Goal: Transaction & Acquisition: Purchase product/service

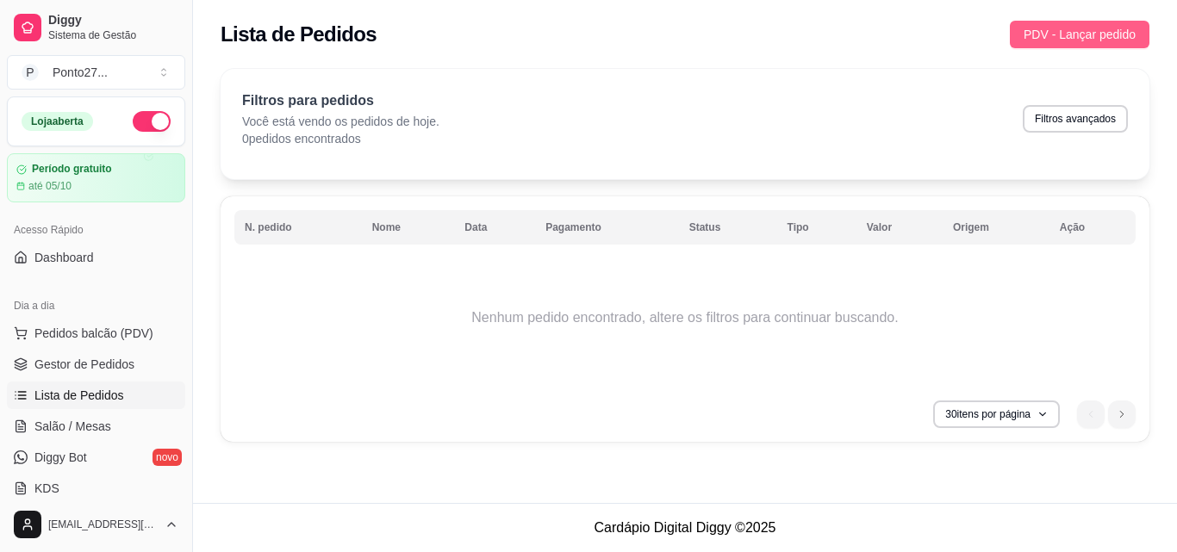
click at [1102, 32] on span "PDV - Lançar pedido" at bounding box center [1080, 34] width 112 height 19
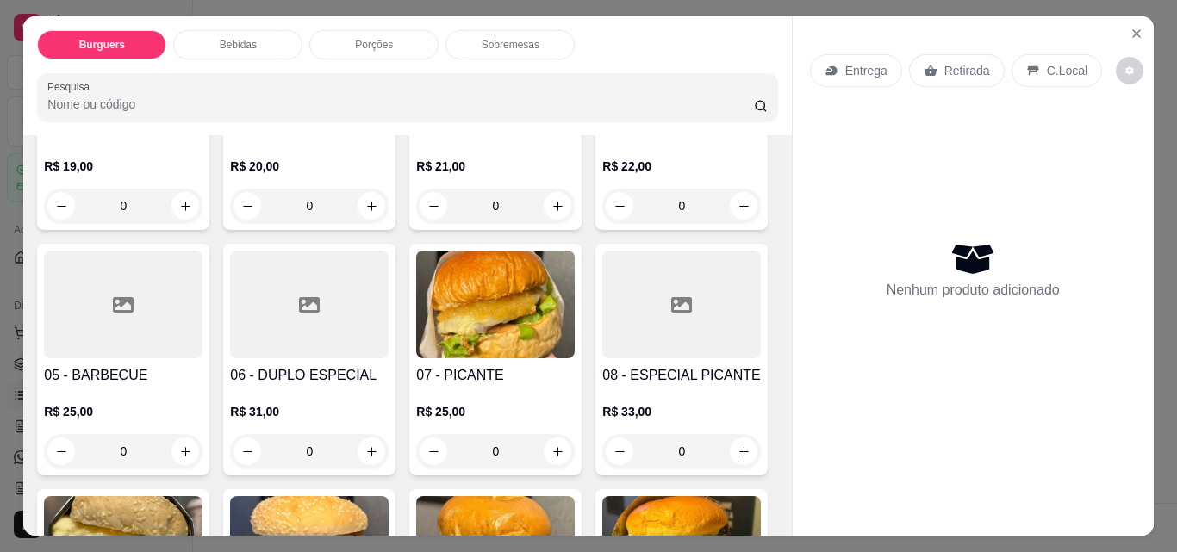
scroll to position [276, 0]
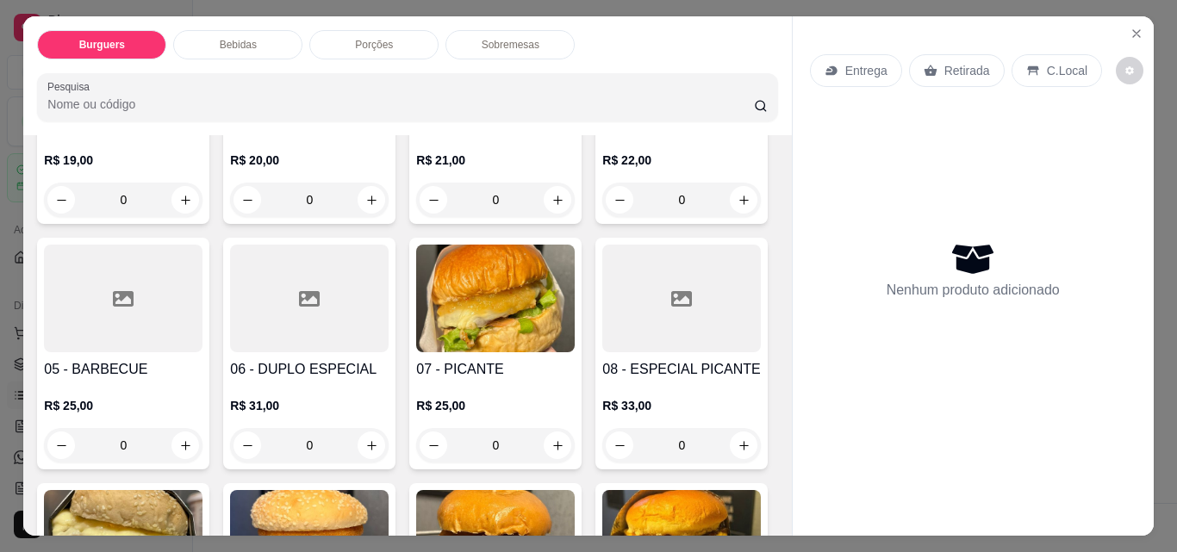
click at [389, 447] on div "0" at bounding box center [309, 445] width 159 height 34
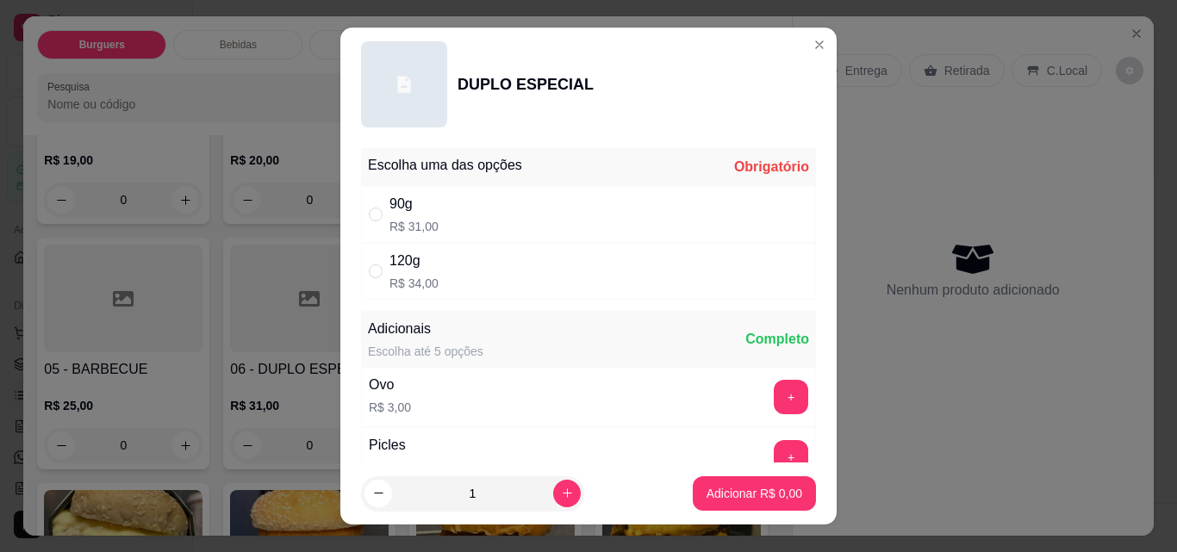
click at [614, 271] on div "120g R$ 34,00" at bounding box center [588, 271] width 455 height 57
radio input "true"
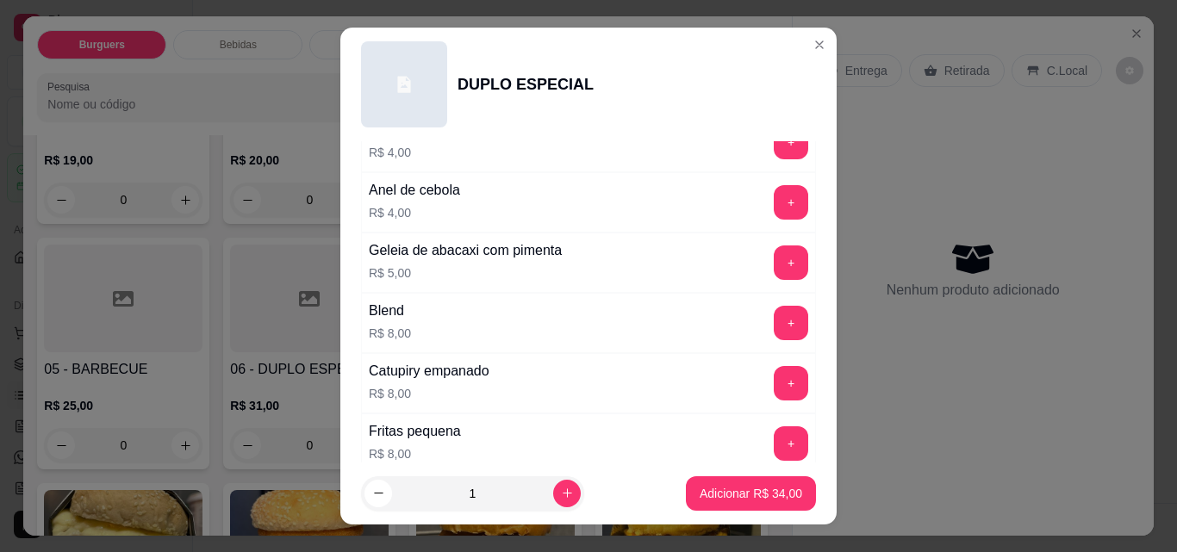
scroll to position [576, 0]
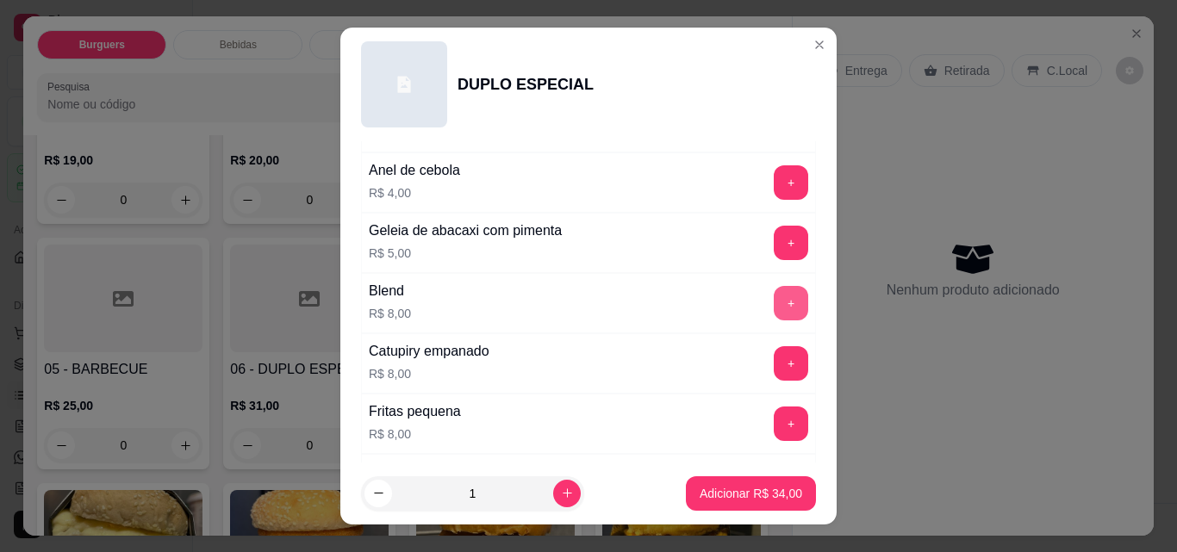
click at [774, 296] on button "+" at bounding box center [791, 303] width 34 height 34
click at [713, 495] on p "Adicionar R$ 42,00" at bounding box center [751, 493] width 103 height 17
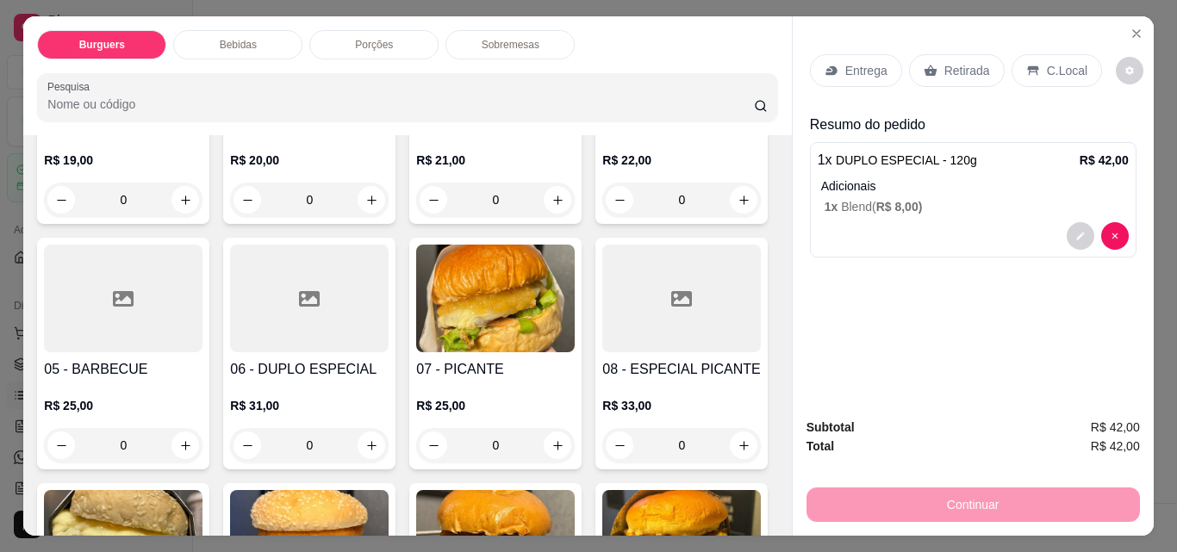
click at [175, 183] on div "0" at bounding box center [123, 200] width 159 height 34
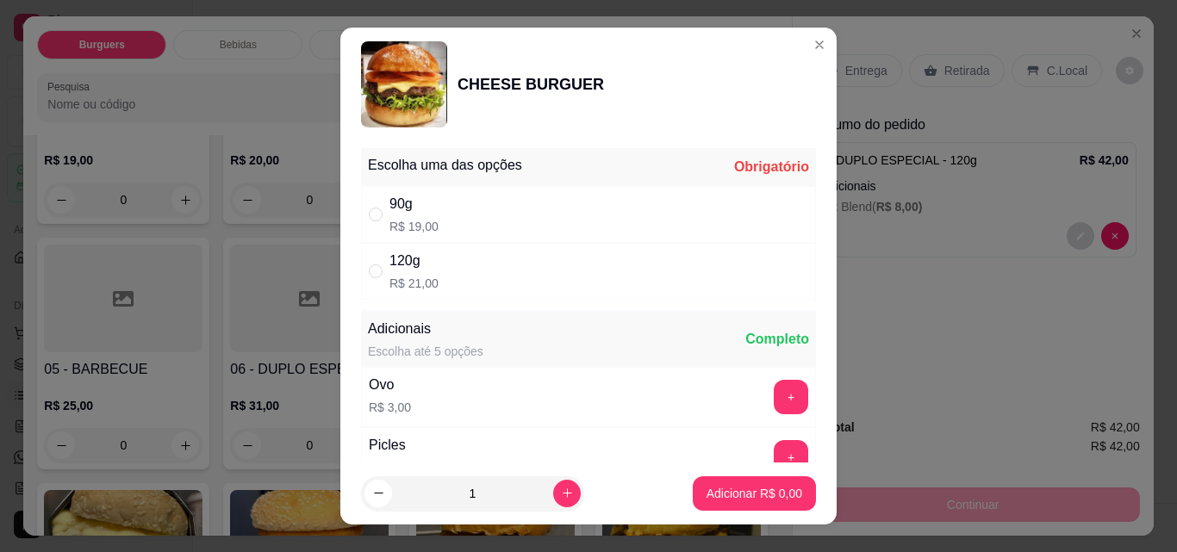
click at [627, 260] on div "120g R$ 21,00" at bounding box center [588, 271] width 455 height 57
radio input "true"
click at [775, 394] on button "+" at bounding box center [792, 398] width 34 height 34
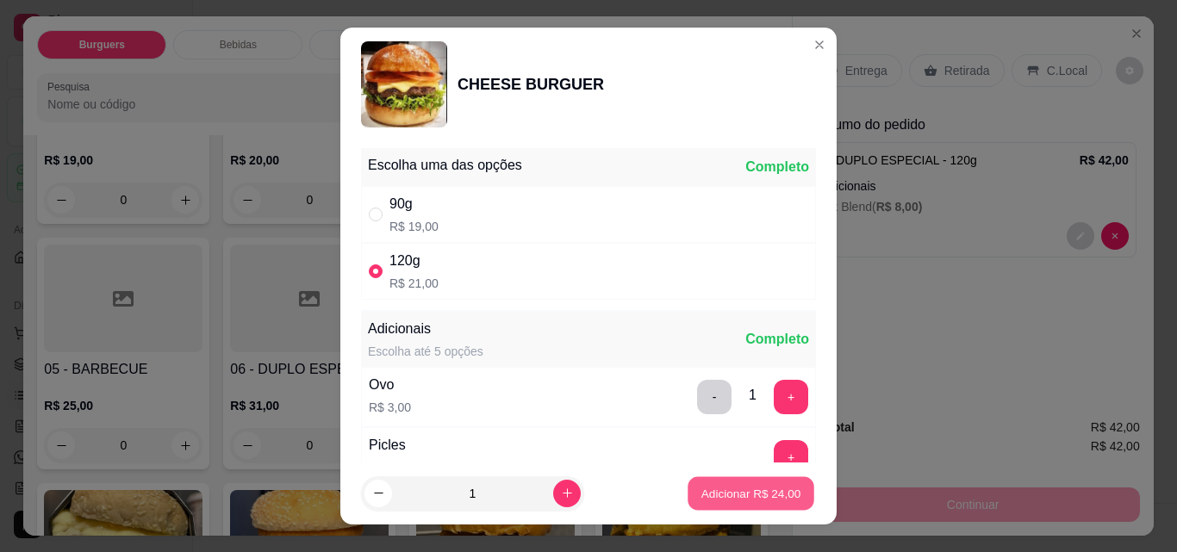
click at [740, 485] on p "Adicionar R$ 24,00" at bounding box center [751, 493] width 100 height 16
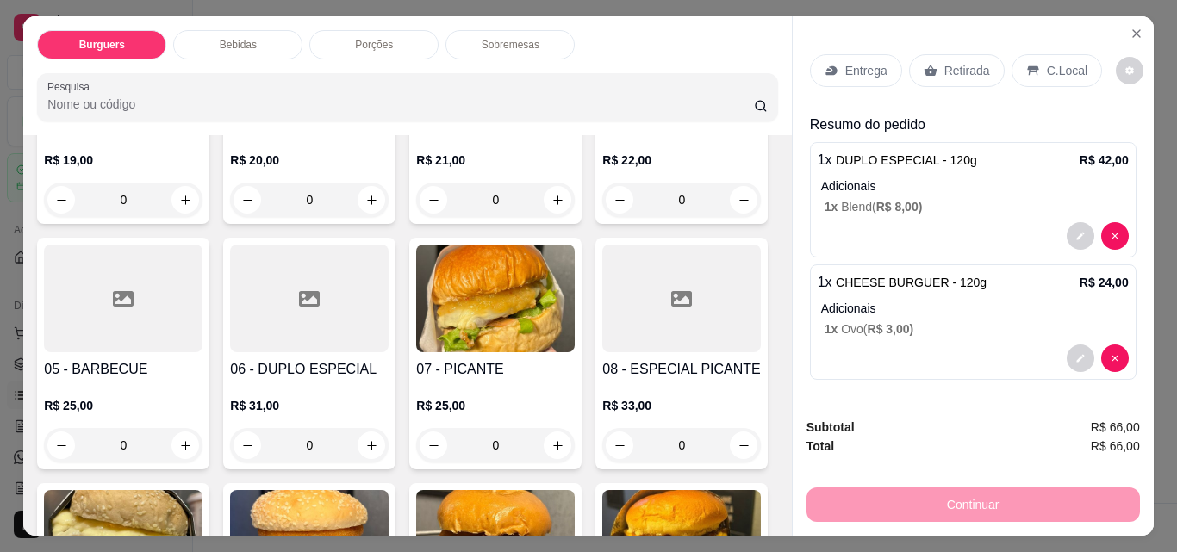
click at [863, 54] on div "Entrega" at bounding box center [856, 70] width 92 height 33
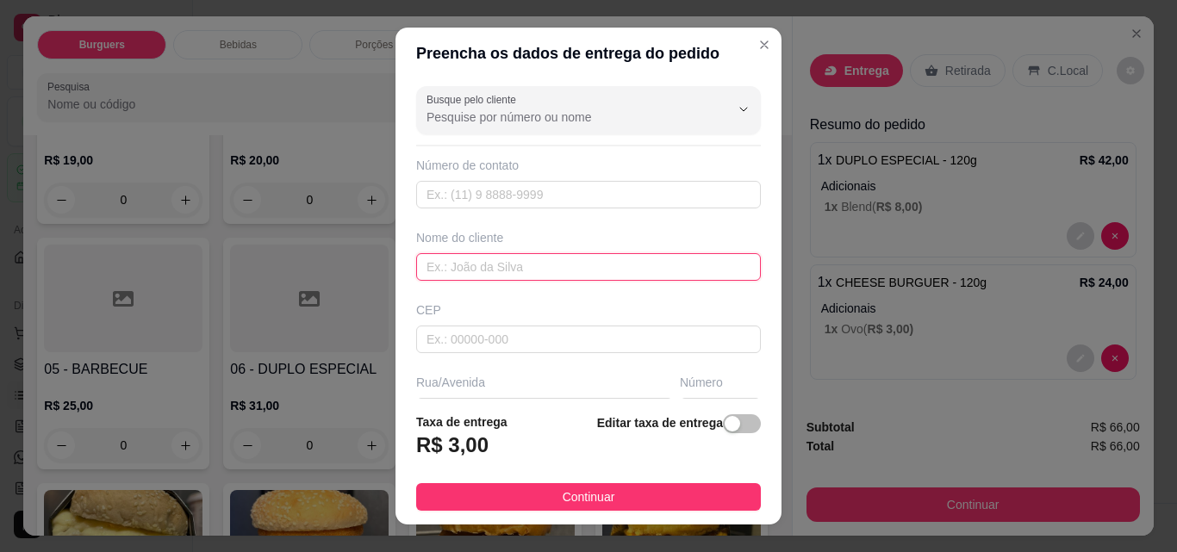
click at [518, 269] on input "text" at bounding box center [588, 267] width 345 height 28
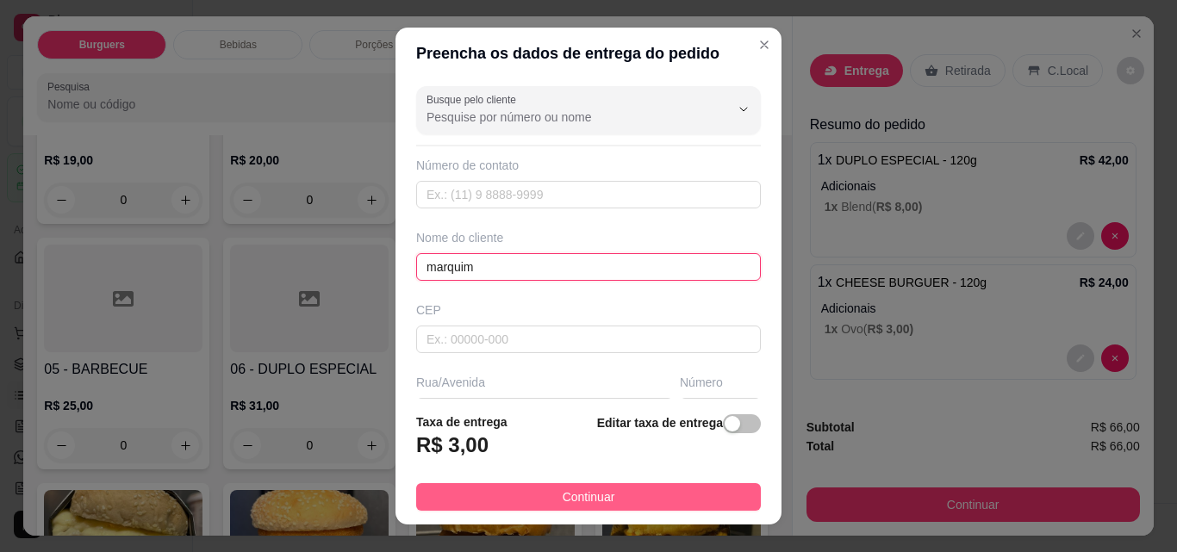
type input "marquim"
click at [563, 493] on span "Continuar" at bounding box center [589, 497] width 53 height 19
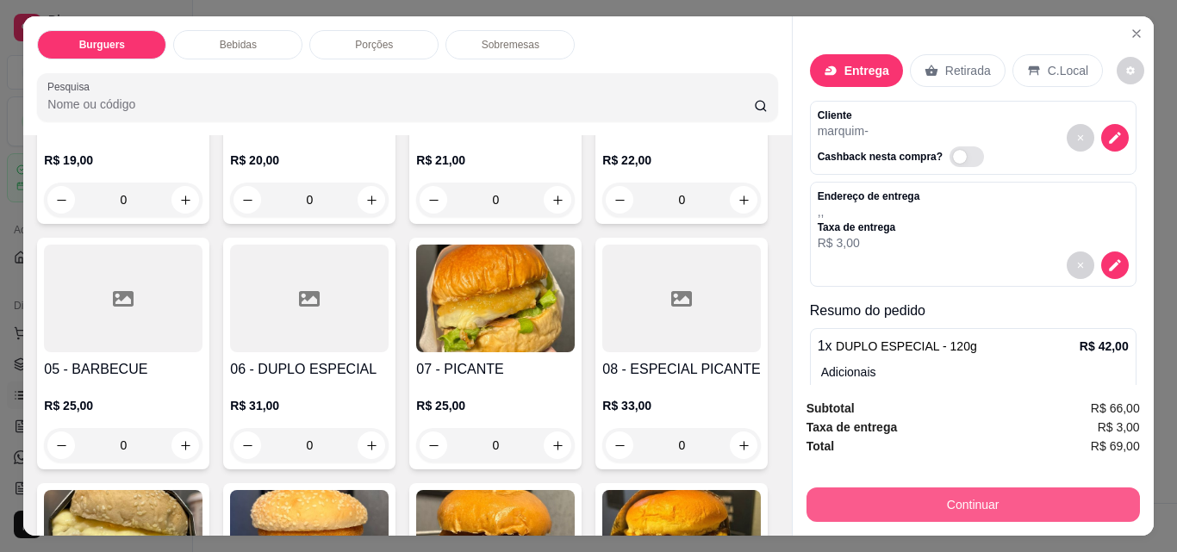
click at [941, 492] on button "Continuar" at bounding box center [972, 505] width 333 height 34
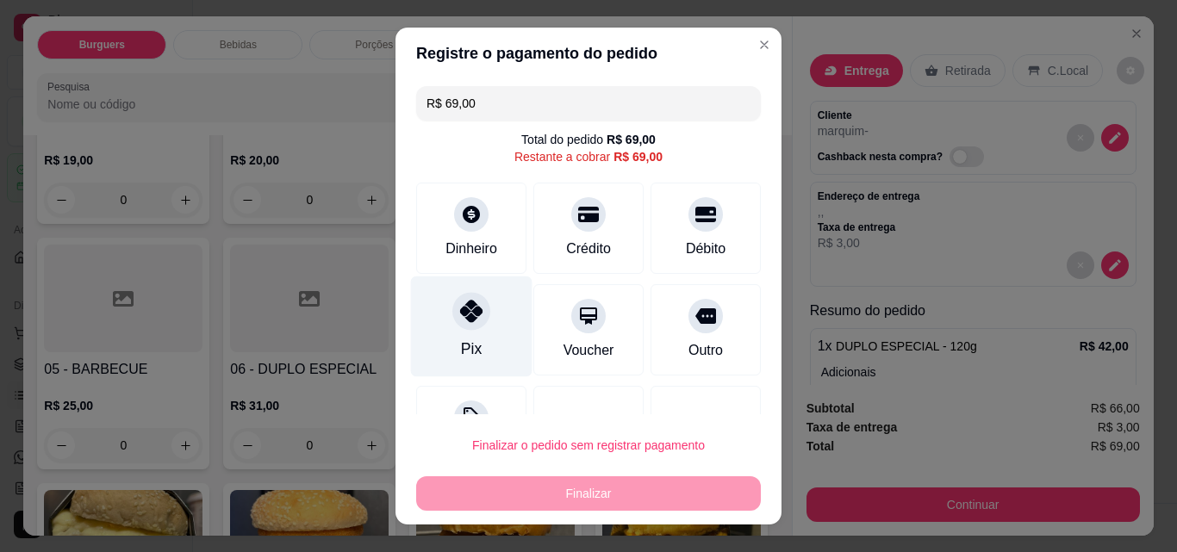
click at [482, 310] on div "Pix" at bounding box center [471, 327] width 121 height 101
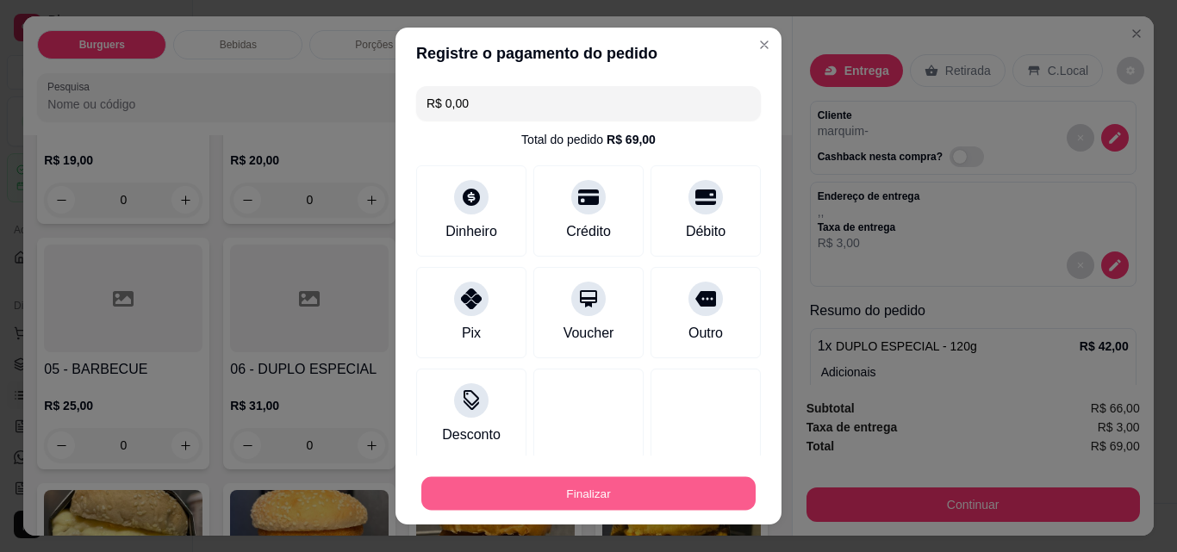
click at [484, 487] on button "Finalizar" at bounding box center [588, 494] width 334 height 34
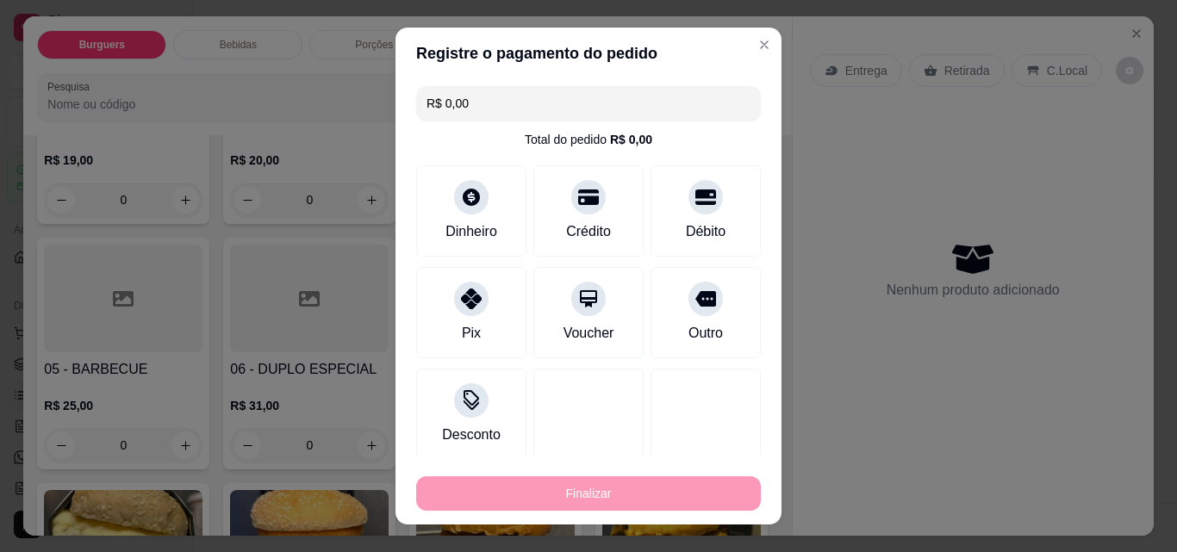
type input "-R$ 69,00"
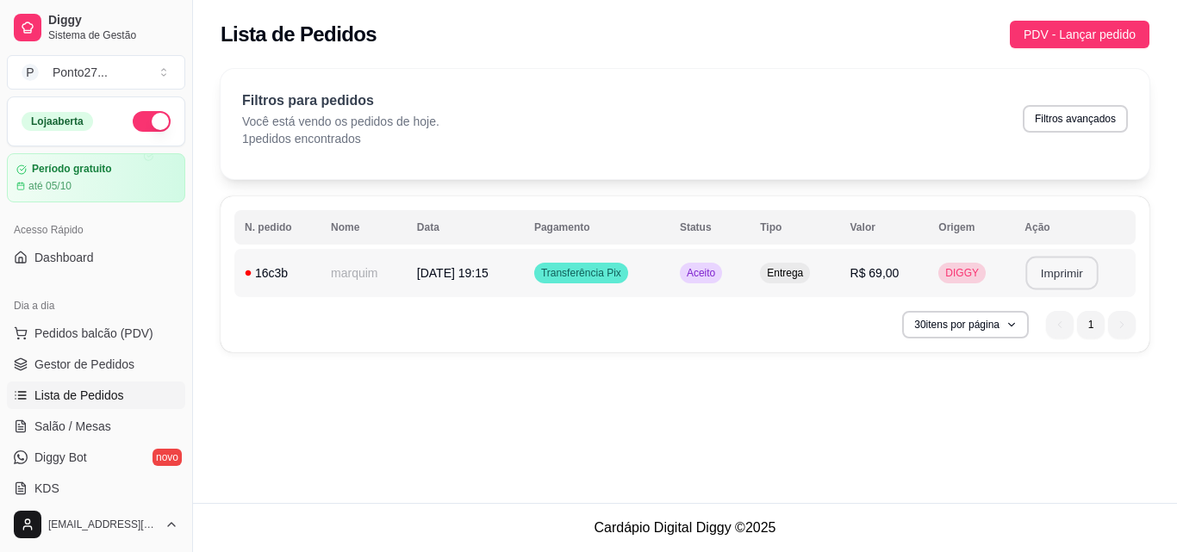
click at [1056, 269] on button "Imprimir" at bounding box center [1062, 274] width 72 height 34
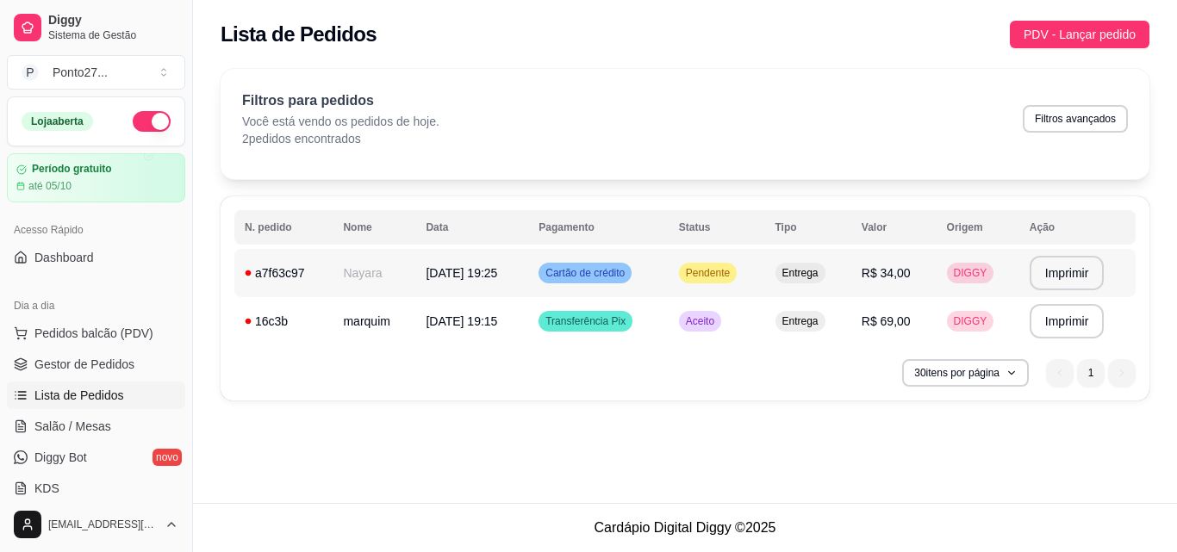
click at [699, 278] on div "Pendente" at bounding box center [708, 273] width 58 height 21
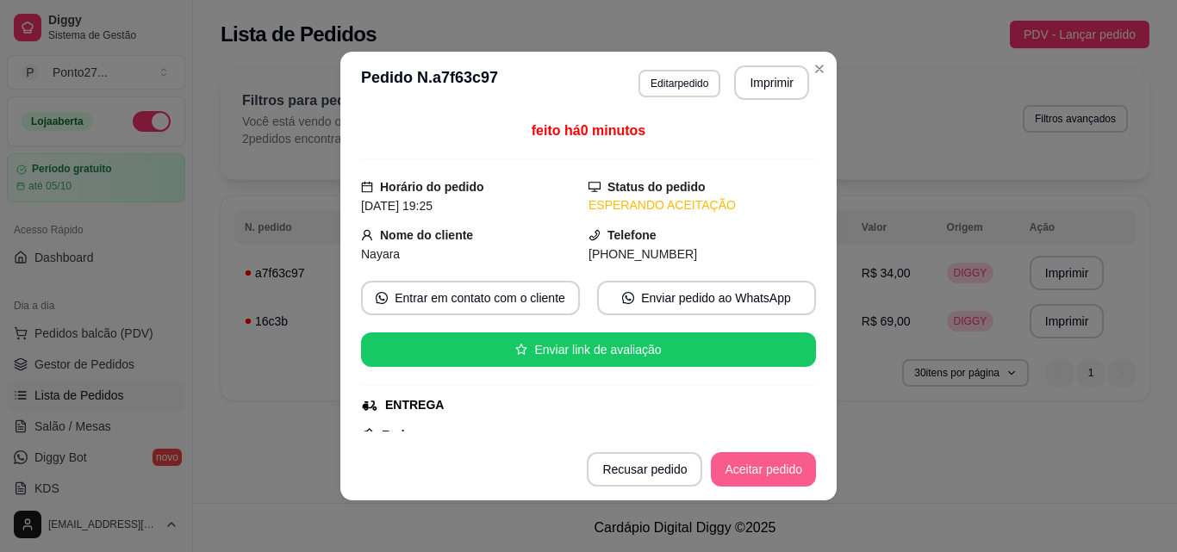
click at [739, 470] on button "Aceitar pedido" at bounding box center [763, 469] width 105 height 34
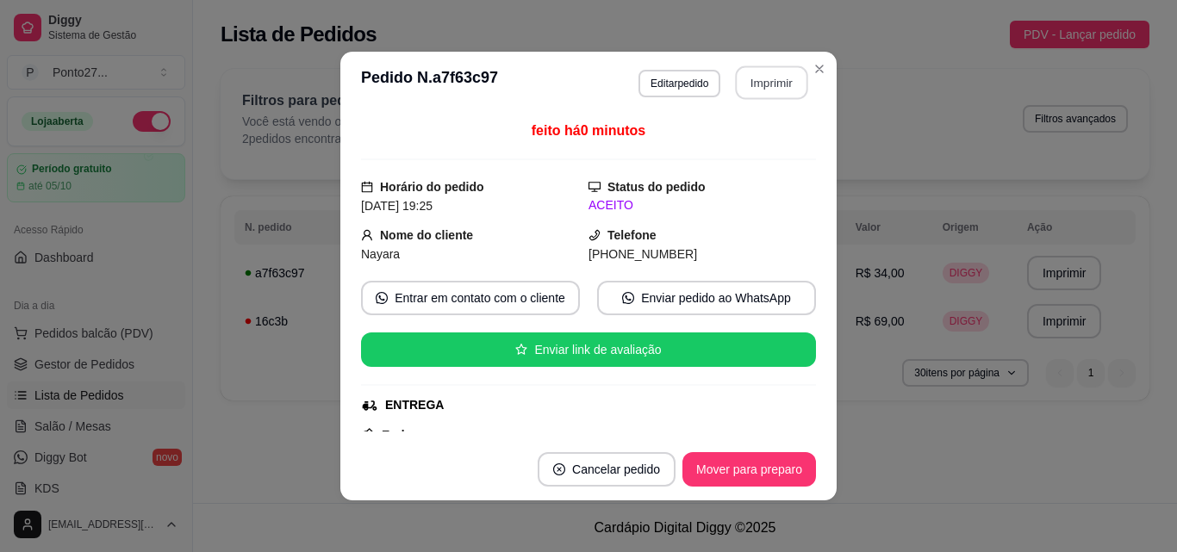
click at [775, 81] on button "Imprimir" at bounding box center [772, 83] width 72 height 34
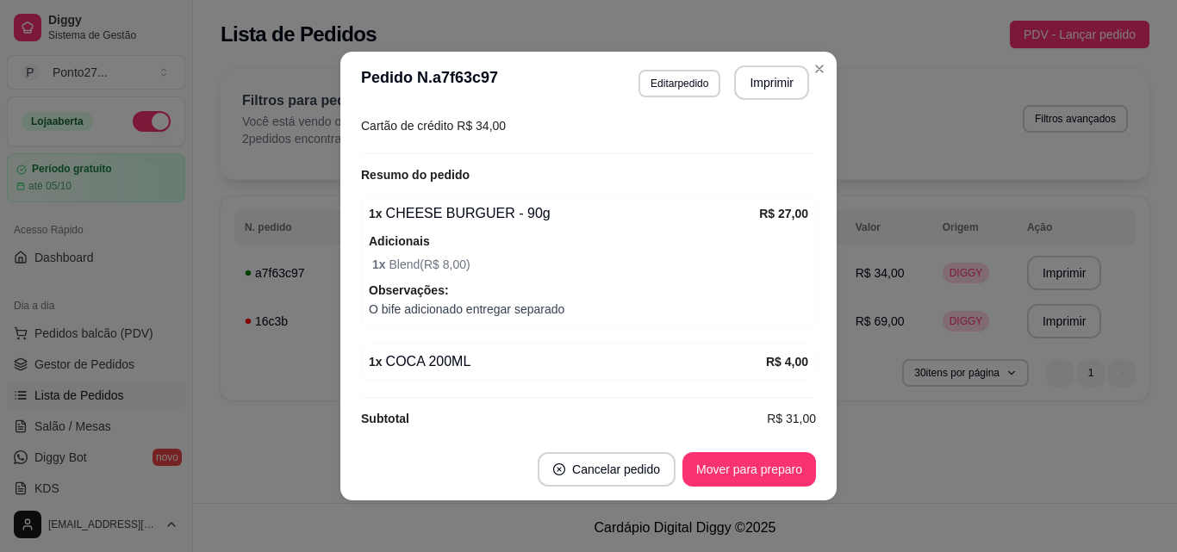
scroll to position [507, 0]
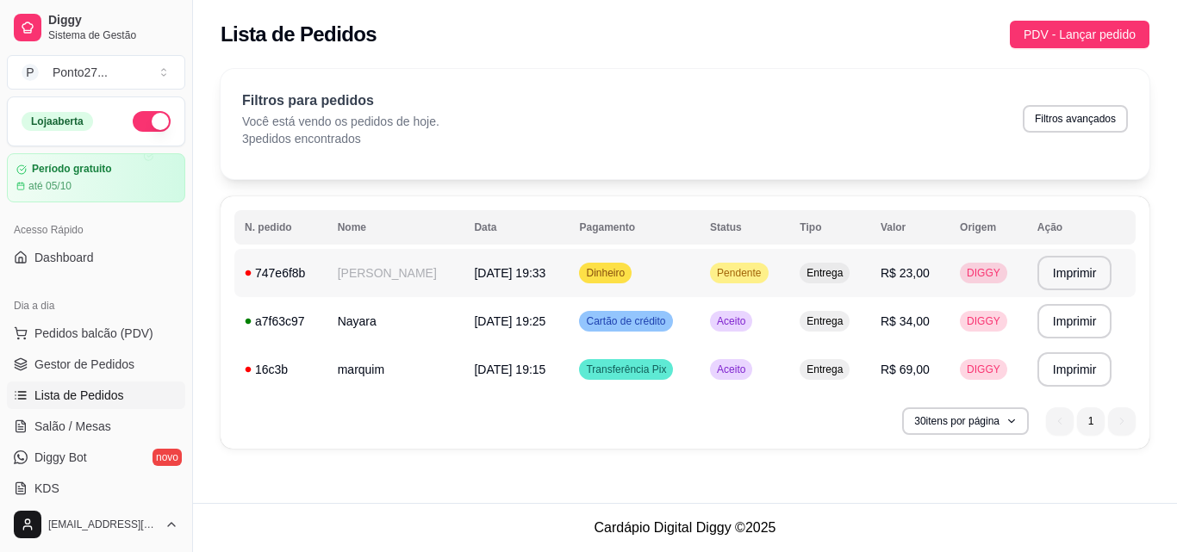
click at [700, 277] on td "Dinheiro" at bounding box center [634, 273] width 131 height 48
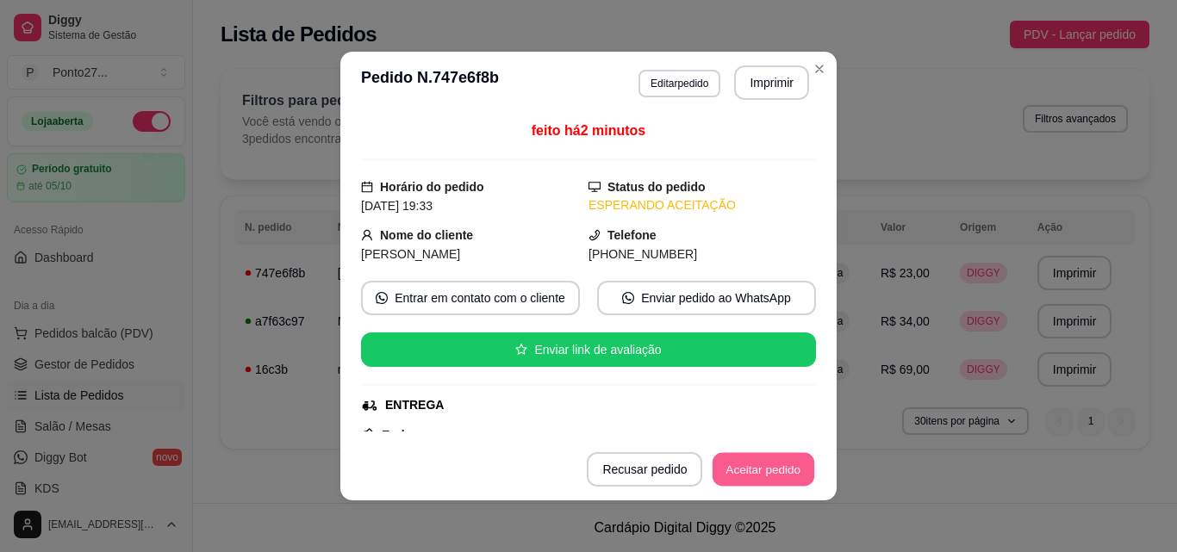
click at [762, 465] on button "Aceitar pedido" at bounding box center [764, 470] width 102 height 34
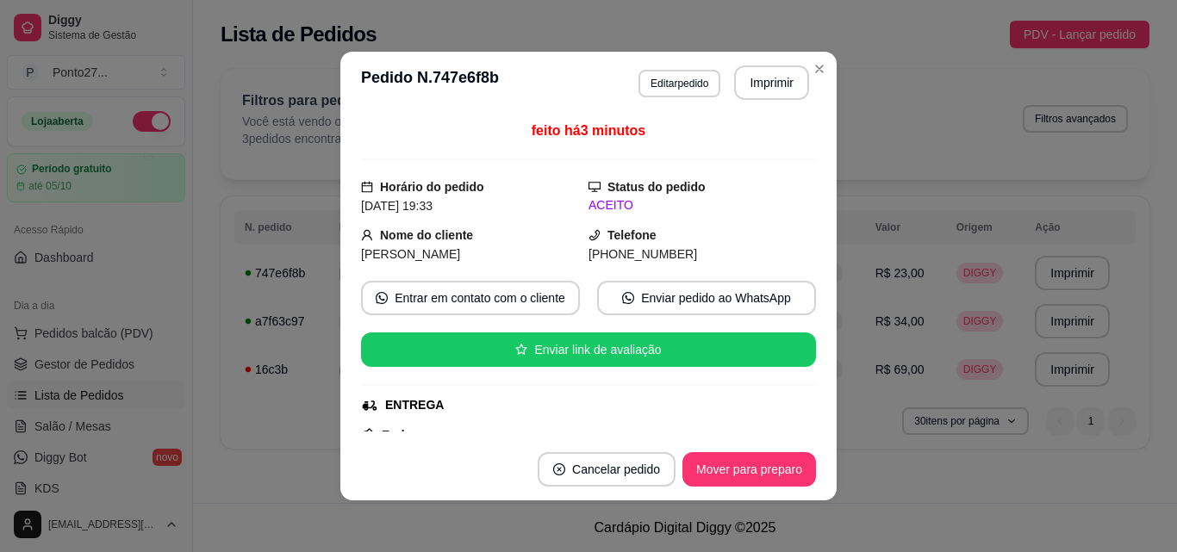
scroll to position [3, 0]
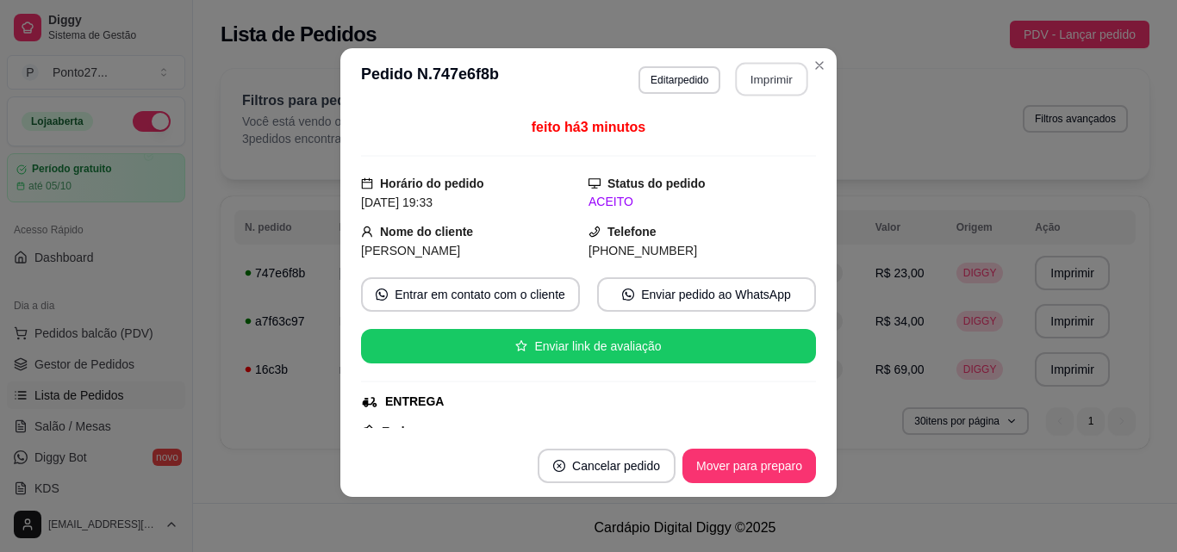
click at [771, 84] on button "Imprimir" at bounding box center [772, 80] width 72 height 34
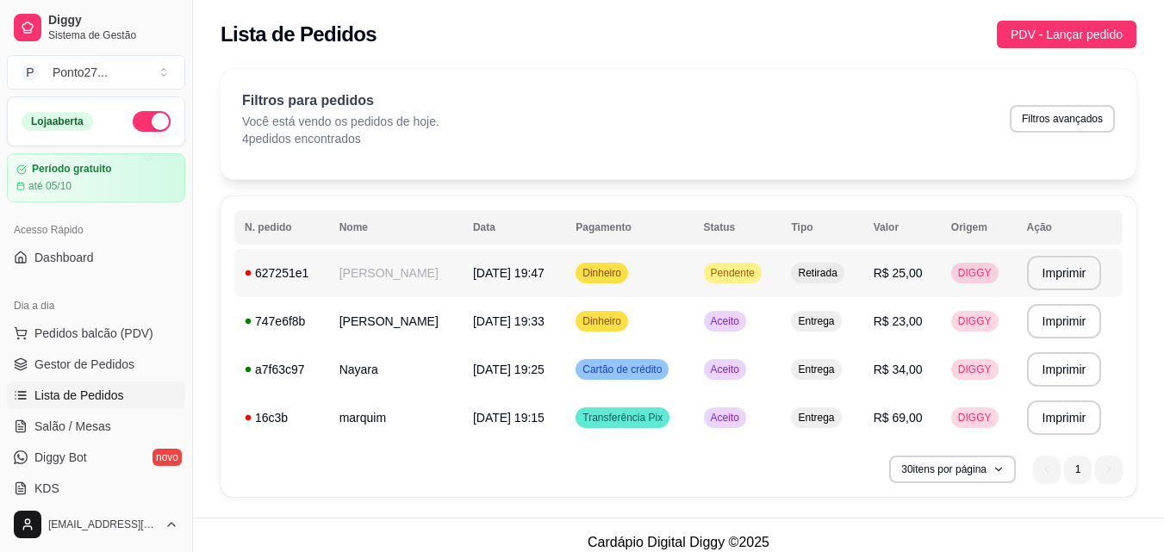
click at [684, 276] on td "Dinheiro" at bounding box center [629, 273] width 128 height 48
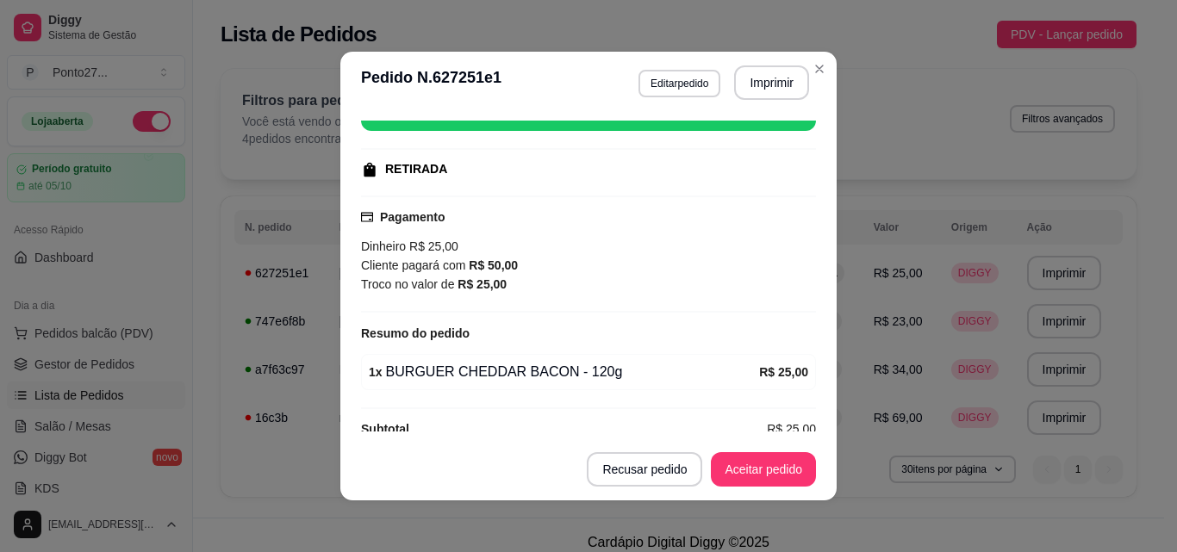
scroll to position [262, 0]
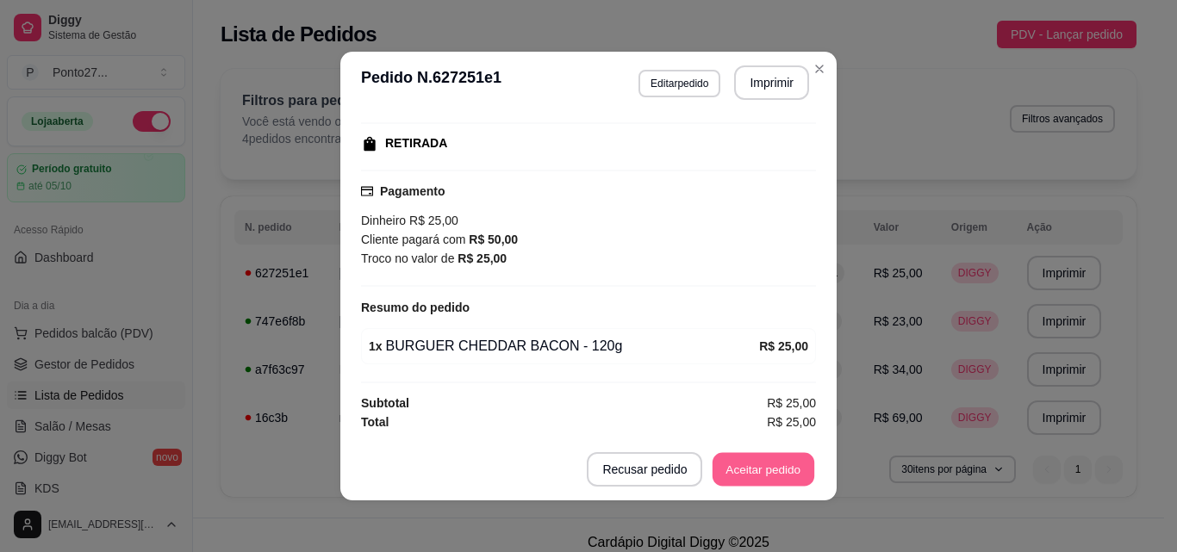
click at [776, 458] on button "Aceitar pedido" at bounding box center [764, 470] width 102 height 34
click at [764, 78] on button "Imprimir" at bounding box center [771, 82] width 75 height 34
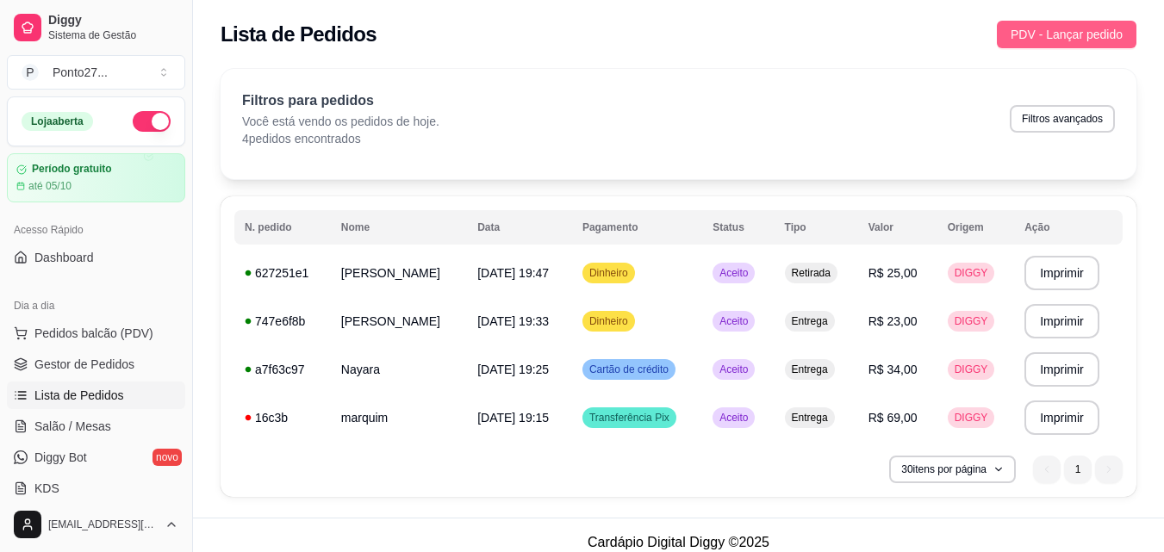
click at [1068, 33] on span "PDV - Lançar pedido" at bounding box center [1067, 34] width 112 height 19
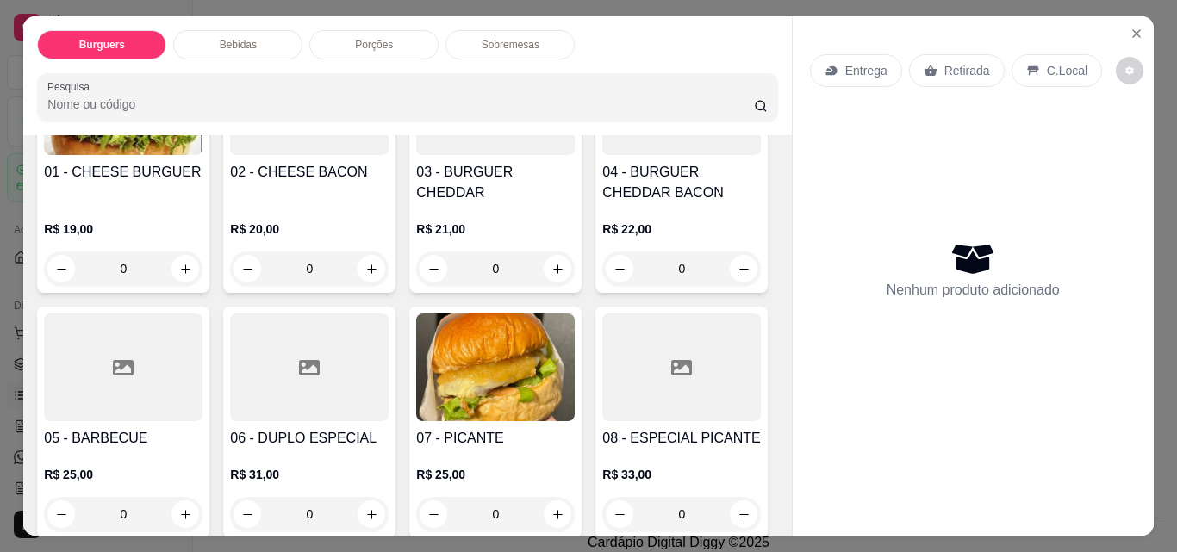
scroll to position [241, 0]
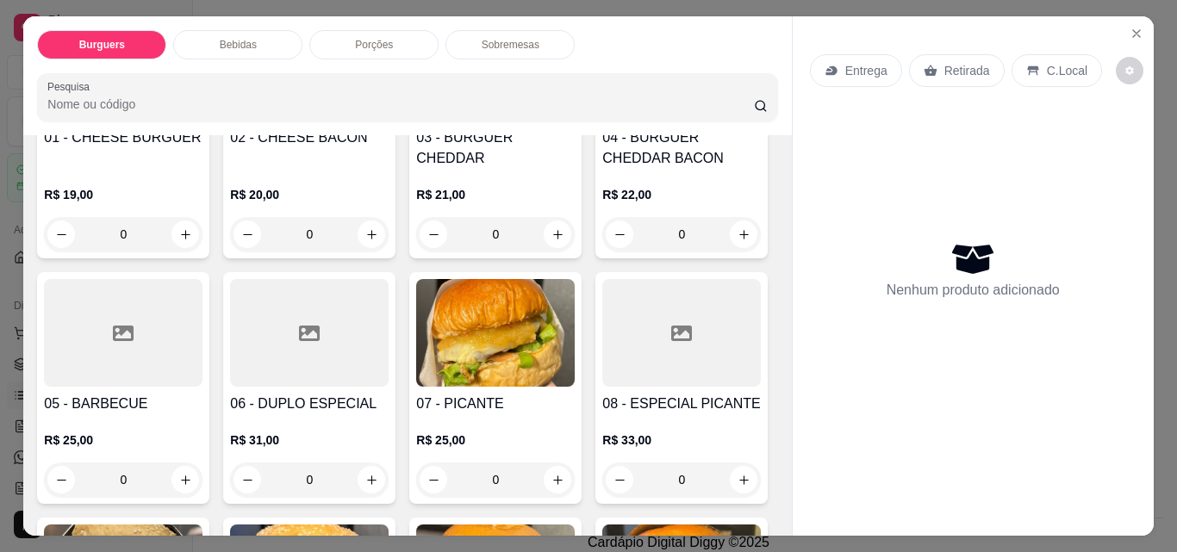
click at [602, 252] on div "0" at bounding box center [681, 234] width 159 height 34
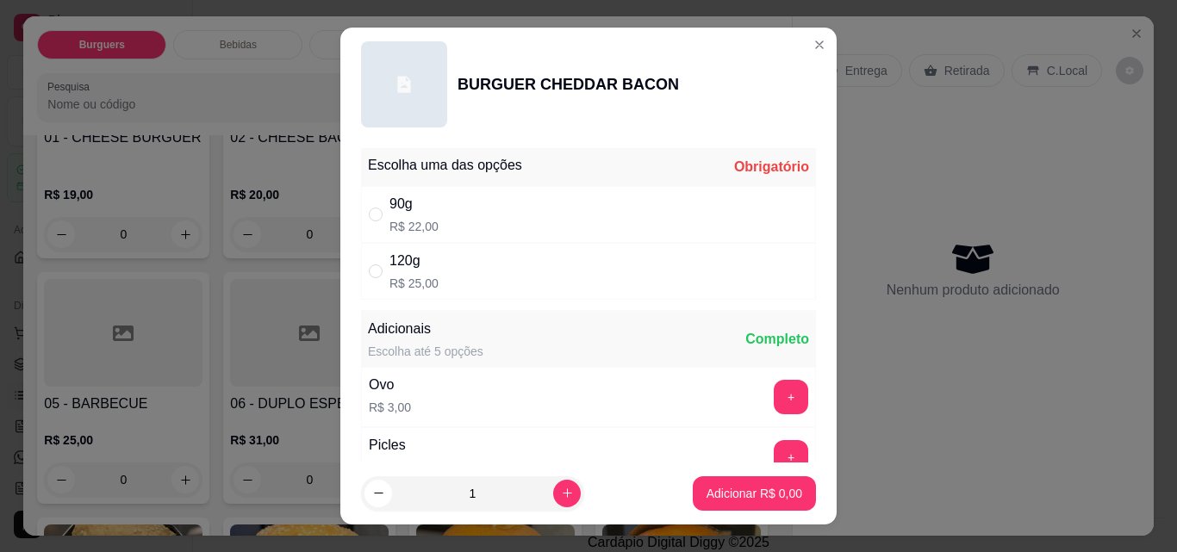
click at [588, 256] on div "120g R$ 25,00" at bounding box center [588, 271] width 455 height 57
radio input "true"
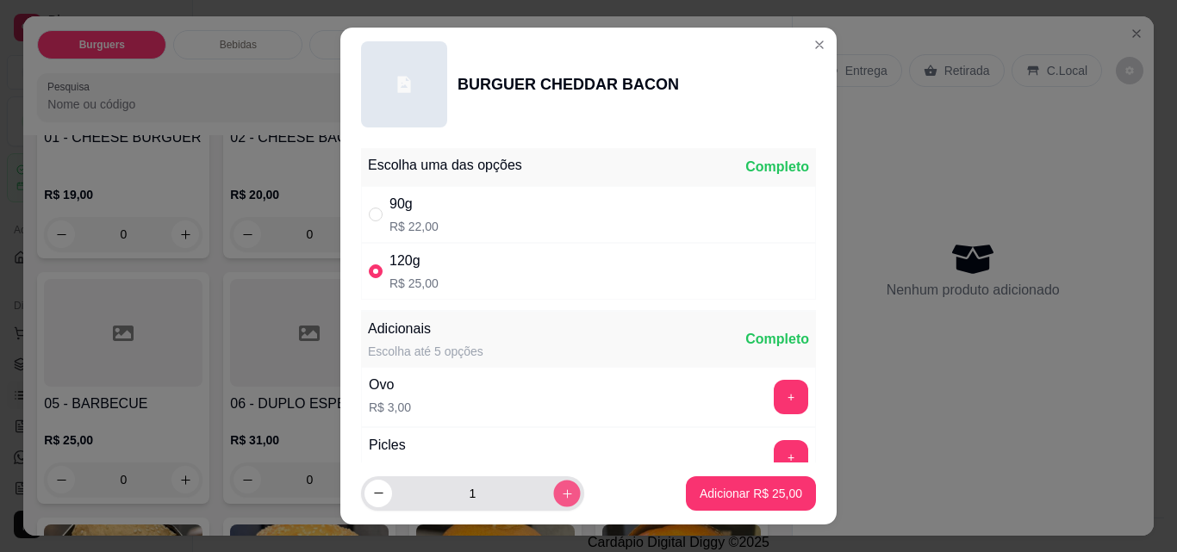
click at [561, 499] on icon "increase-product-quantity" at bounding box center [567, 494] width 13 height 13
type input "2"
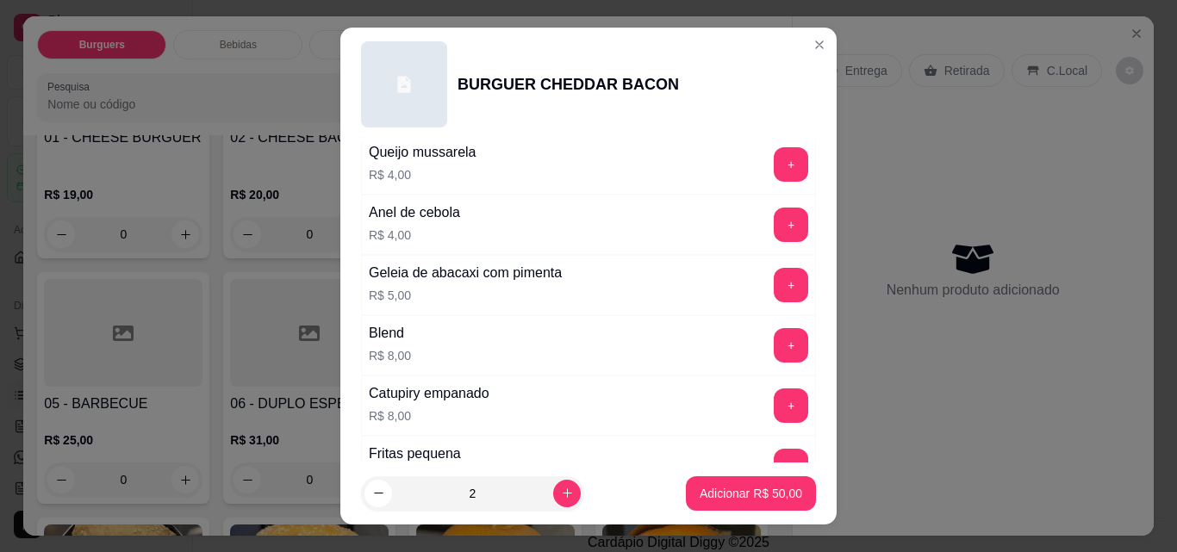
scroll to position [551, 0]
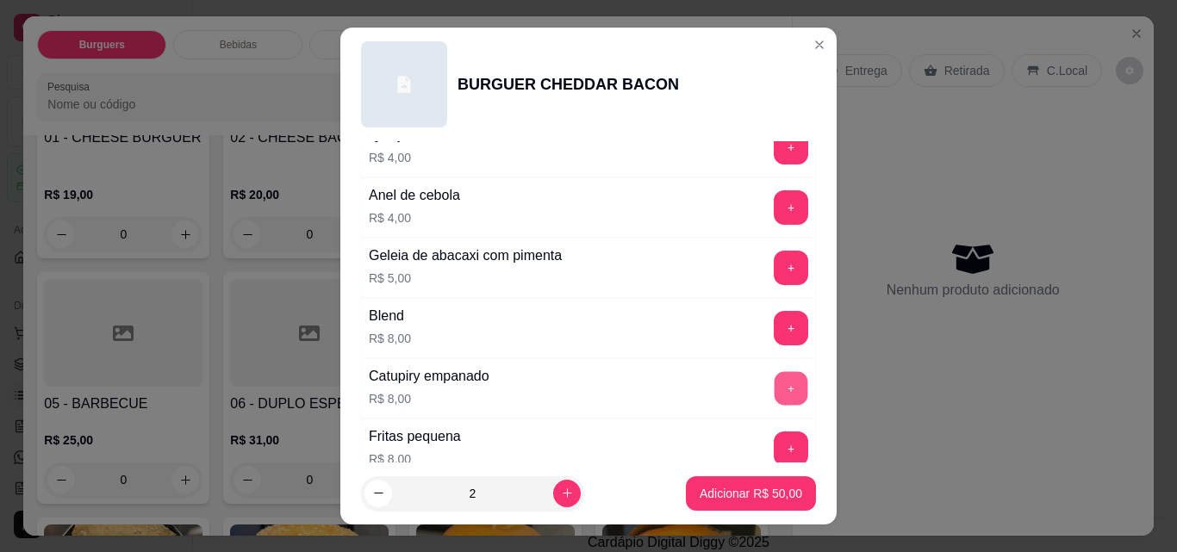
click at [775, 383] on button "+" at bounding box center [792, 389] width 34 height 34
click at [711, 486] on p "Adicionar R$ 66,00" at bounding box center [751, 493] width 103 height 17
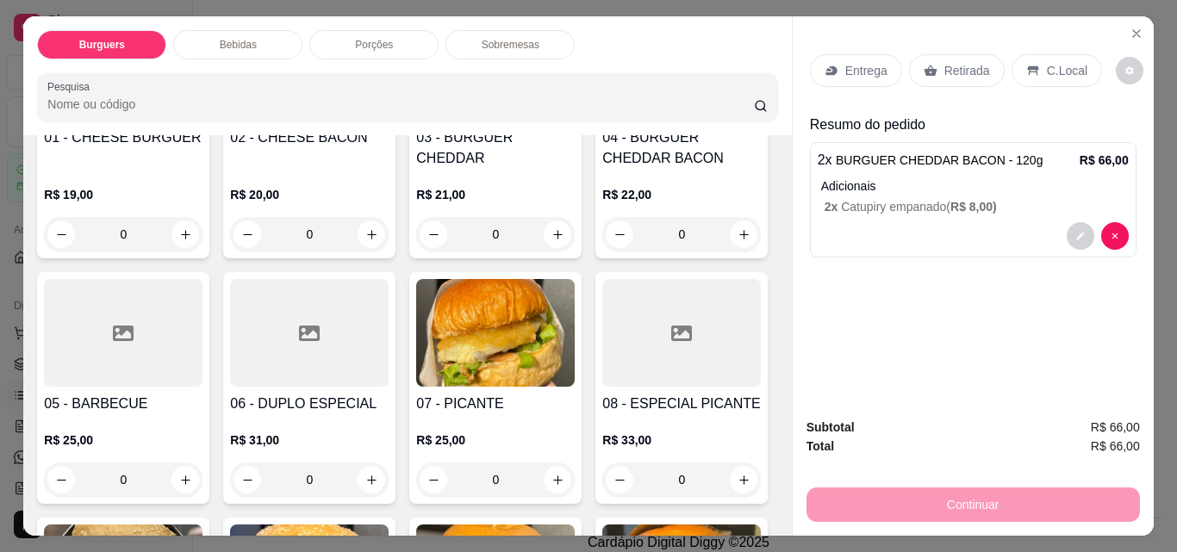
click at [847, 64] on p "Entrega" at bounding box center [866, 70] width 42 height 17
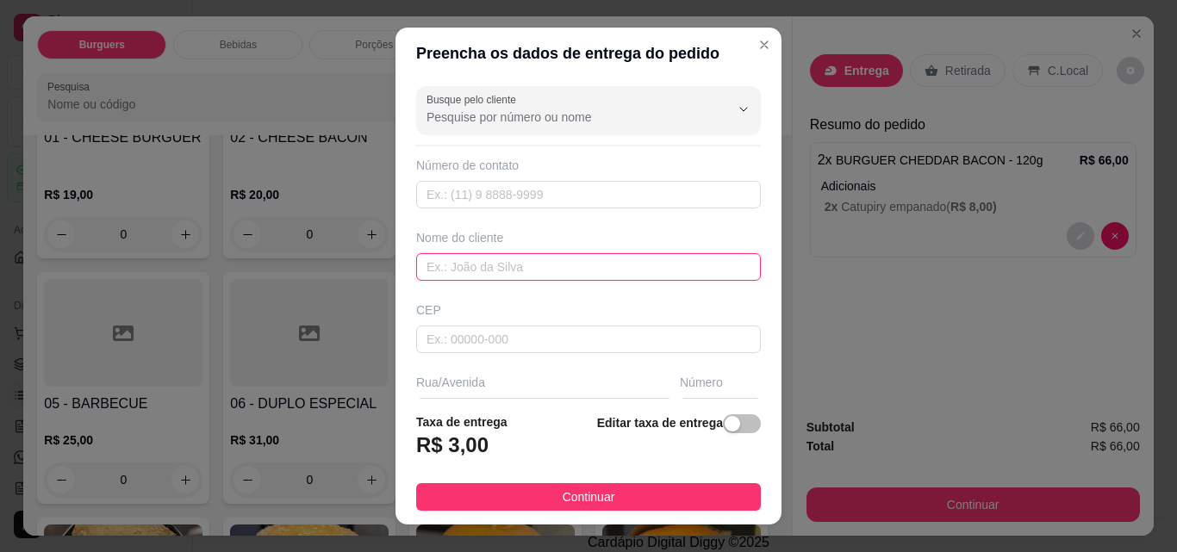
click at [464, 277] on input "text" at bounding box center [588, 267] width 345 height 28
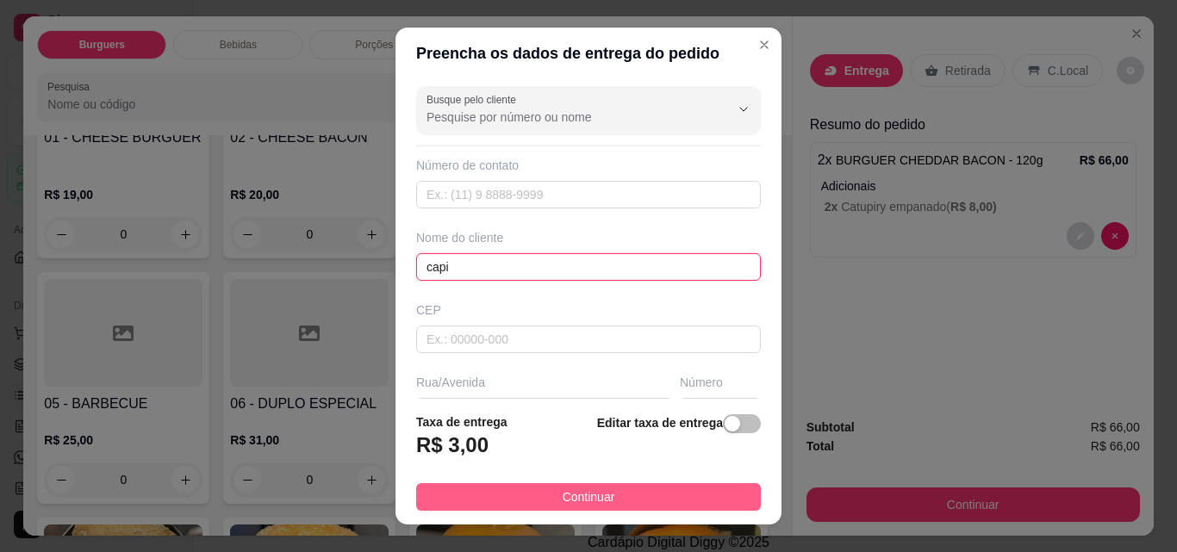
type input "capi"
click at [567, 501] on span "Continuar" at bounding box center [589, 497] width 53 height 19
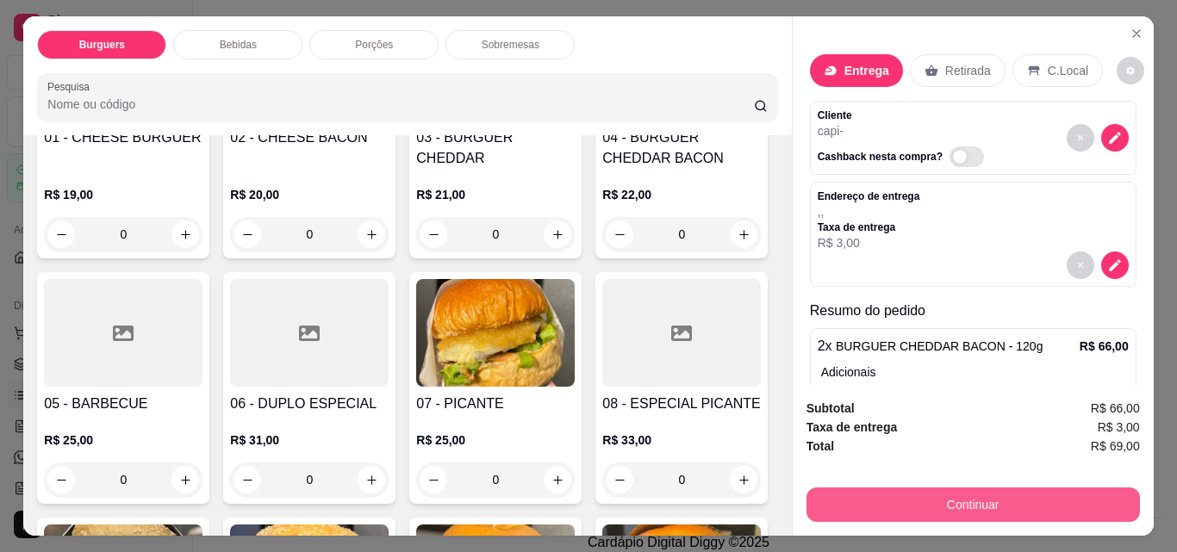
click at [928, 492] on button "Continuar" at bounding box center [972, 505] width 333 height 34
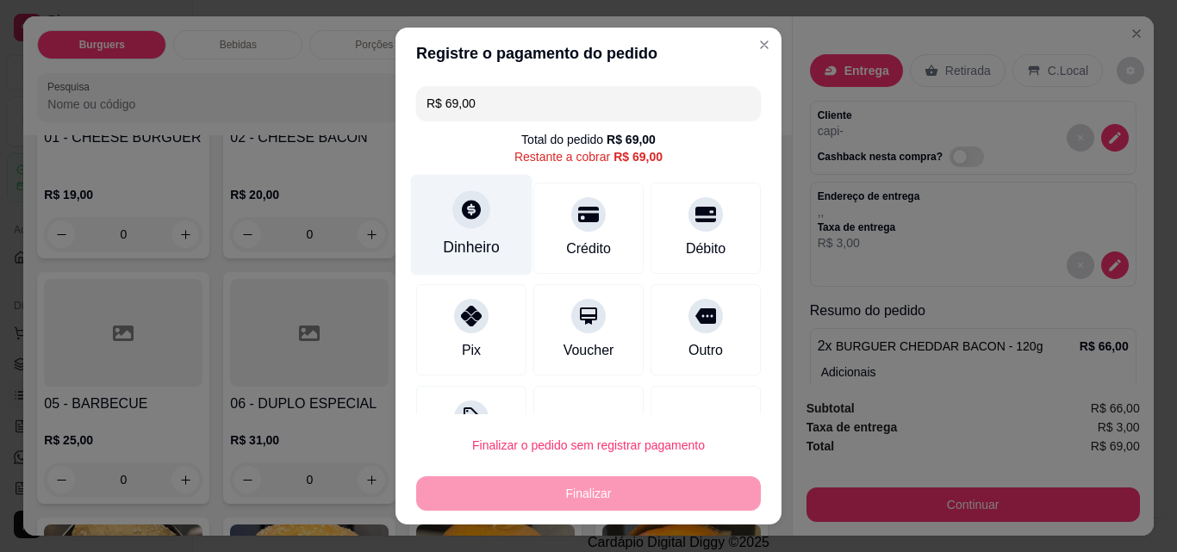
click at [462, 215] on icon at bounding box center [471, 209] width 19 height 19
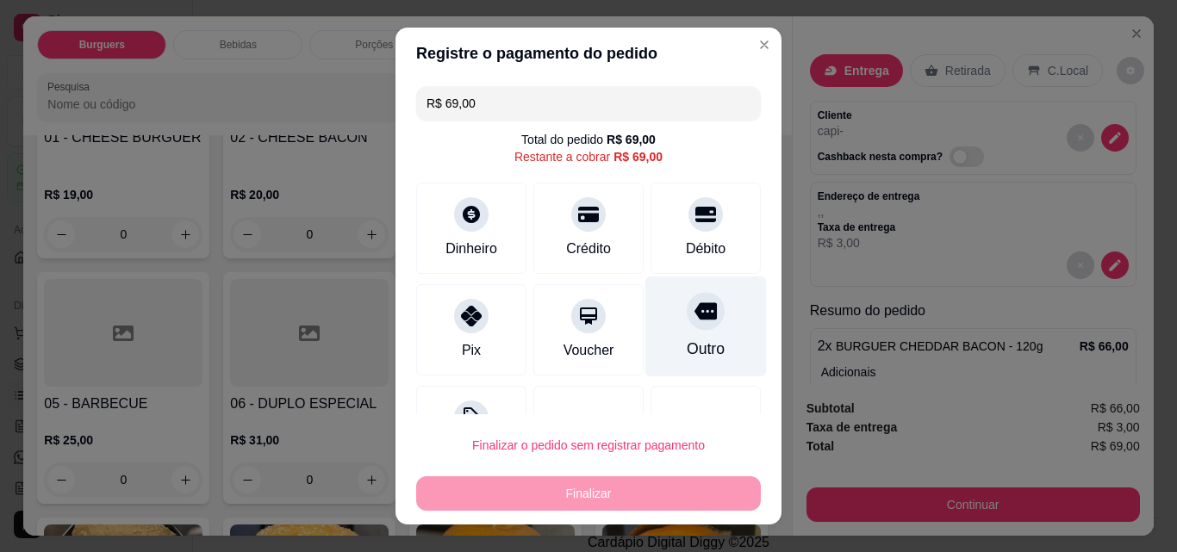
click at [694, 313] on icon at bounding box center [705, 311] width 22 height 17
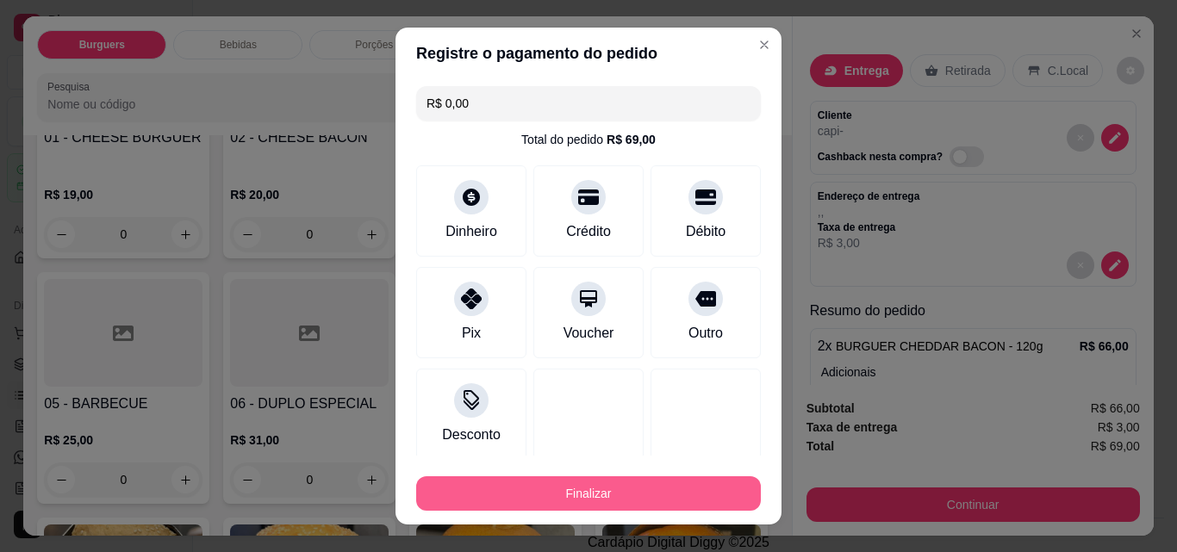
click at [574, 495] on button "Finalizar" at bounding box center [588, 493] width 345 height 34
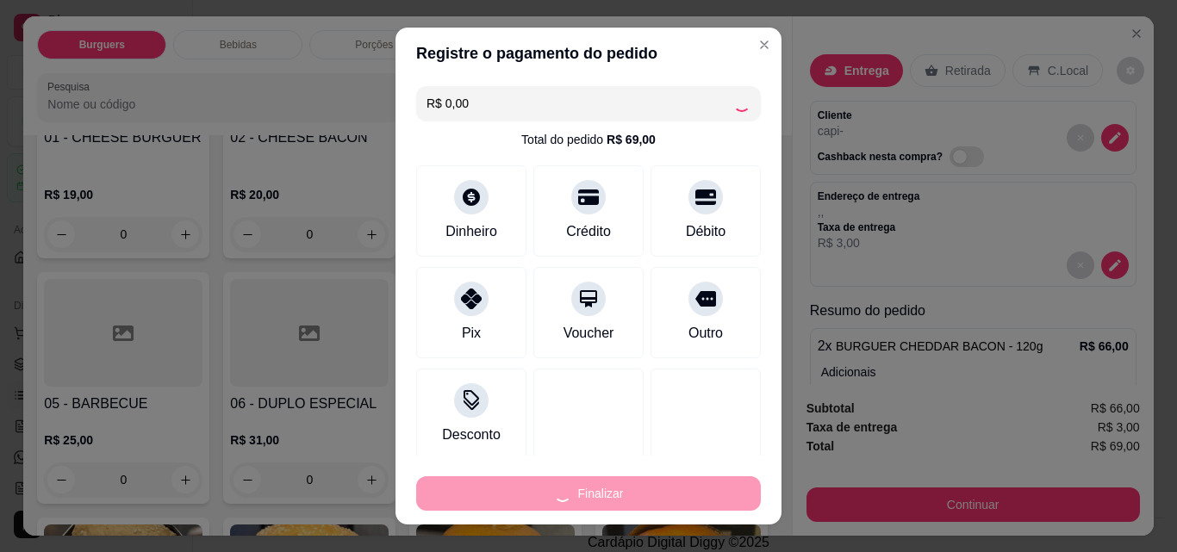
type input "-R$ 69,00"
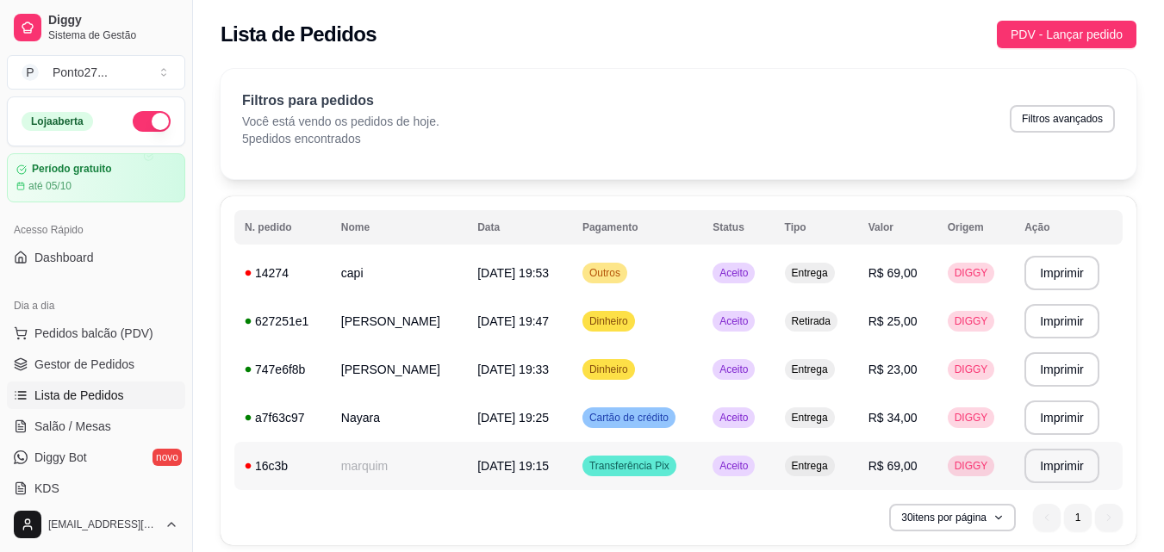
click at [817, 476] on td "Entrega" at bounding box center [817, 466] width 84 height 48
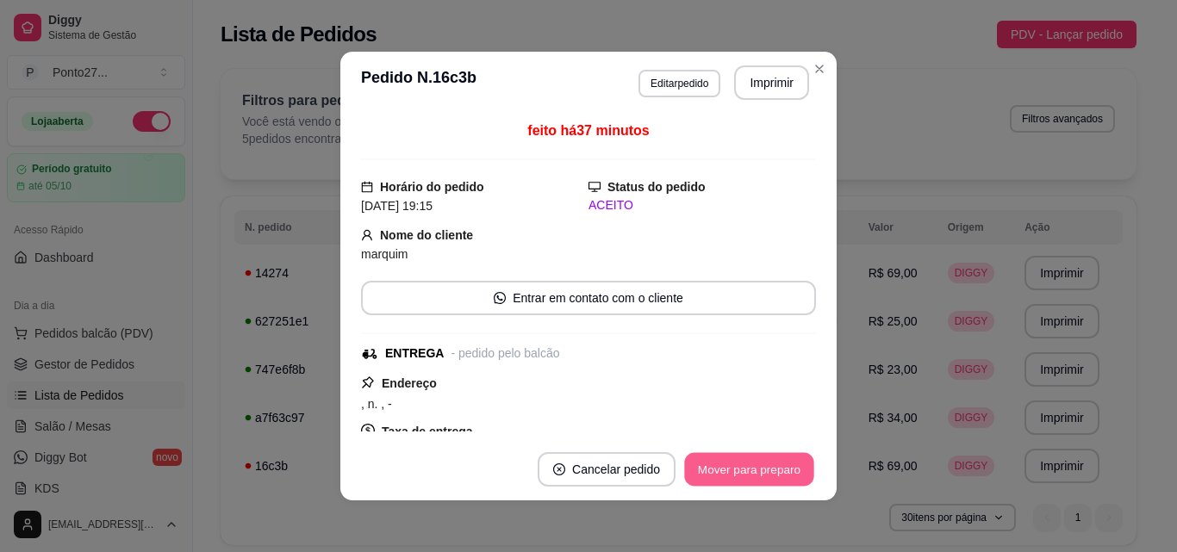
click at [766, 470] on button "Mover para preparo" at bounding box center [748, 470] width 129 height 34
click at [766, 470] on button "Mover para entrega" at bounding box center [749, 470] width 129 height 34
click at [766, 470] on button "Mover para finalizado" at bounding box center [744, 469] width 143 height 34
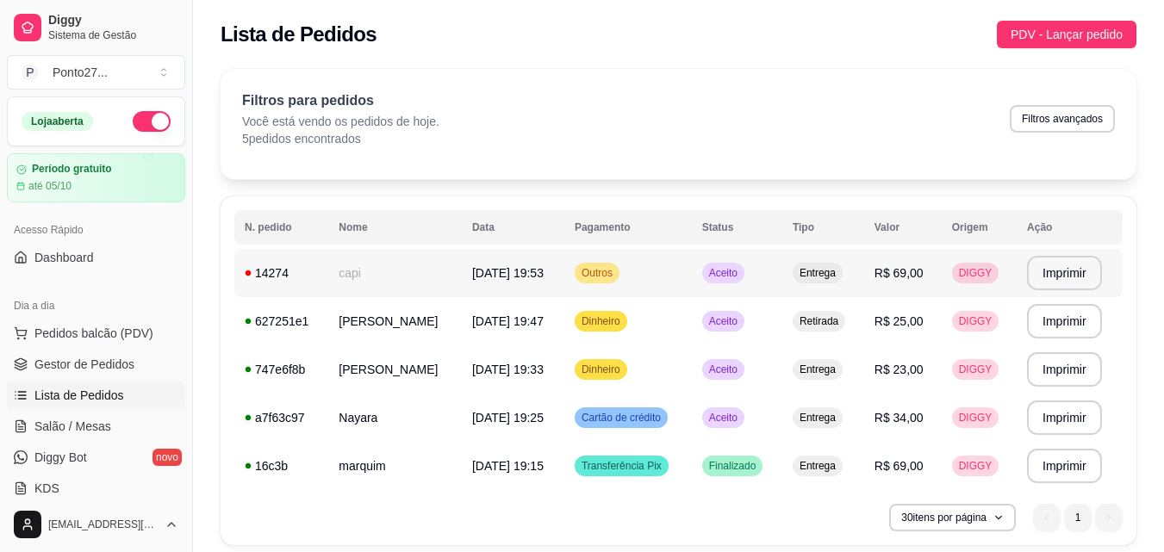
click at [782, 260] on td "Aceito" at bounding box center [737, 273] width 90 height 48
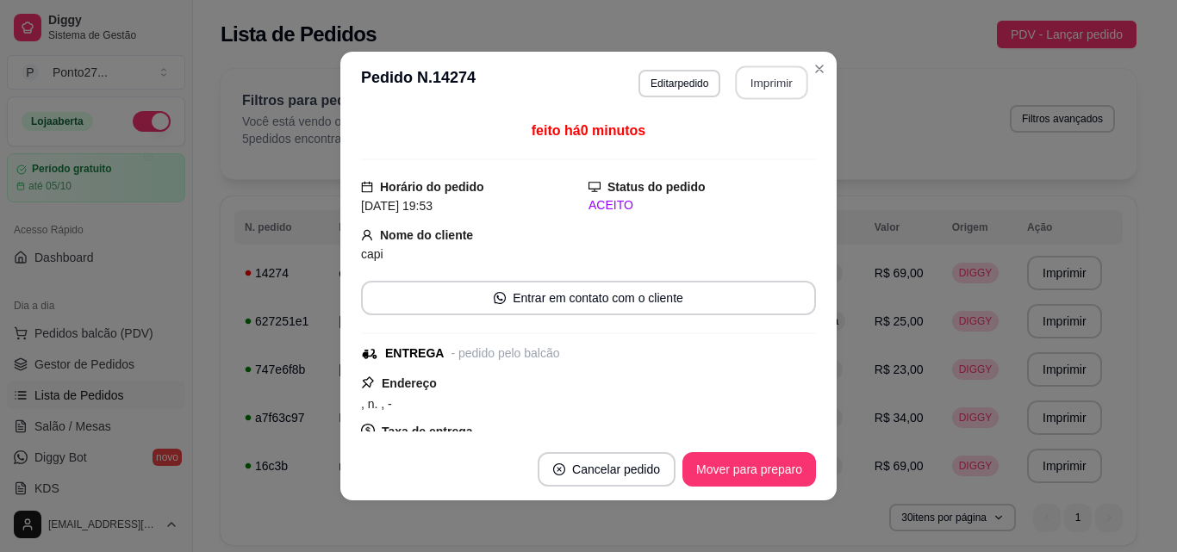
click at [767, 78] on button "Imprimir" at bounding box center [772, 83] width 72 height 34
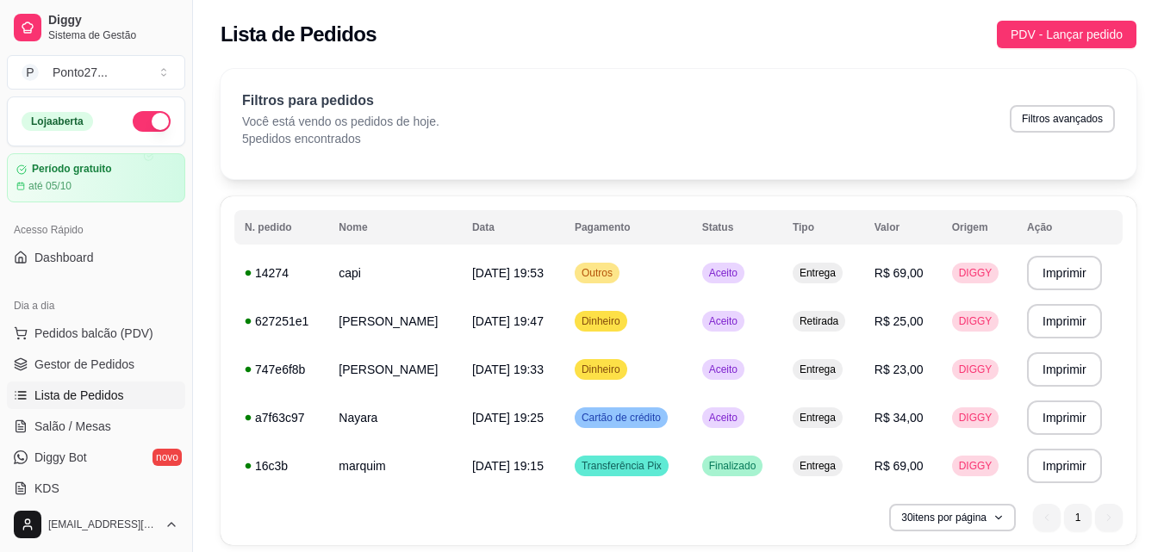
click at [578, 519] on div "30 itens por página 1 1" at bounding box center [678, 518] width 888 height 28
click at [762, 369] on td "Aceito" at bounding box center [737, 369] width 90 height 48
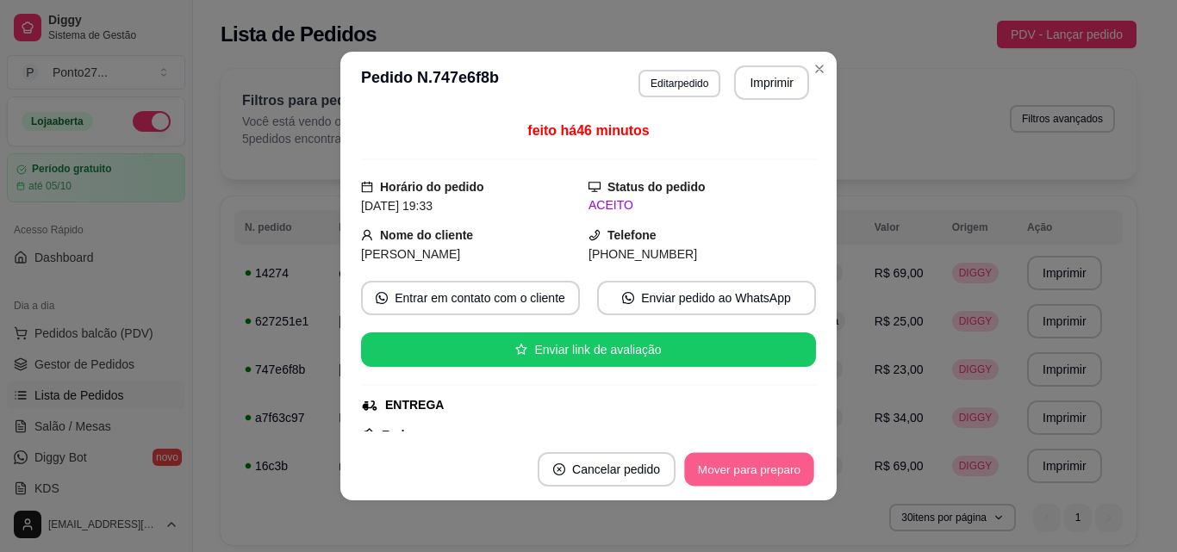
click at [737, 457] on button "Mover para preparo" at bounding box center [748, 470] width 129 height 34
click at [737, 457] on button "Mover para entrega" at bounding box center [749, 470] width 129 height 34
click at [738, 468] on button "Mover para finalizado" at bounding box center [744, 469] width 143 height 34
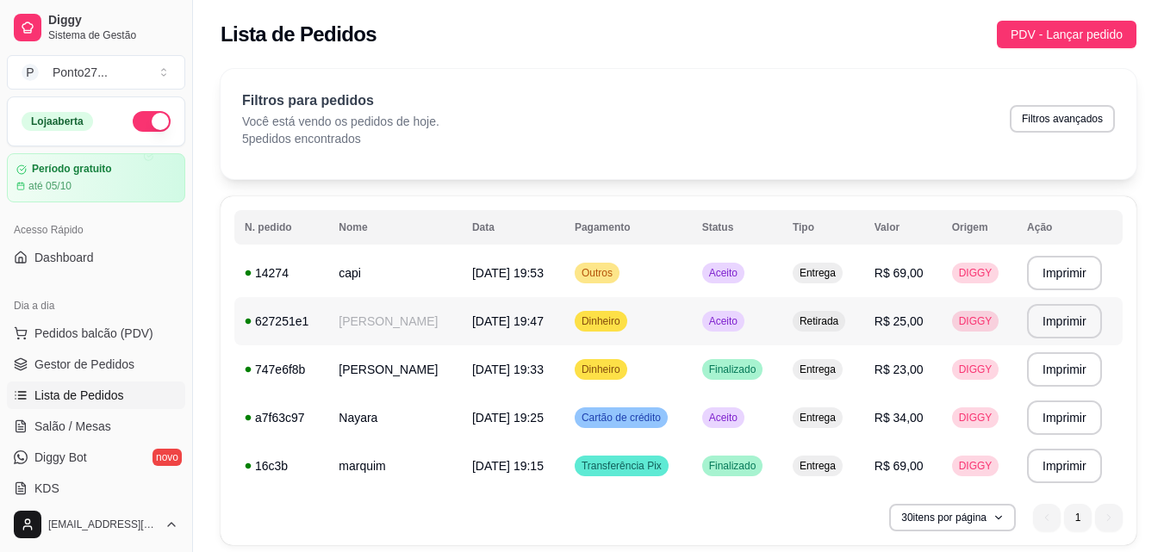
click at [741, 317] on span "Aceito" at bounding box center [723, 321] width 35 height 14
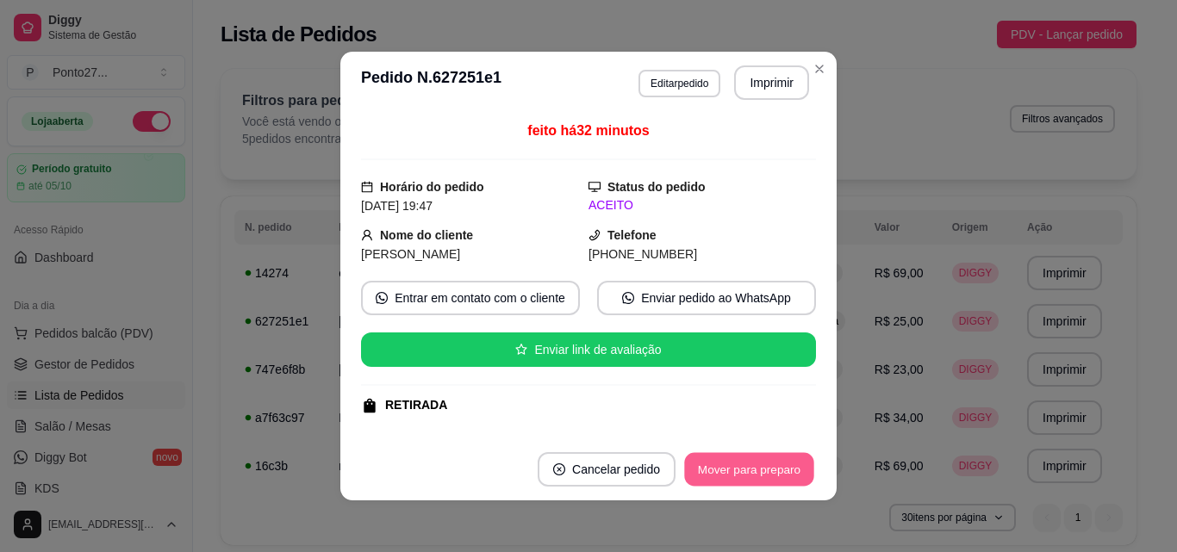
click at [781, 464] on button "Mover para preparo" at bounding box center [748, 470] width 129 height 34
click at [759, 464] on button "Mover para retirada disponível" at bounding box center [721, 469] width 190 height 34
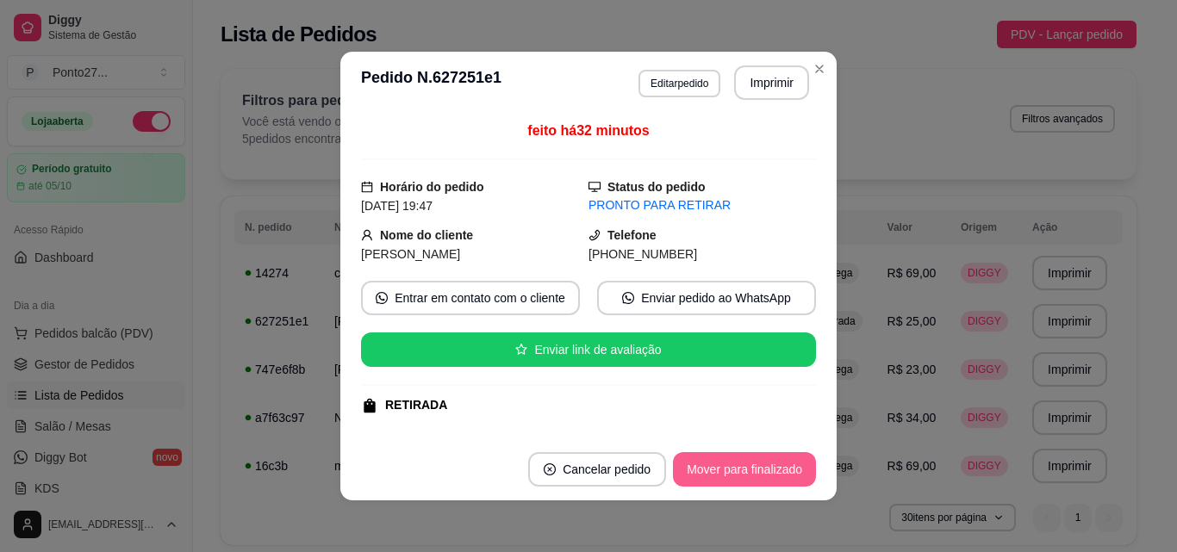
click at [759, 464] on button "Mover para finalizado" at bounding box center [744, 469] width 143 height 34
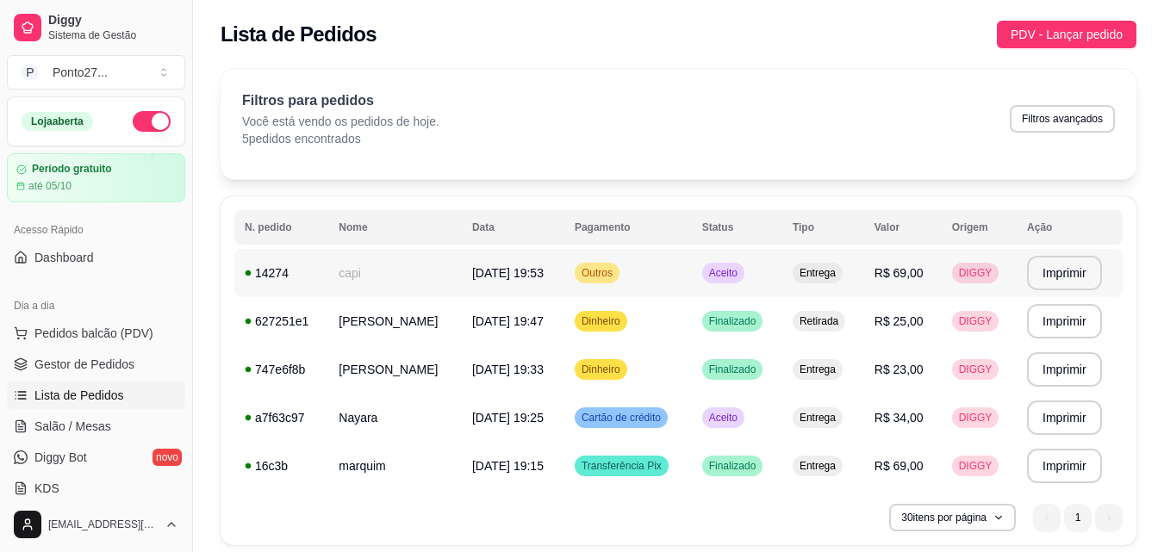
click at [740, 267] on span "Aceito" at bounding box center [723, 273] width 35 height 14
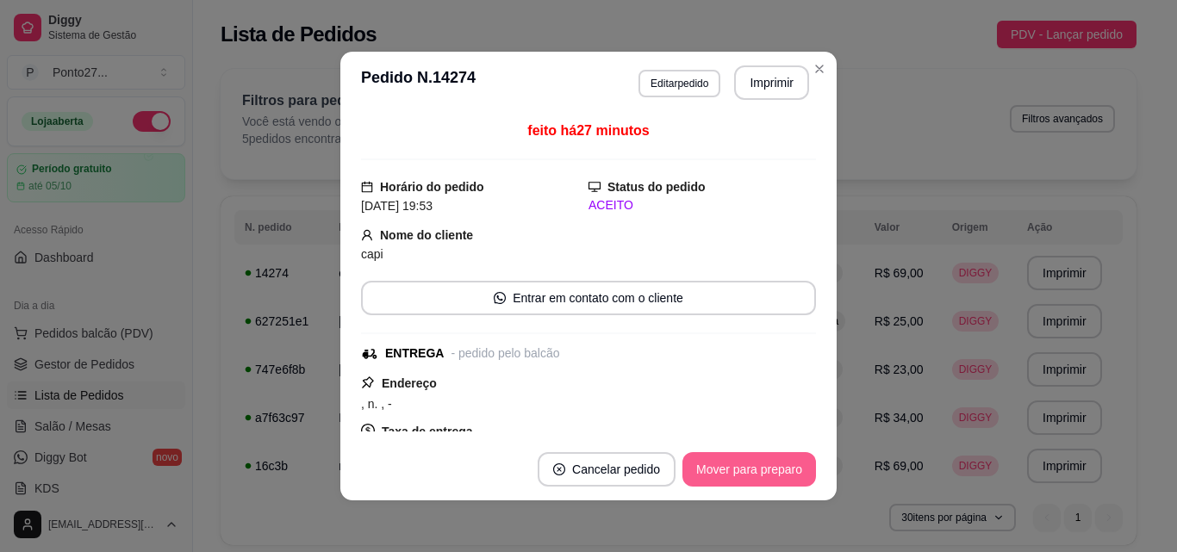
click at [713, 482] on button "Mover para preparo" at bounding box center [749, 469] width 134 height 34
click at [713, 481] on button "Mover para entrega" at bounding box center [749, 469] width 133 height 34
click at [737, 461] on button "Mover para finalizado" at bounding box center [744, 469] width 143 height 34
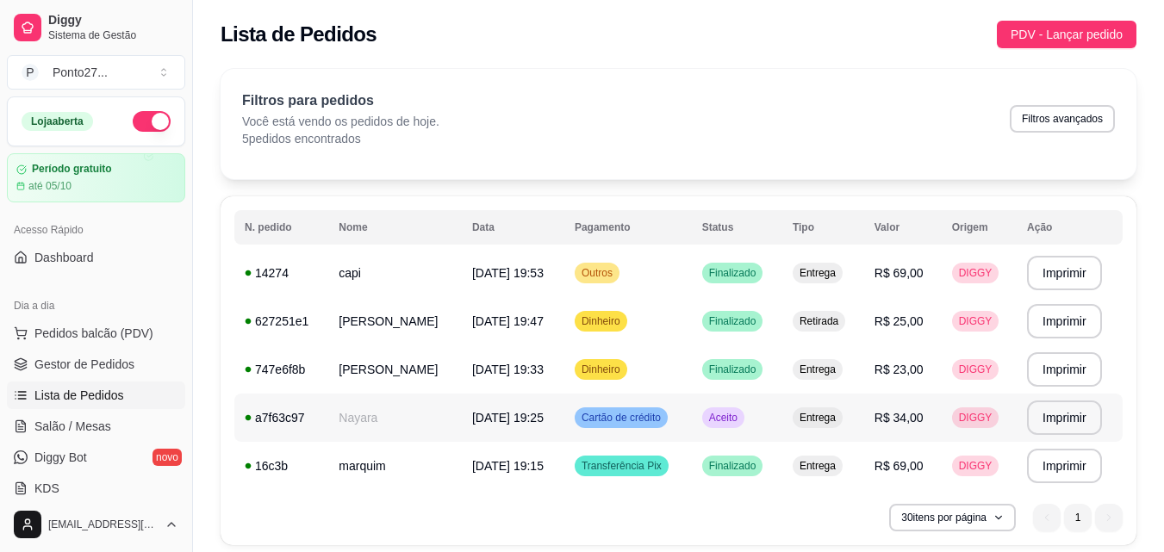
click at [738, 414] on span "Aceito" at bounding box center [723, 418] width 35 height 14
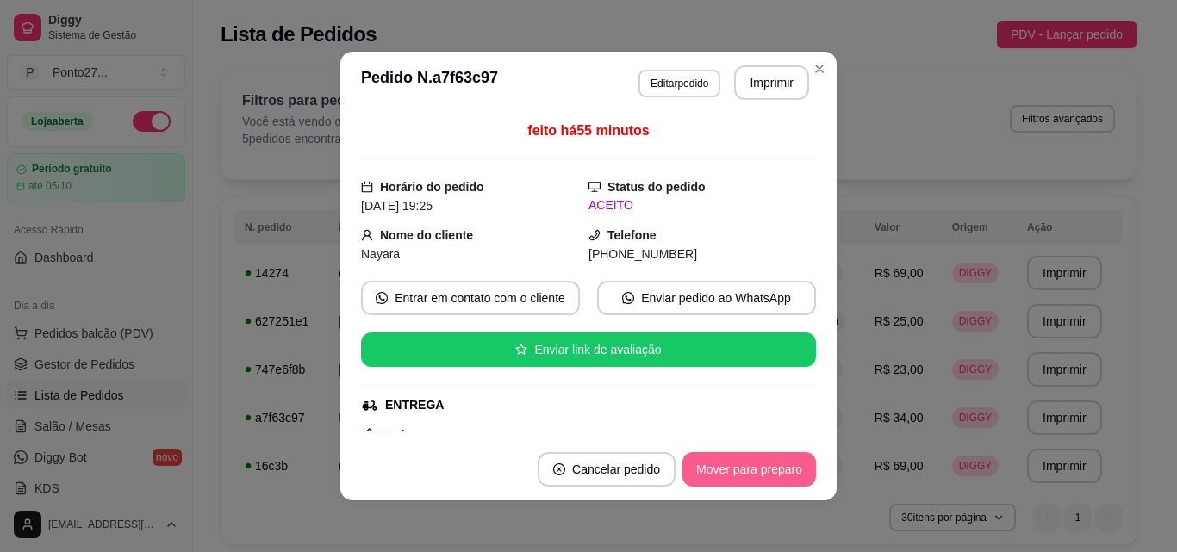
click at [787, 483] on button "Mover para preparo" at bounding box center [749, 469] width 134 height 34
click at [787, 483] on button "Mover para entrega" at bounding box center [749, 469] width 133 height 34
click at [787, 483] on button "Mover para finalizado" at bounding box center [744, 470] width 139 height 34
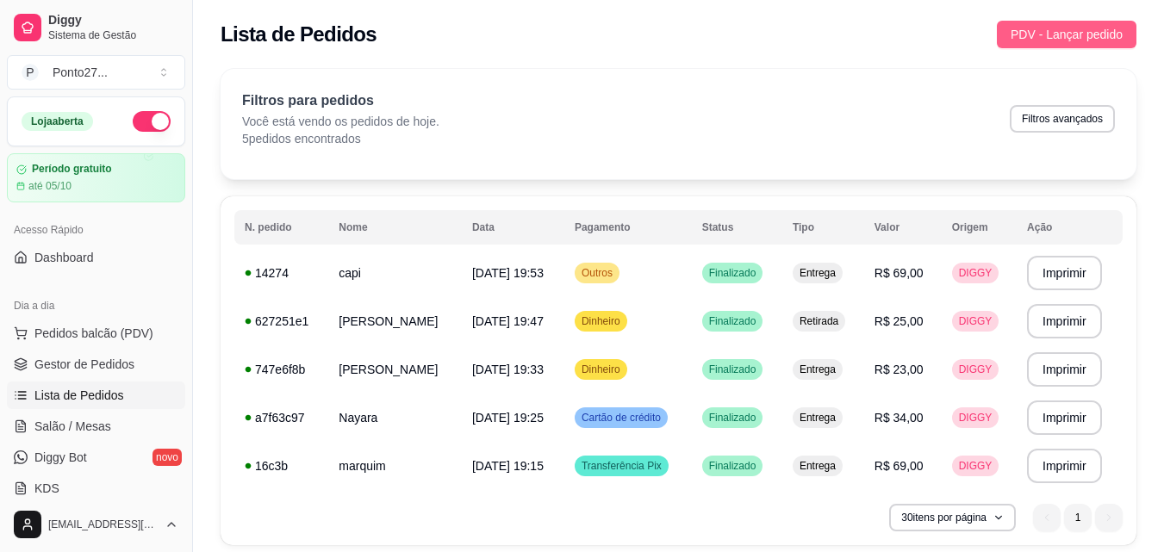
click at [1057, 31] on span "PDV - Lançar pedido" at bounding box center [1067, 34] width 112 height 19
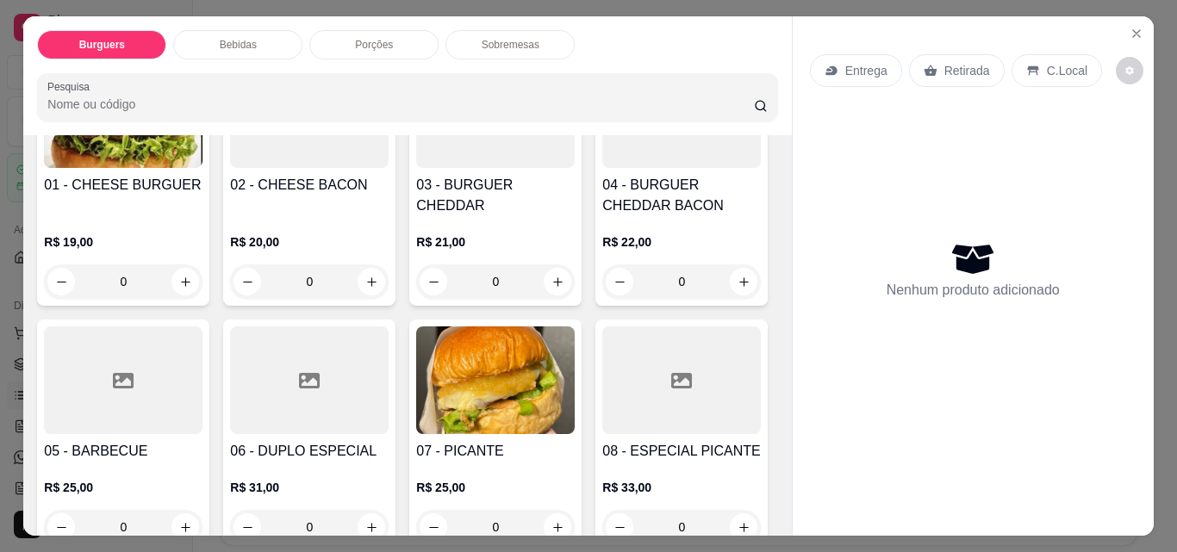
scroll to position [207, 0]
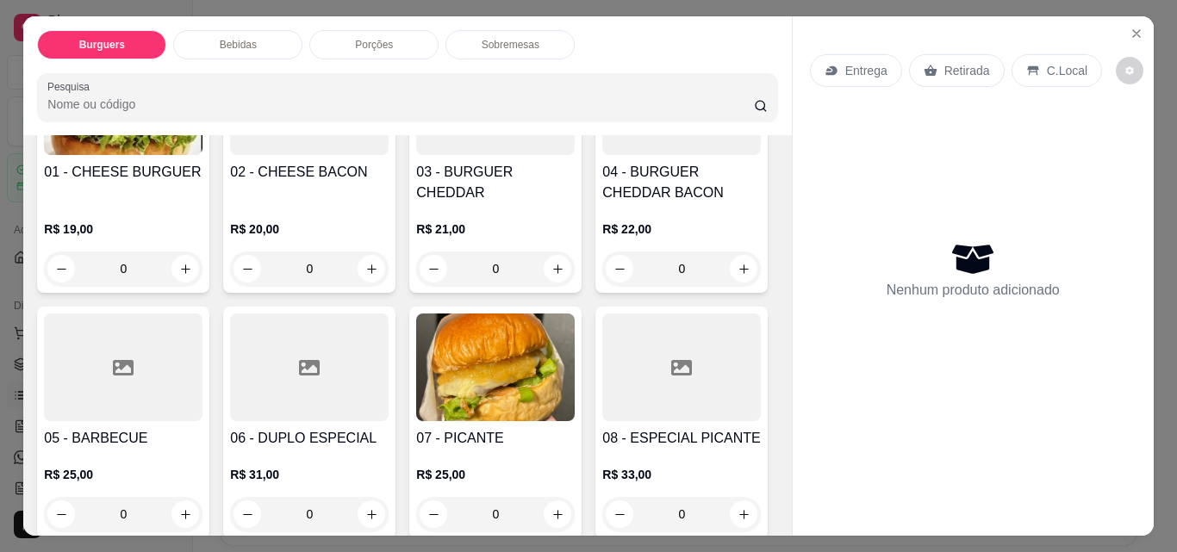
click at [202, 514] on div "0" at bounding box center [123, 514] width 159 height 34
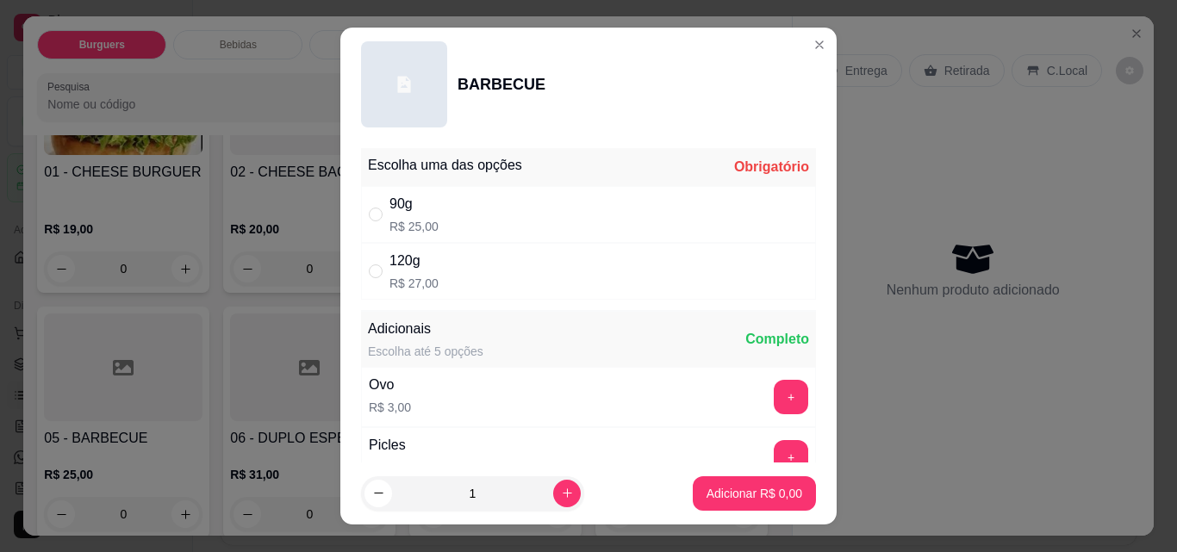
click at [550, 273] on div "120g R$ 27,00" at bounding box center [588, 271] width 455 height 57
radio input "true"
click at [718, 492] on p "Adicionar R$ 27,00" at bounding box center [751, 493] width 100 height 16
type input "1"
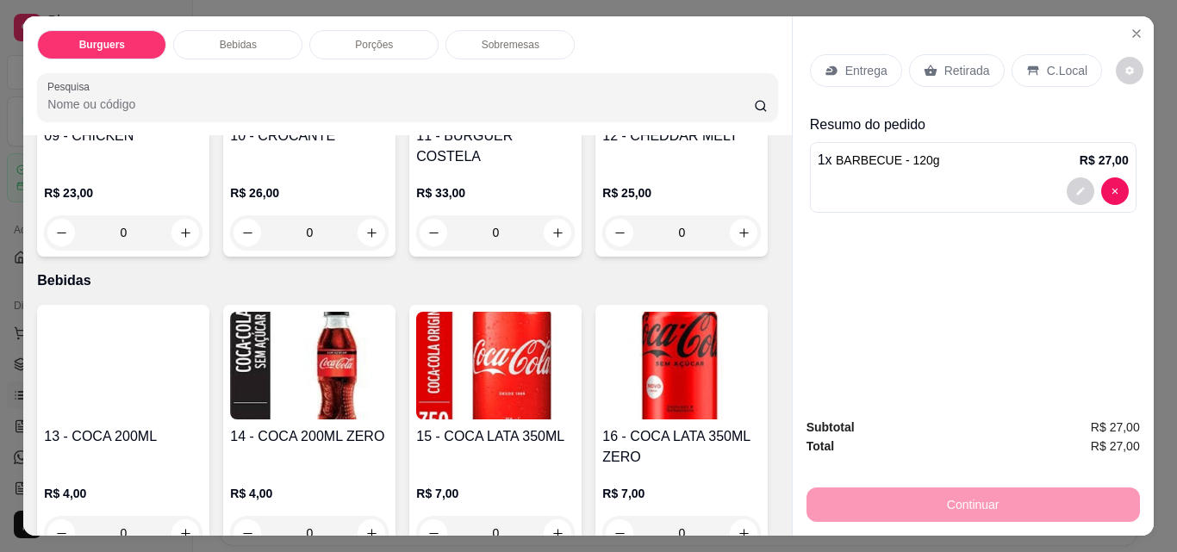
scroll to position [758, 0]
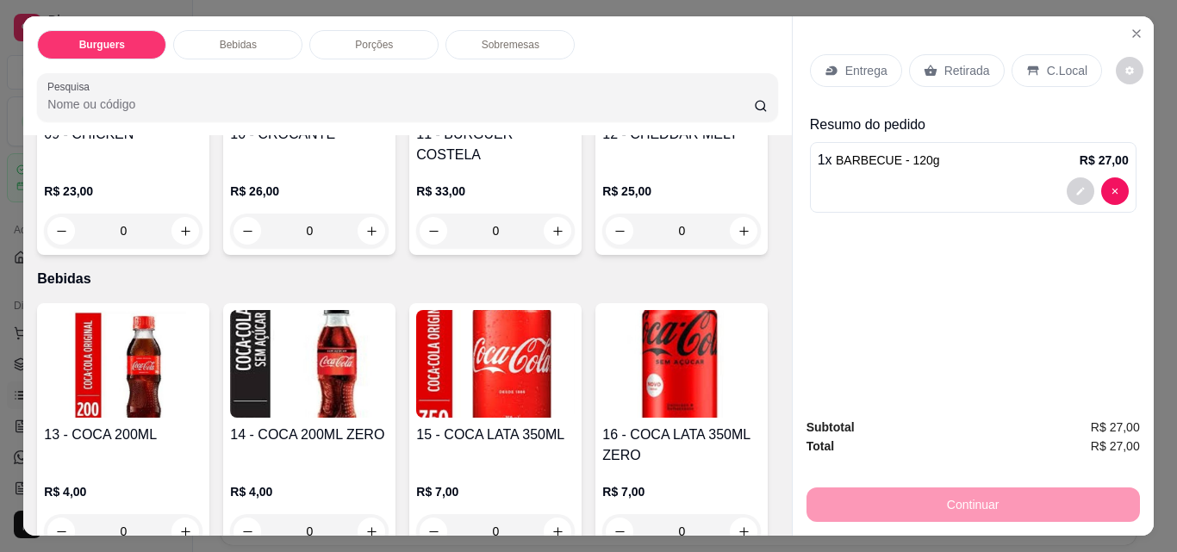
click at [416, 248] on div "0" at bounding box center [495, 231] width 159 height 34
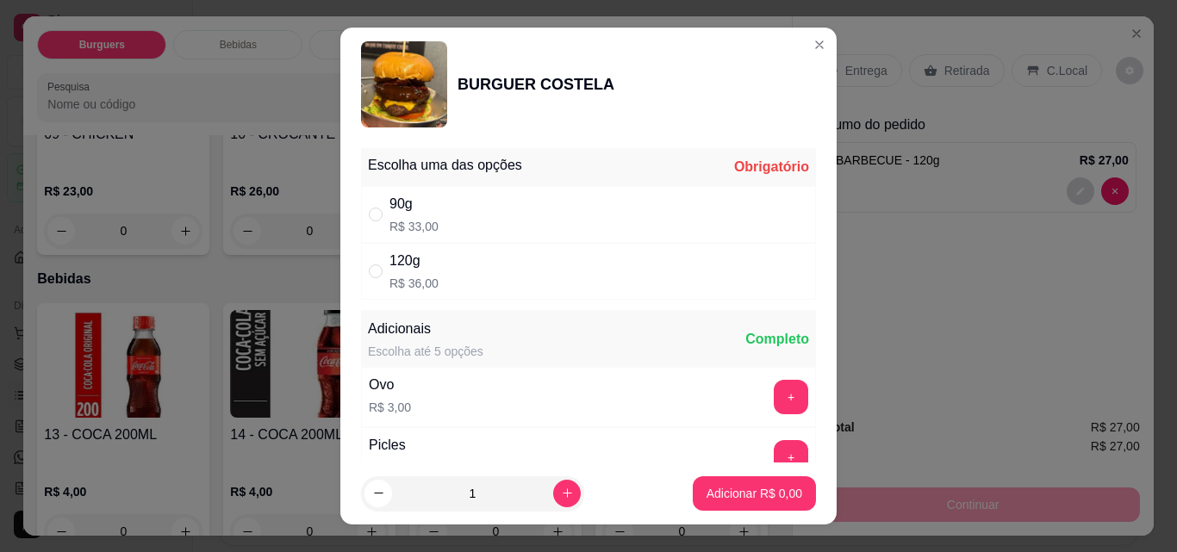
click at [609, 286] on div "120g R$ 36,00" at bounding box center [588, 271] width 455 height 57
radio input "true"
click at [758, 490] on p "Adicionar R$ 36,00" at bounding box center [751, 493] width 100 height 16
type input "1"
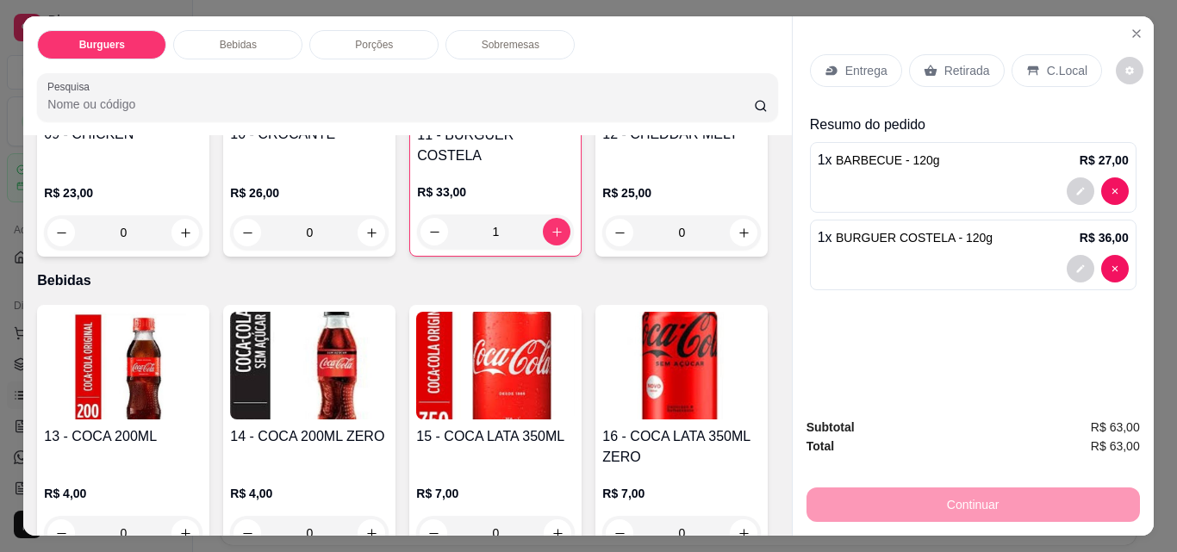
click at [877, 64] on p "Entrega" at bounding box center [866, 70] width 42 height 17
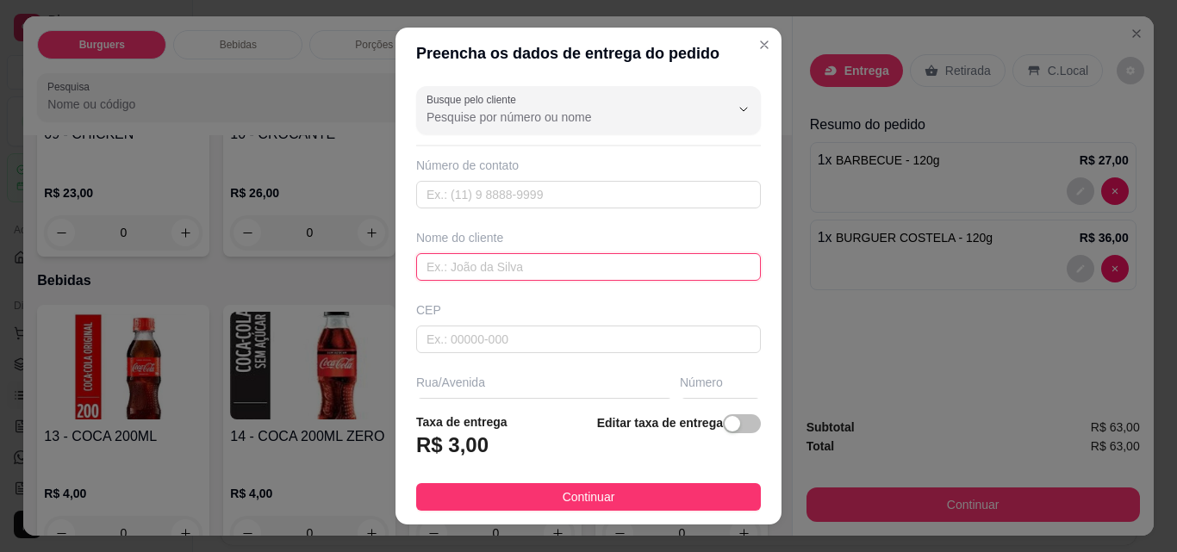
click at [521, 264] on input "text" at bounding box center [588, 267] width 345 height 28
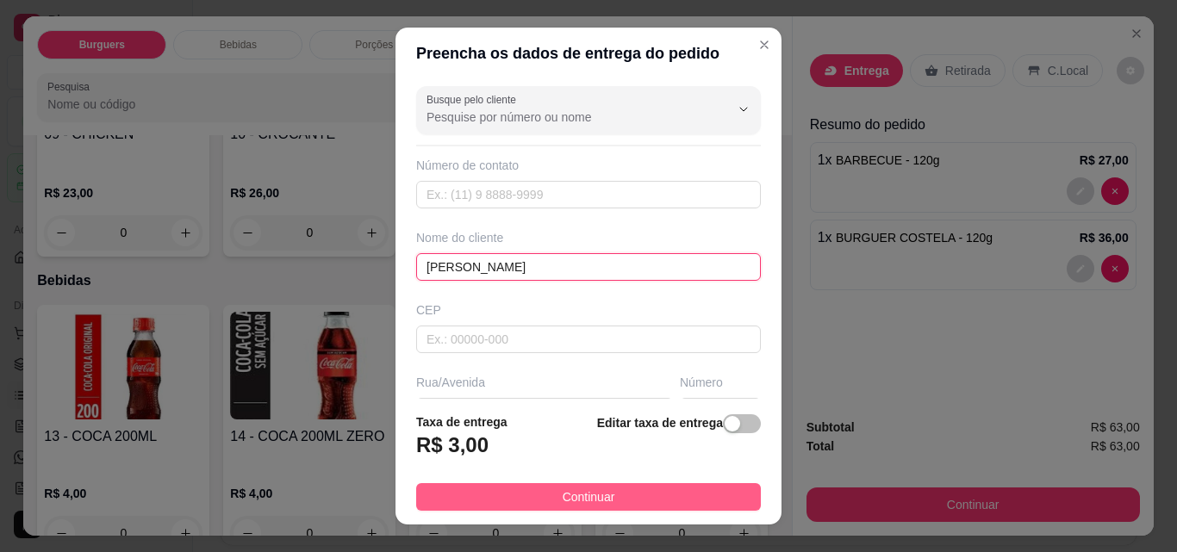
type input "[PERSON_NAME]"
click at [493, 499] on button "Continuar" at bounding box center [588, 497] width 345 height 28
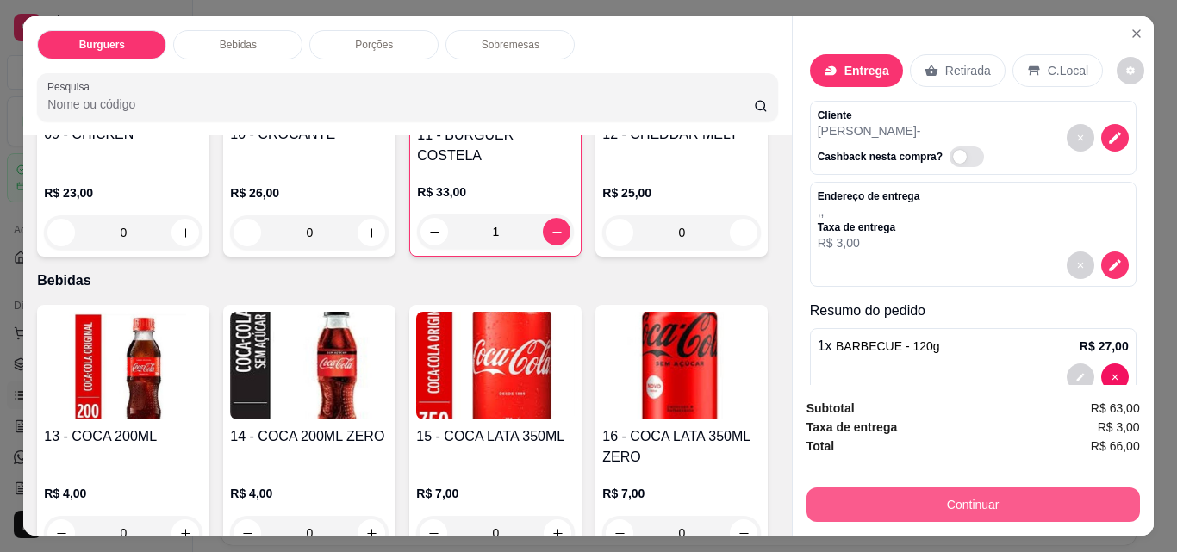
click at [906, 501] on button "Continuar" at bounding box center [972, 505] width 333 height 34
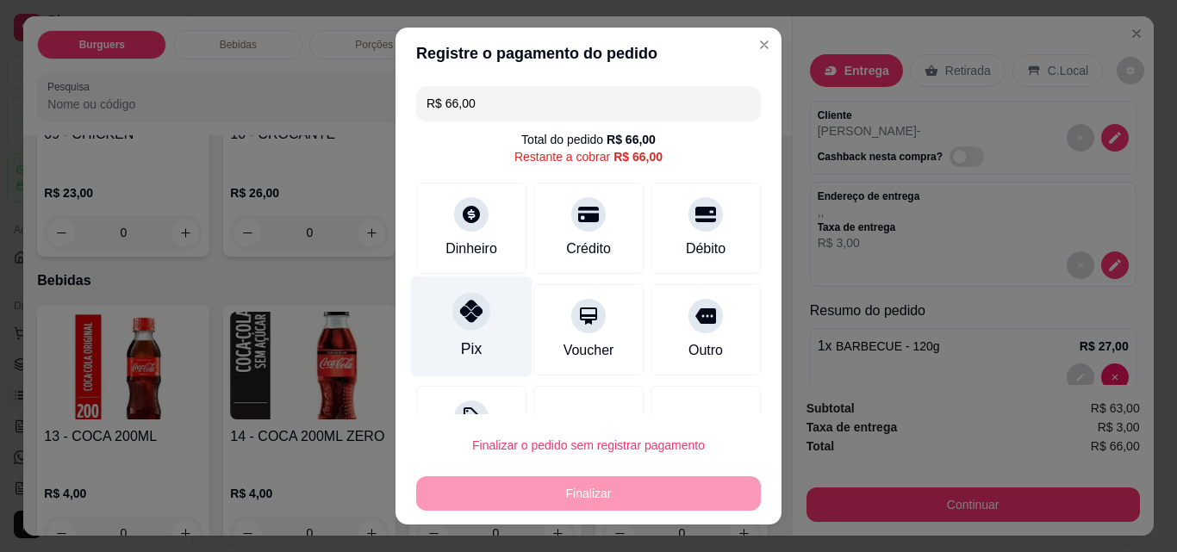
click at [450, 331] on div "Pix" at bounding box center [471, 327] width 121 height 101
type input "R$ 0,00"
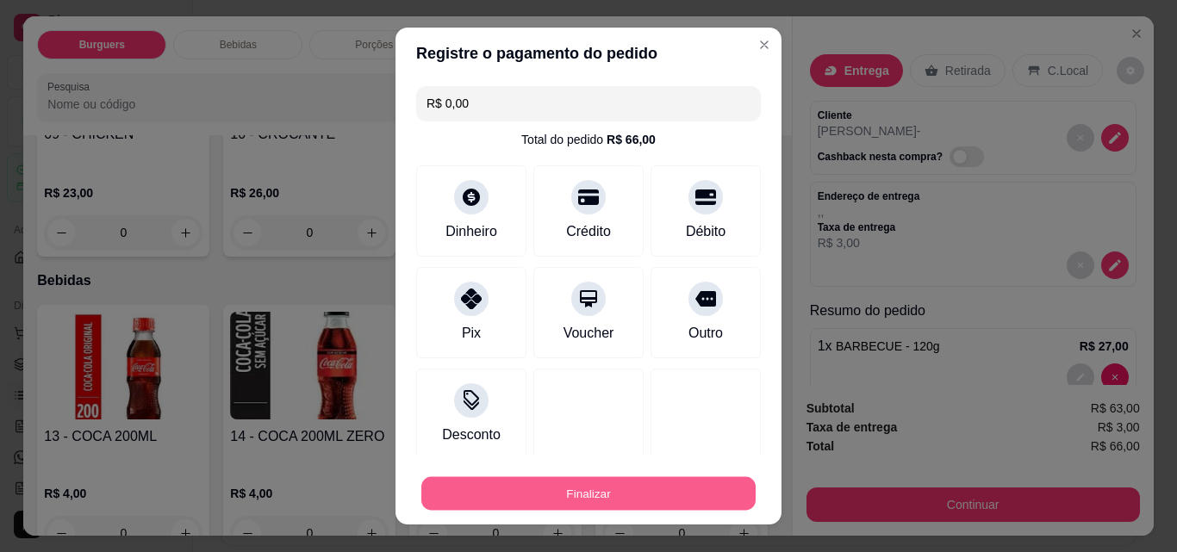
click at [532, 483] on button "Finalizar" at bounding box center [588, 494] width 334 height 34
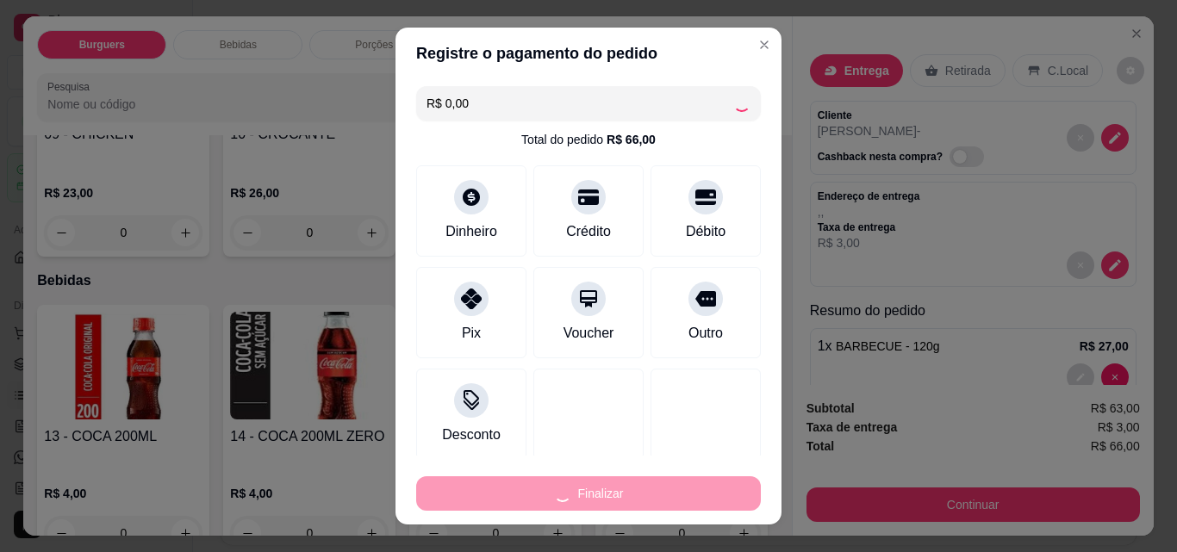
type input "0"
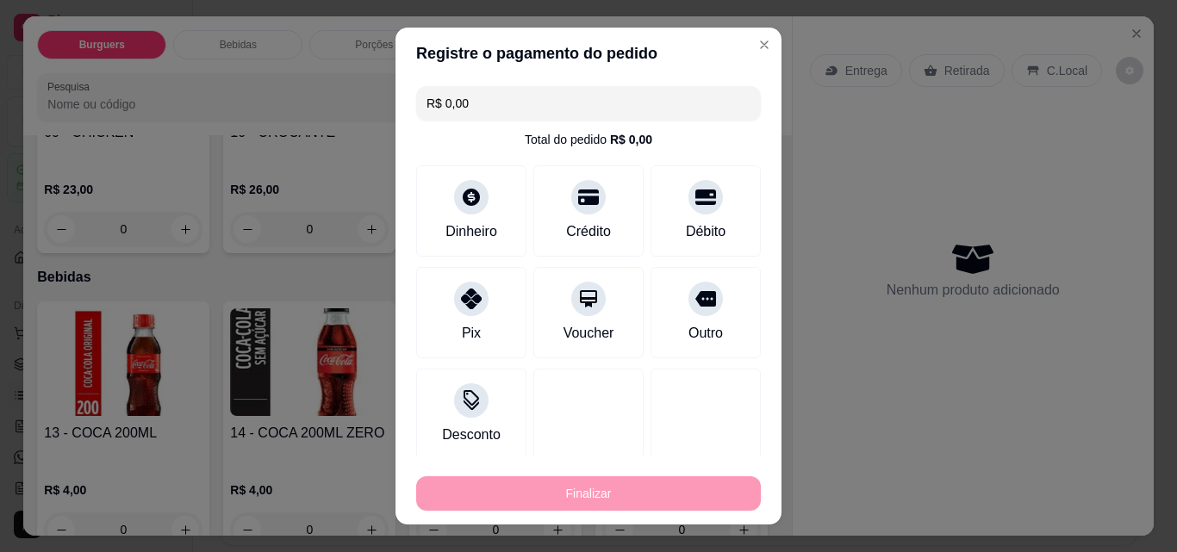
type input "-R$ 66,00"
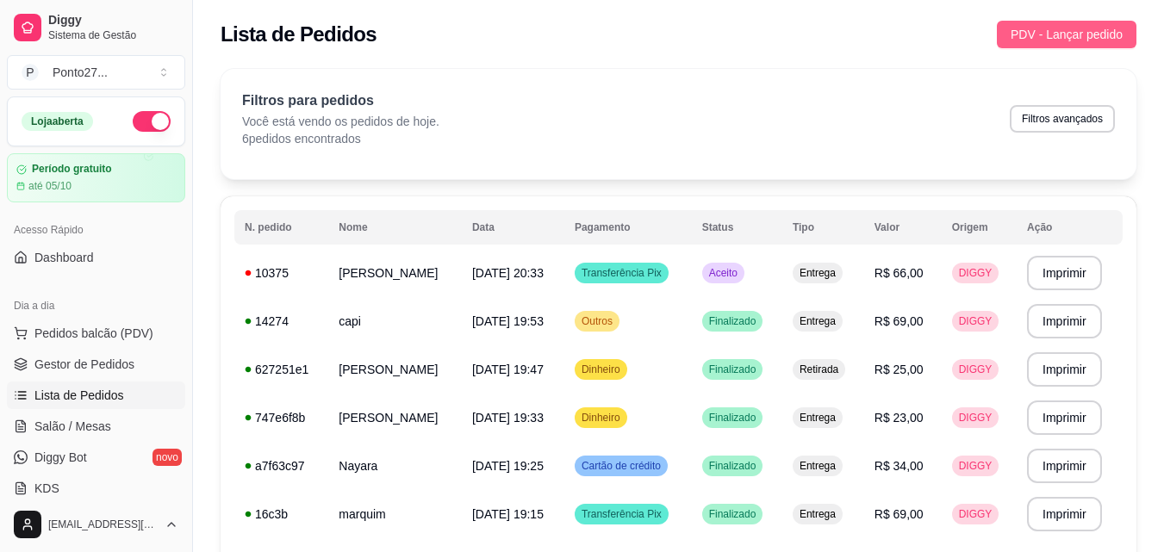
click at [1082, 38] on span "PDV - Lançar pedido" at bounding box center [1067, 34] width 112 height 19
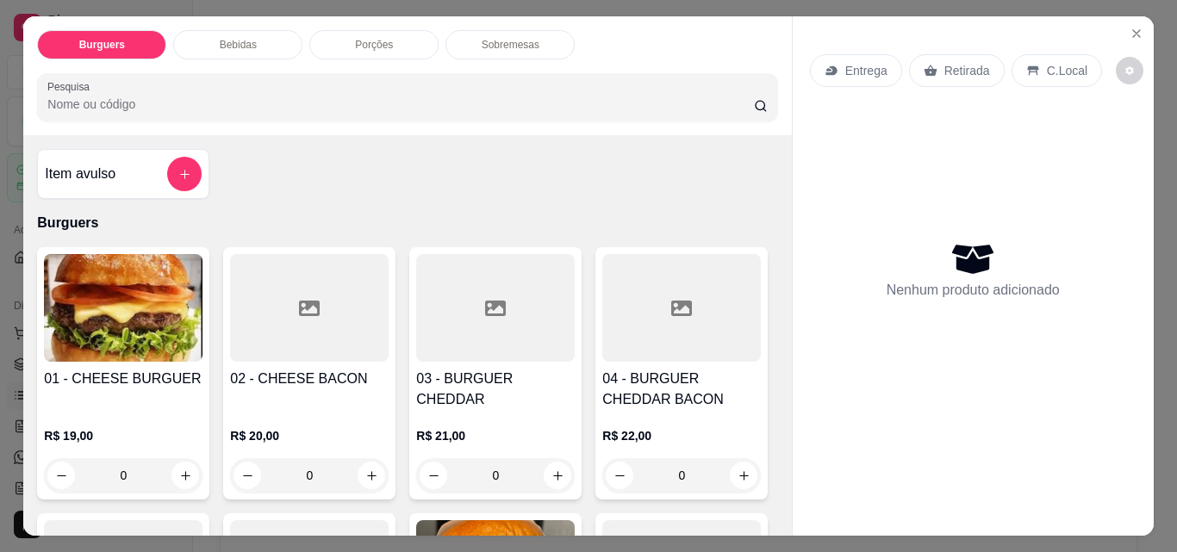
click at [863, 62] on p "Entrega" at bounding box center [866, 70] width 42 height 17
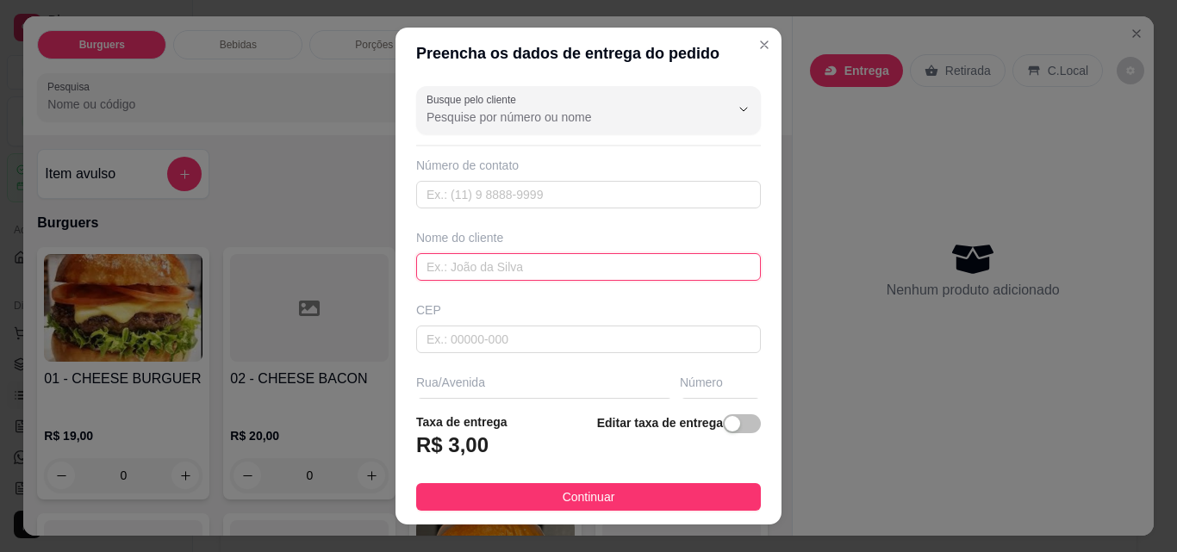
click at [515, 276] on input "text" at bounding box center [588, 267] width 345 height 28
type input "guilerme macie"
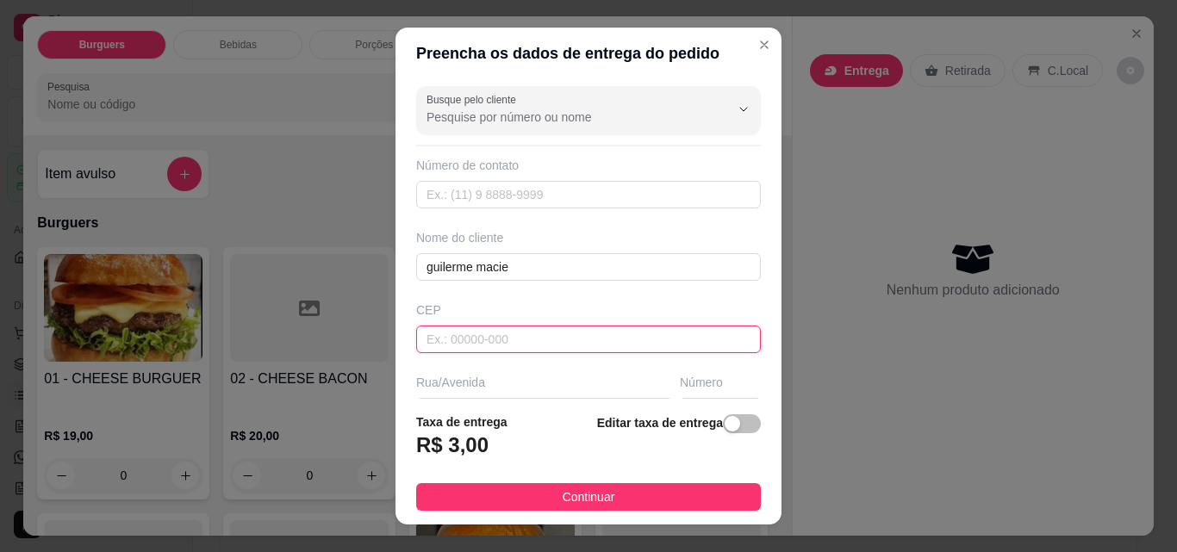
click at [496, 343] on input "text" at bounding box center [588, 340] width 345 height 28
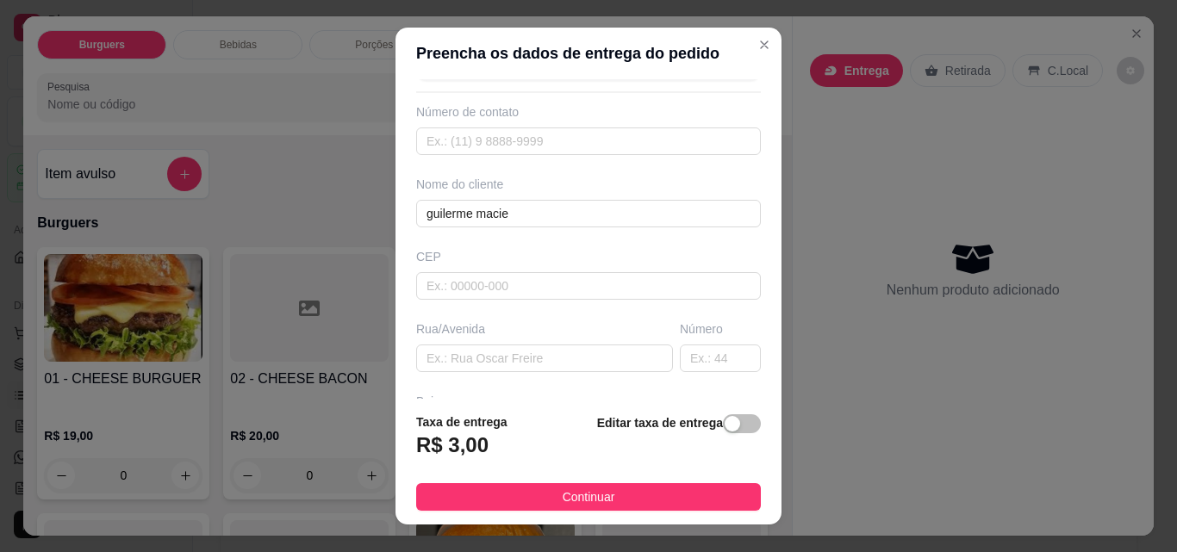
scroll to position [69, 0]
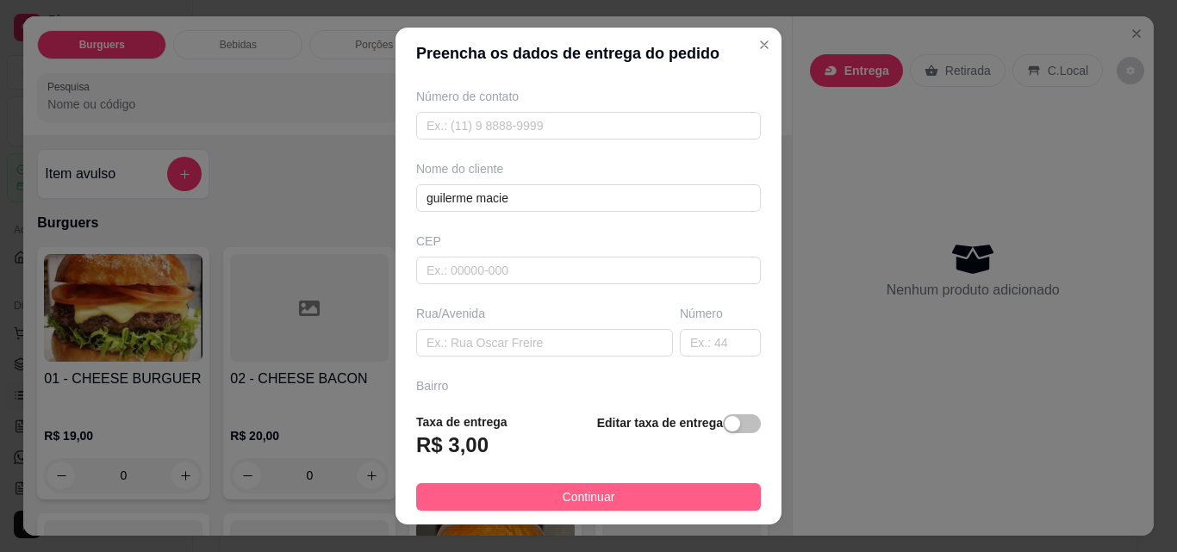
click at [574, 493] on span "Continuar" at bounding box center [589, 497] width 53 height 19
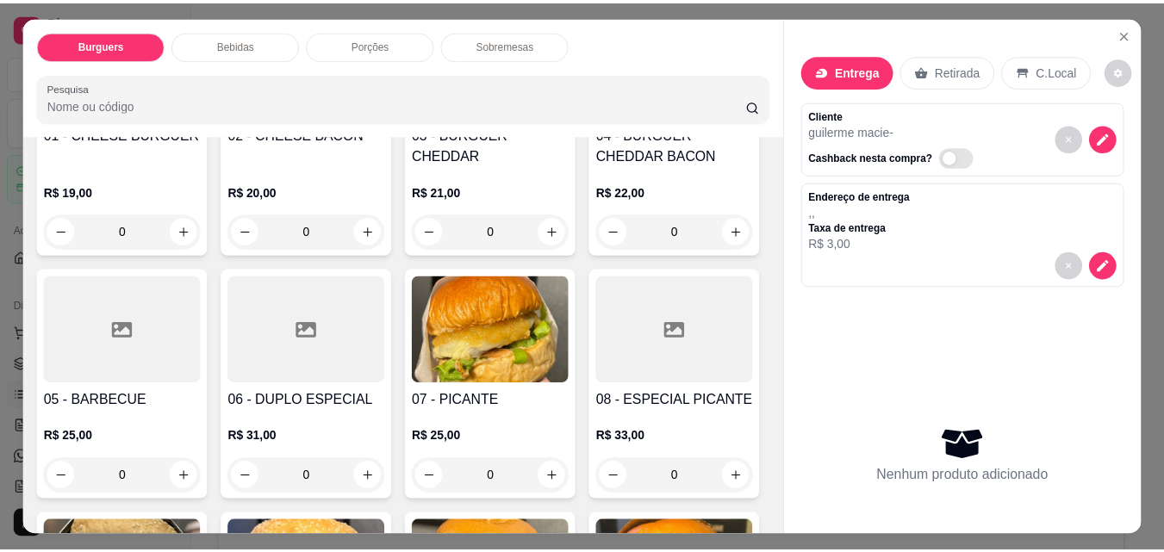
scroll to position [251, 0]
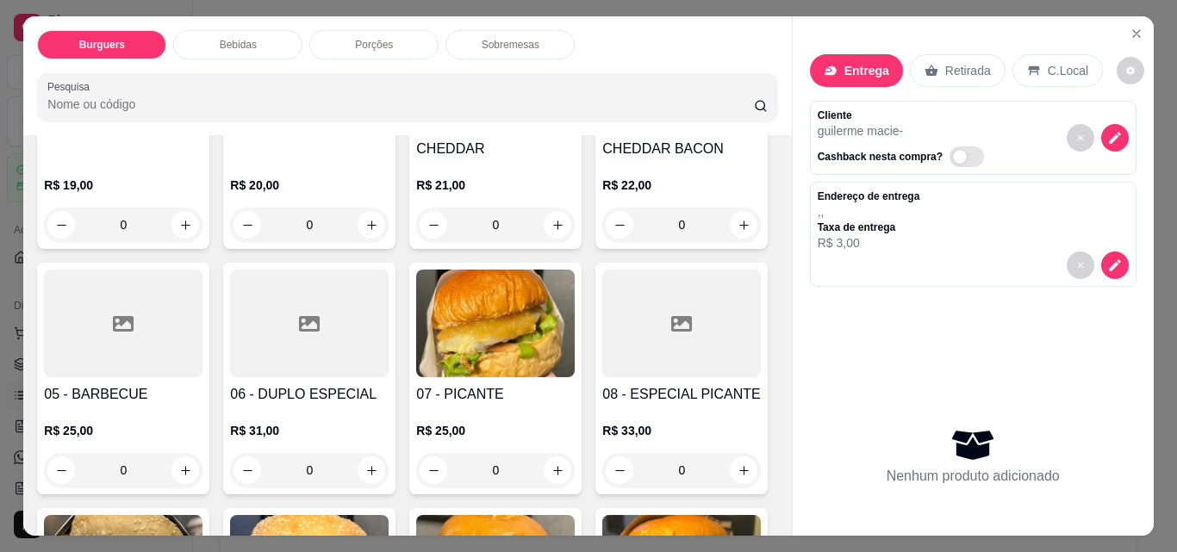
click at [202, 458] on div "0" at bounding box center [123, 470] width 159 height 34
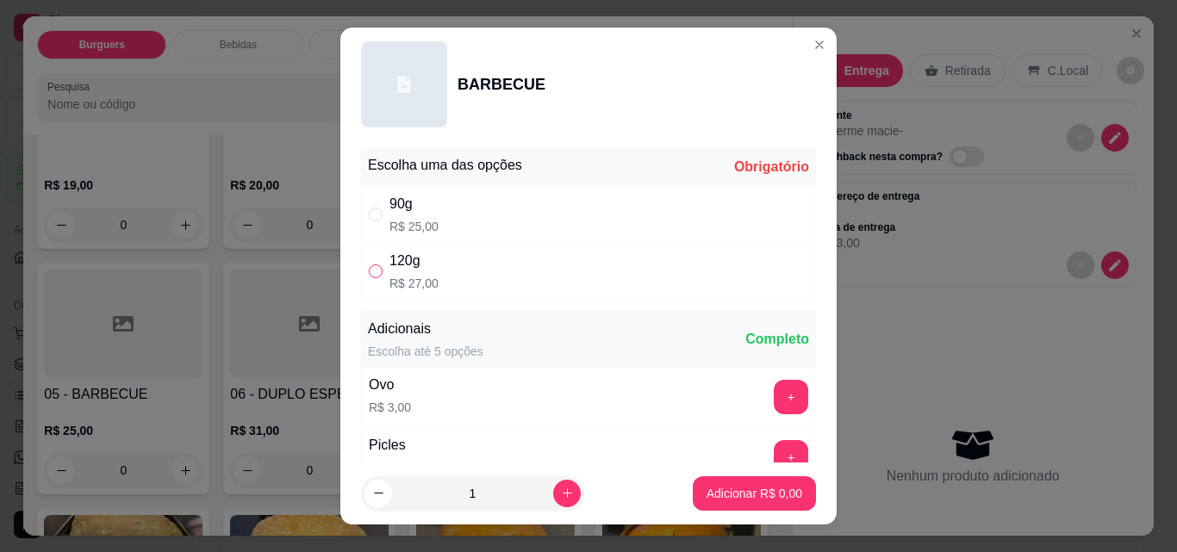
click at [369, 265] on input "" at bounding box center [376, 272] width 14 height 14
radio input "true"
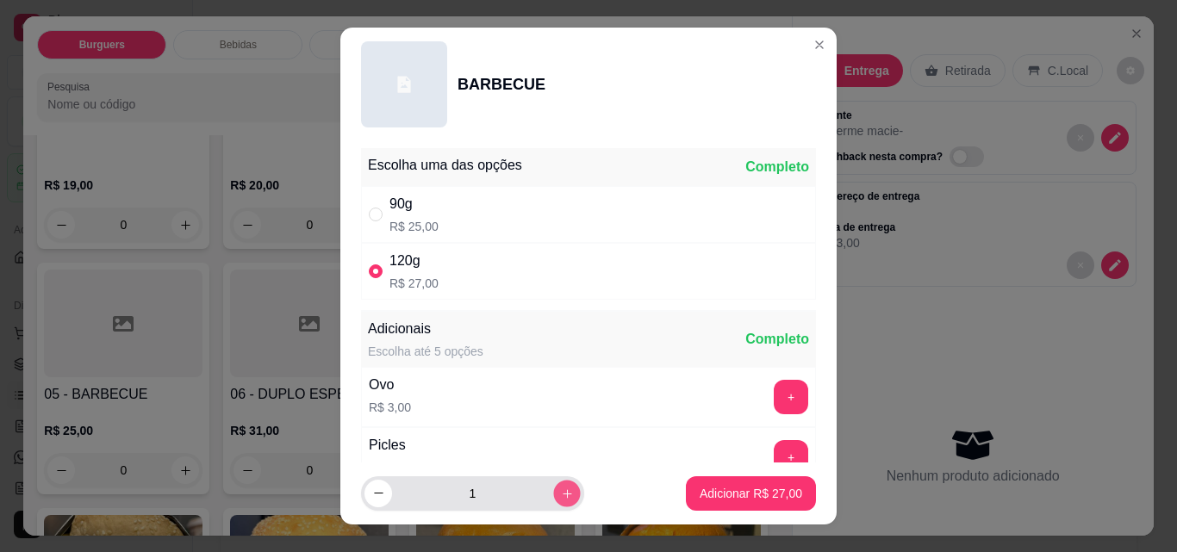
click at [553, 494] on button "increase-product-quantity" at bounding box center [566, 493] width 27 height 27
type input "2"
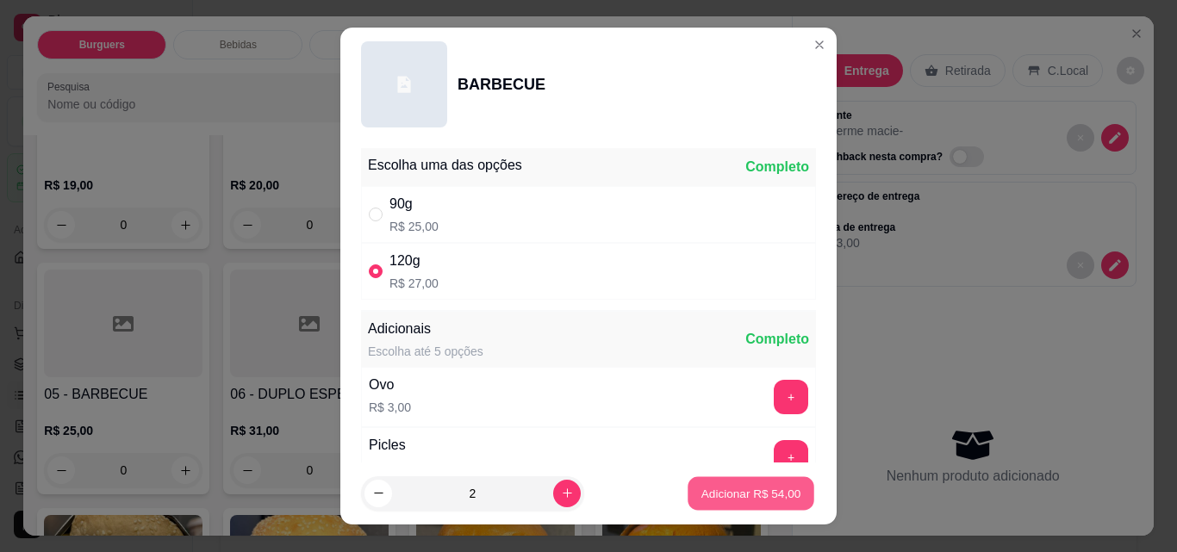
click at [752, 493] on p "Adicionar R$ 54,00" at bounding box center [751, 493] width 100 height 16
type input "2"
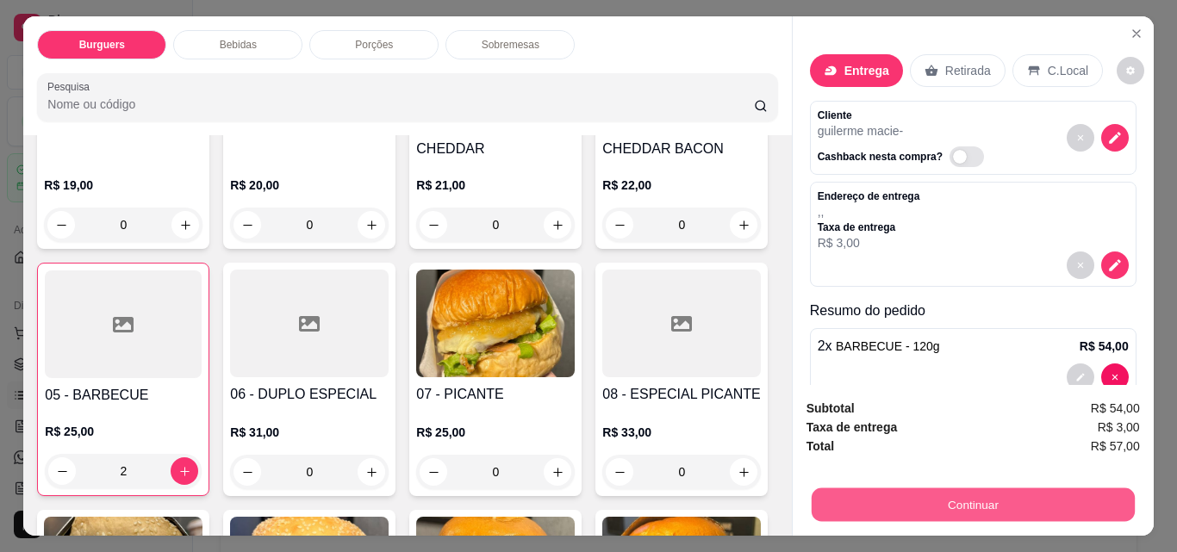
click at [968, 489] on button "Continuar" at bounding box center [972, 505] width 323 height 34
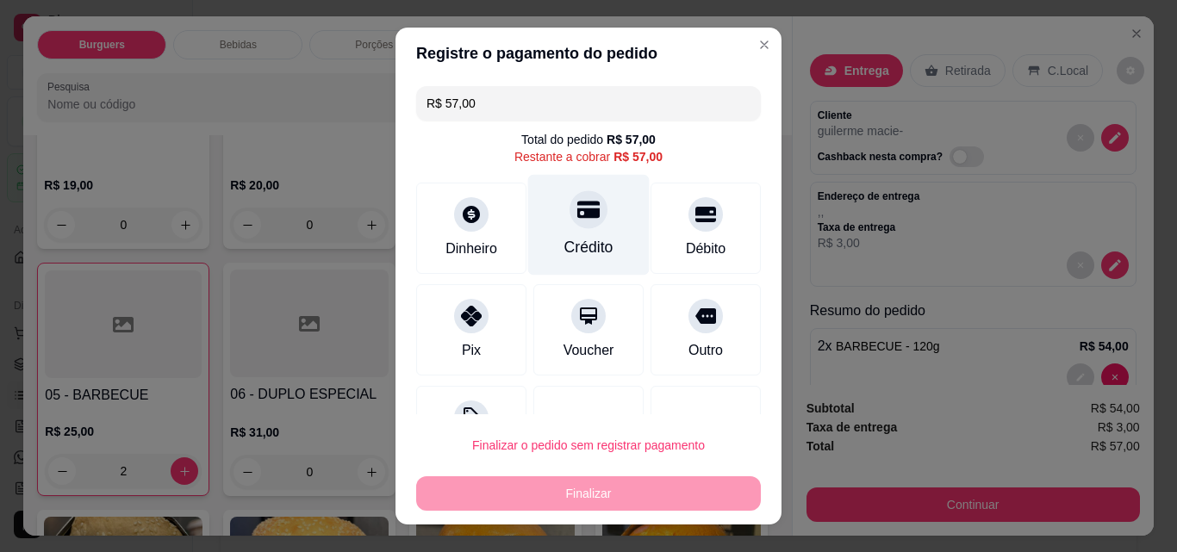
click at [577, 205] on icon at bounding box center [588, 210] width 22 height 17
type input "R$ 0,00"
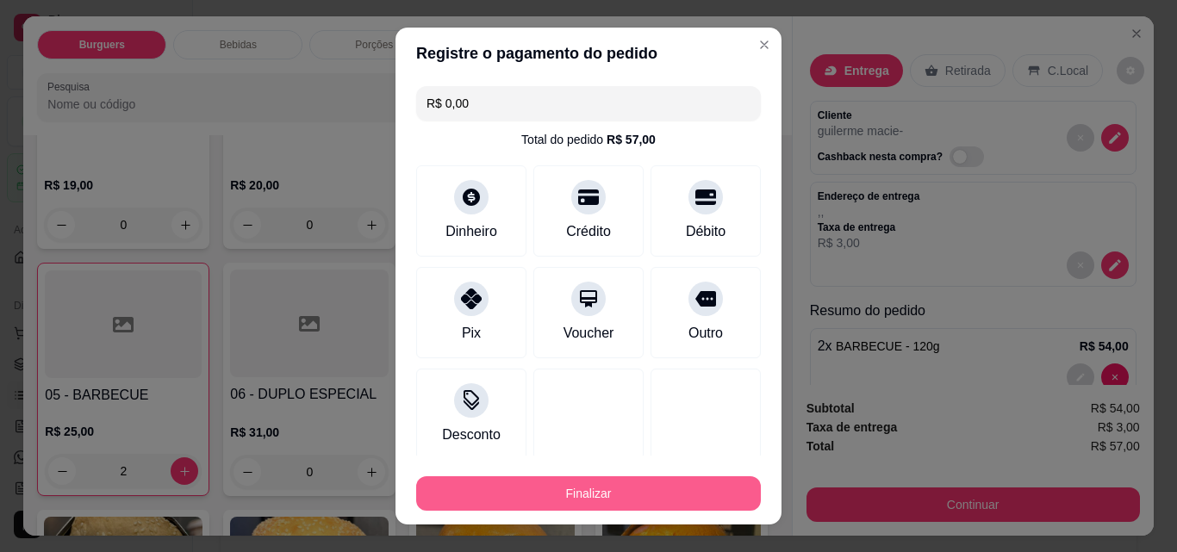
click at [556, 486] on button "Finalizar" at bounding box center [588, 493] width 345 height 34
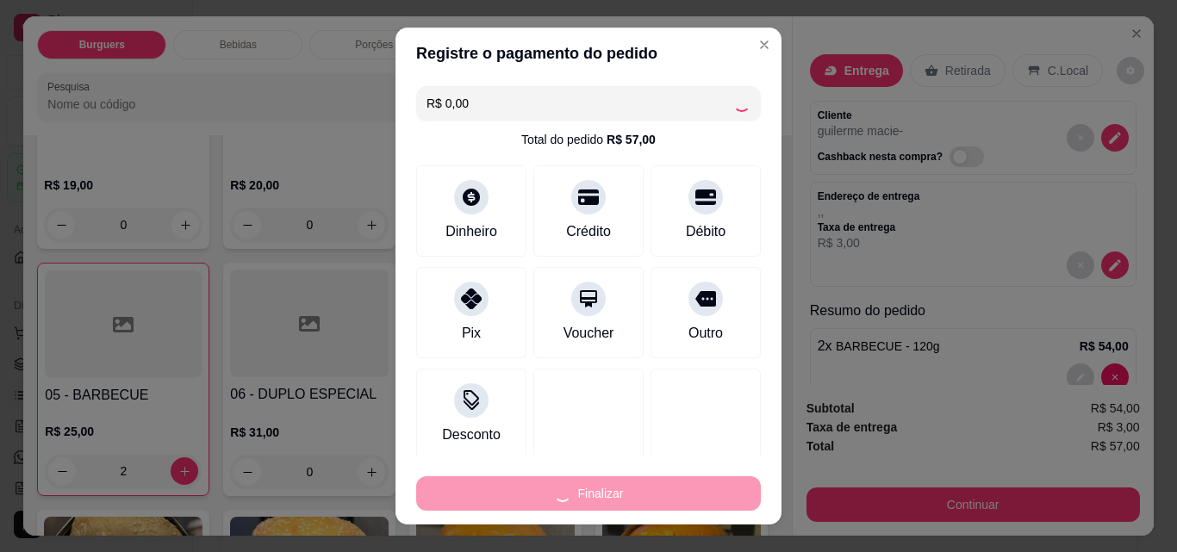
type input "0"
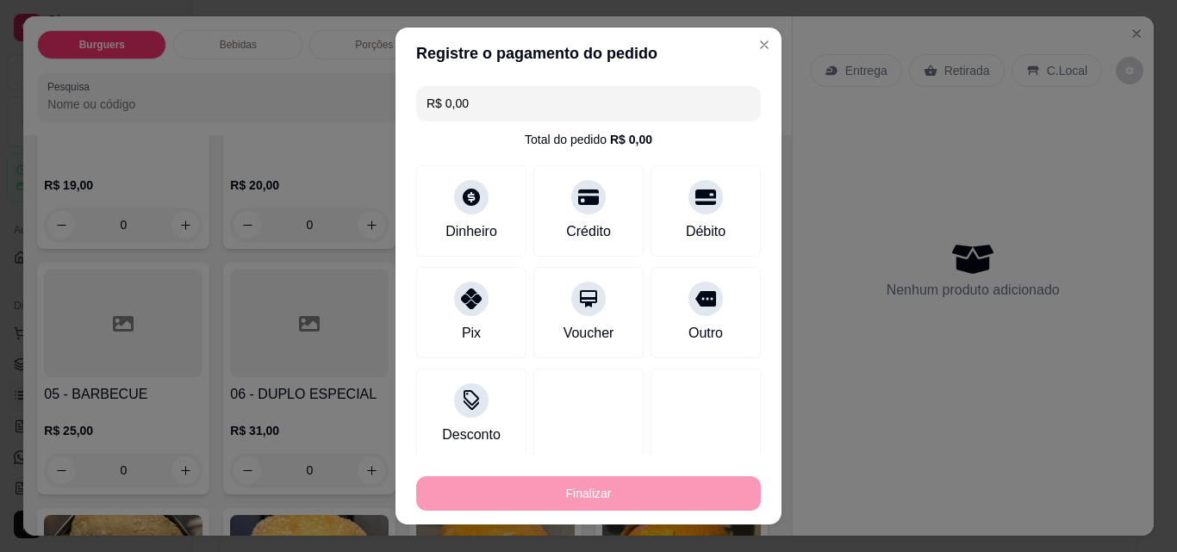
type input "-R$ 57,00"
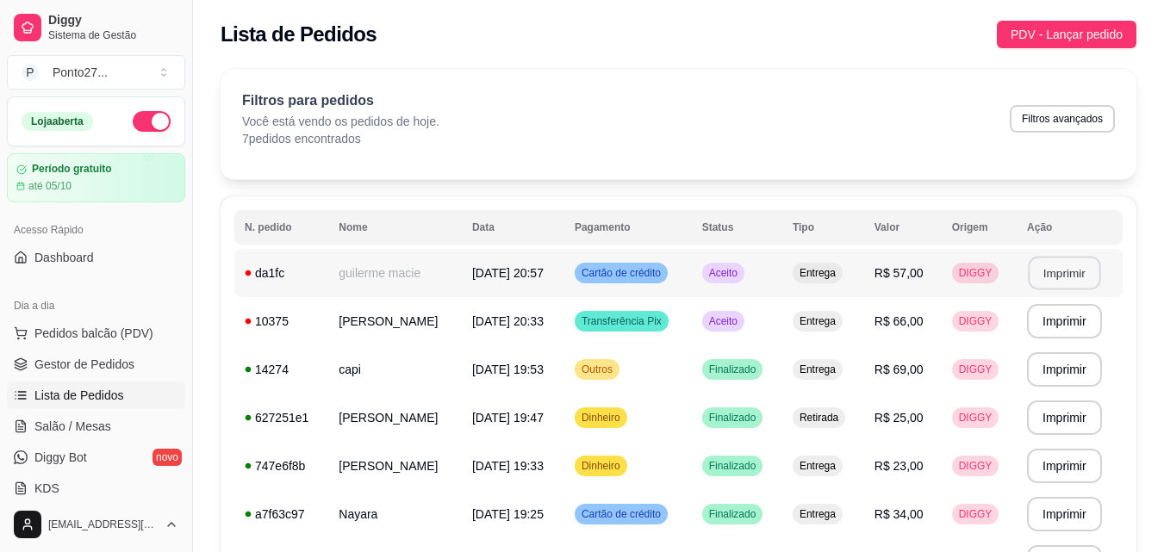
click at [1060, 263] on button "Imprimir" at bounding box center [1064, 274] width 72 height 34
click at [645, 271] on span "Cartão de crédito" at bounding box center [621, 273] width 86 height 14
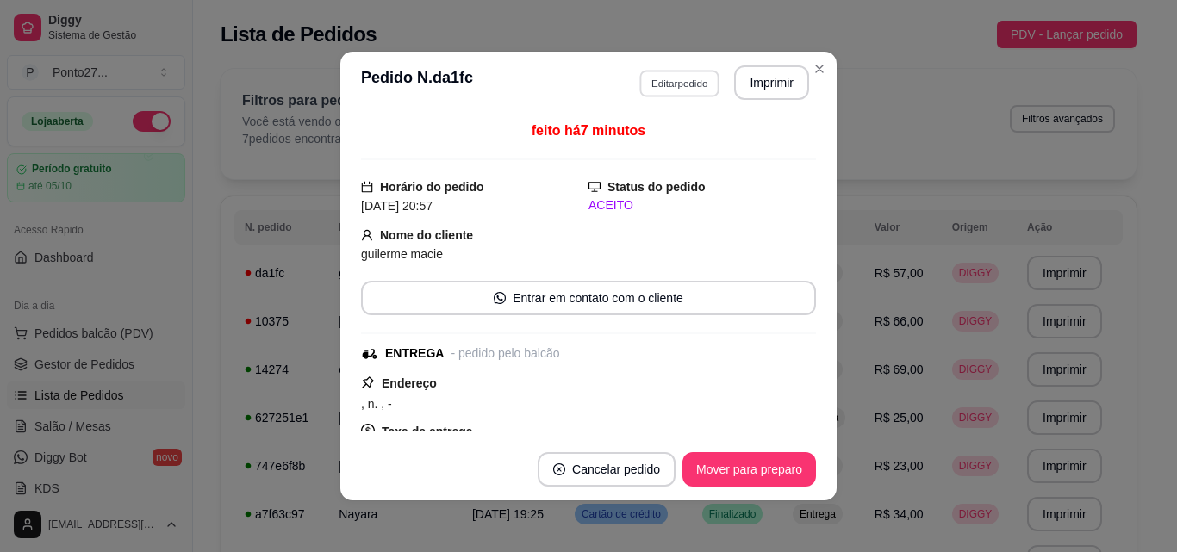
click at [659, 84] on button "Editar pedido" at bounding box center [679, 83] width 80 height 27
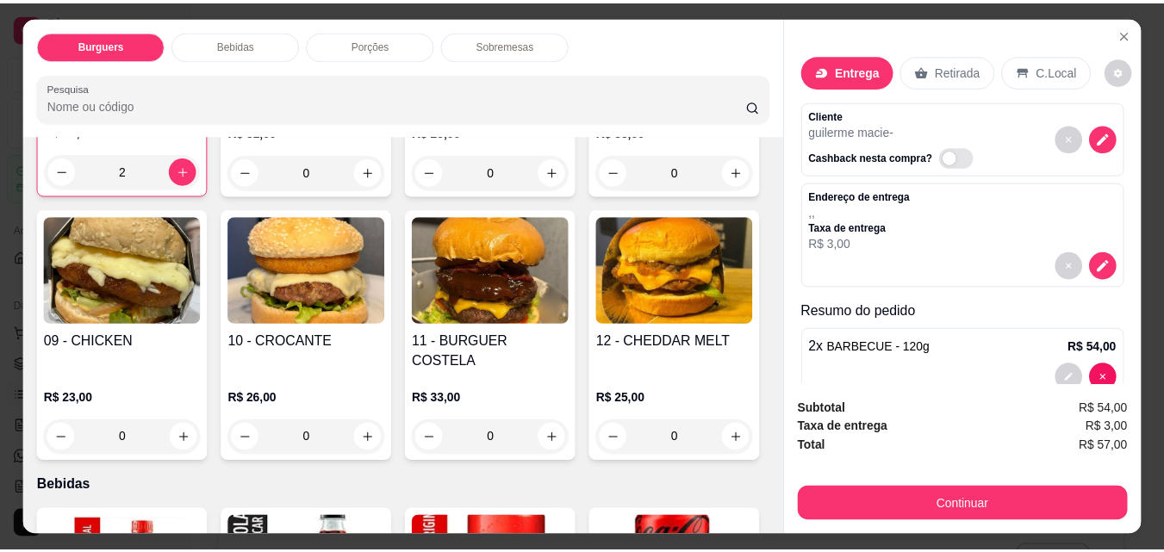
scroll to position [586, 0]
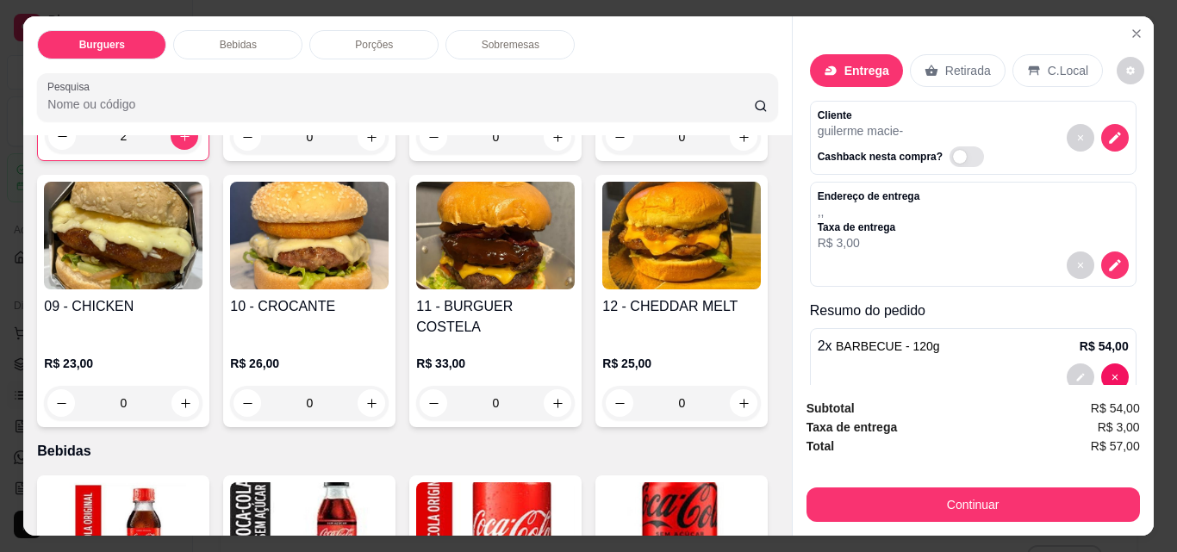
click at [416, 154] on div "0" at bounding box center [495, 137] width 159 height 34
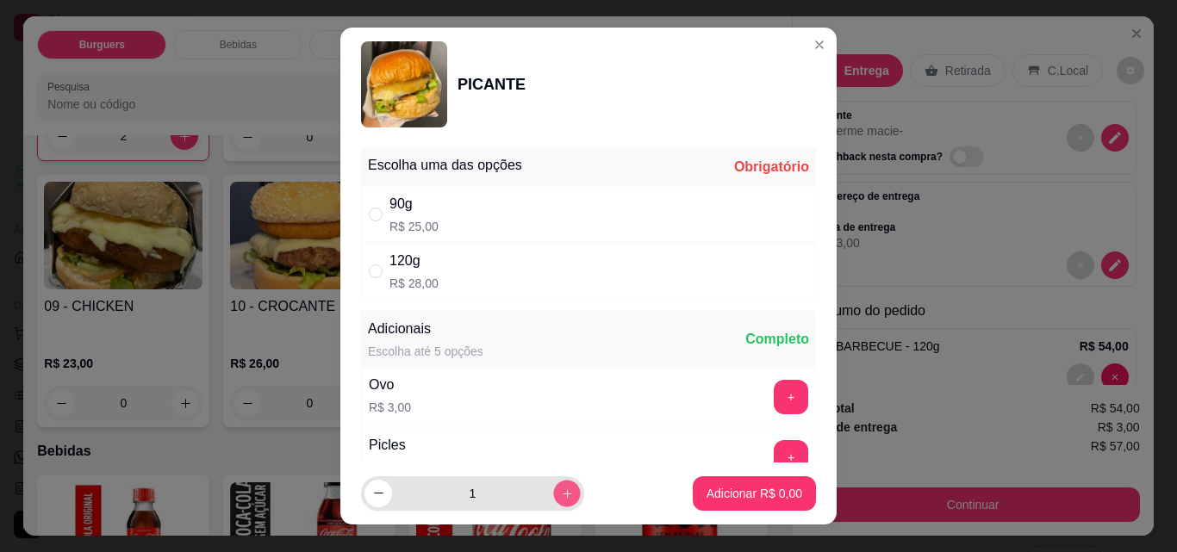
click at [553, 501] on button "increase-product-quantity" at bounding box center [566, 493] width 27 height 27
click at [370, 501] on button "decrease-product-quantity" at bounding box center [377, 493] width 27 height 27
type input "1"
click at [417, 285] on p "R$ 28,00" at bounding box center [413, 283] width 49 height 17
radio input "true"
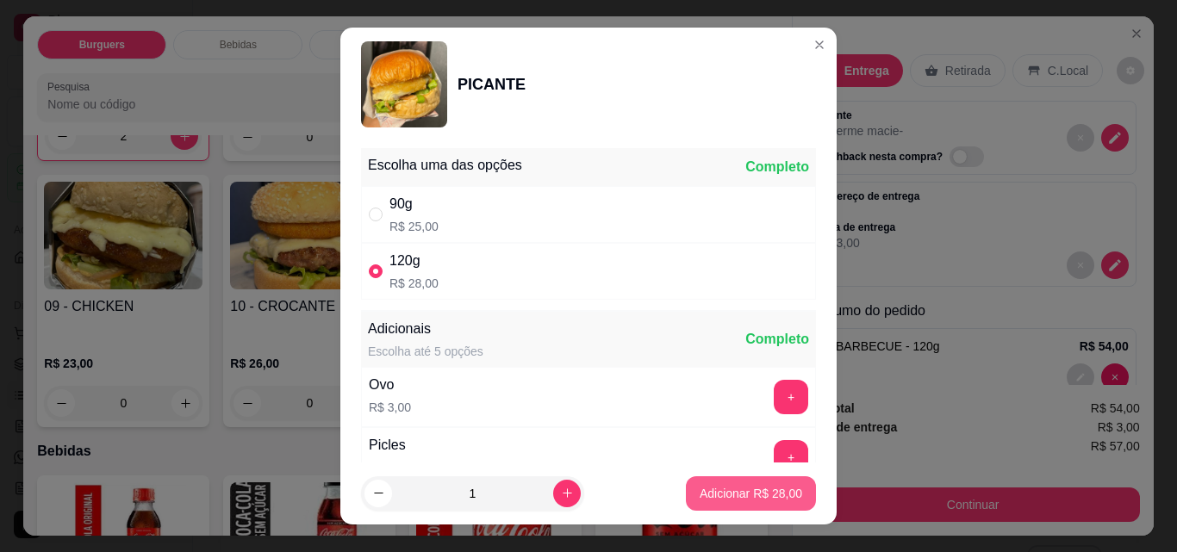
click at [754, 489] on p "Adicionar R$ 28,00" at bounding box center [751, 493] width 103 height 17
type input "1"
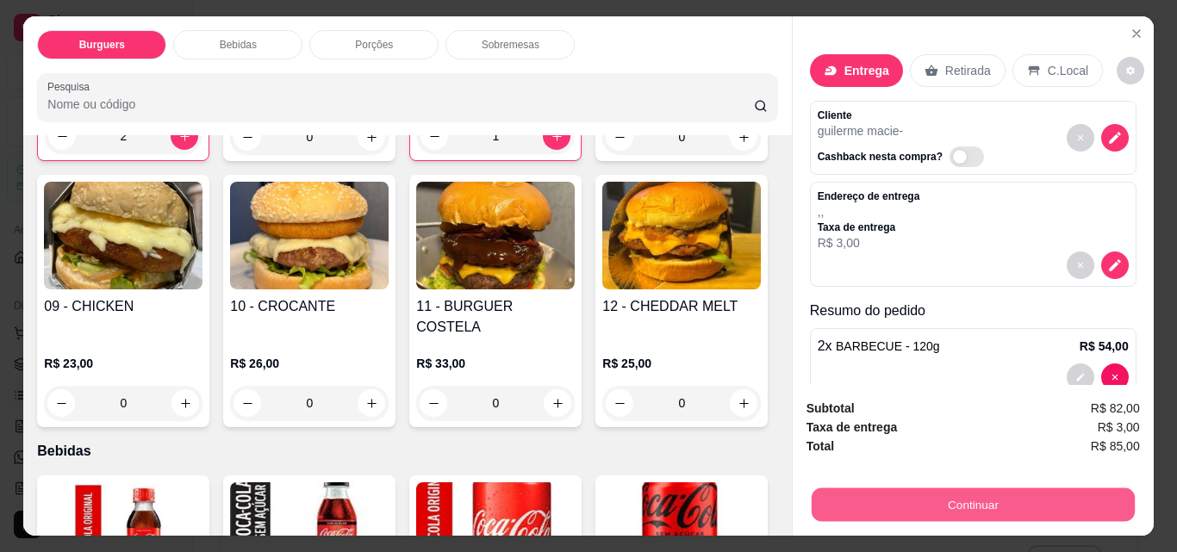
click at [851, 489] on button "Continuar" at bounding box center [972, 505] width 323 height 34
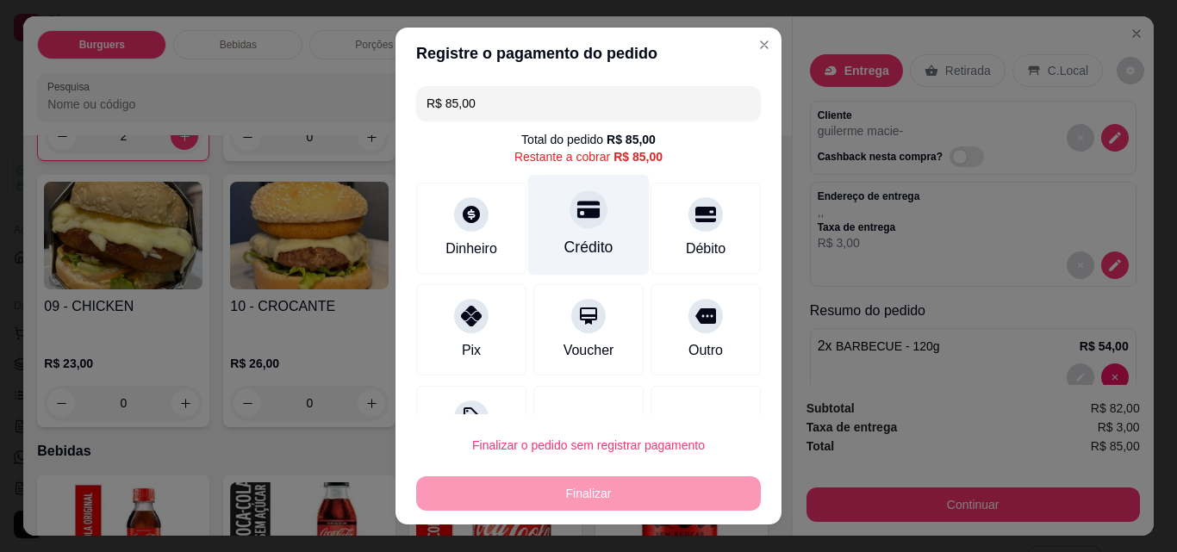
click at [569, 221] on div at bounding box center [588, 209] width 38 height 38
type input "R$ 0,00"
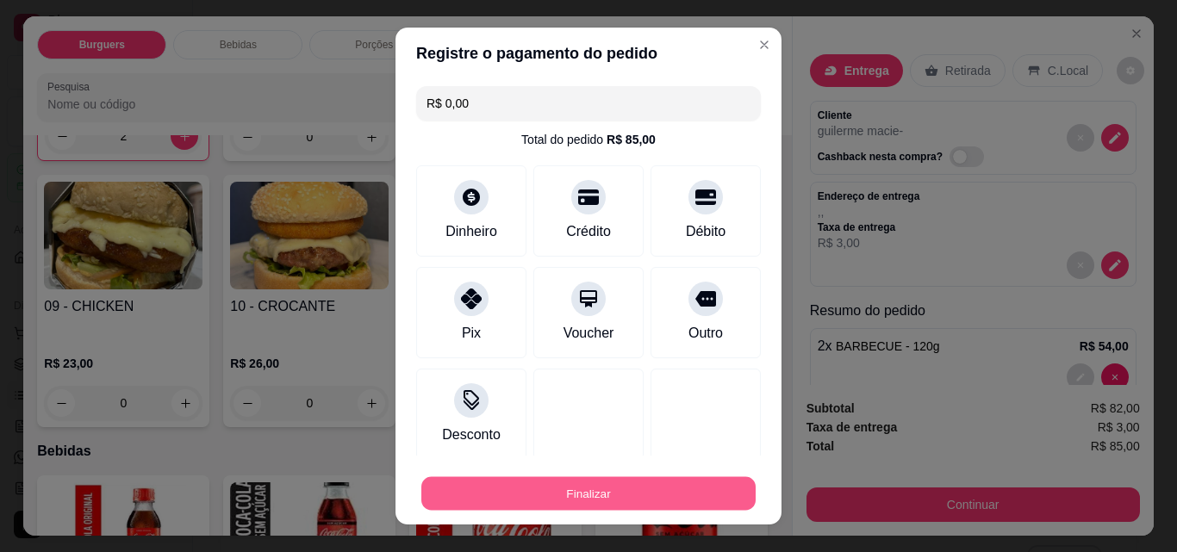
click at [650, 478] on button "Finalizar" at bounding box center [588, 494] width 334 height 34
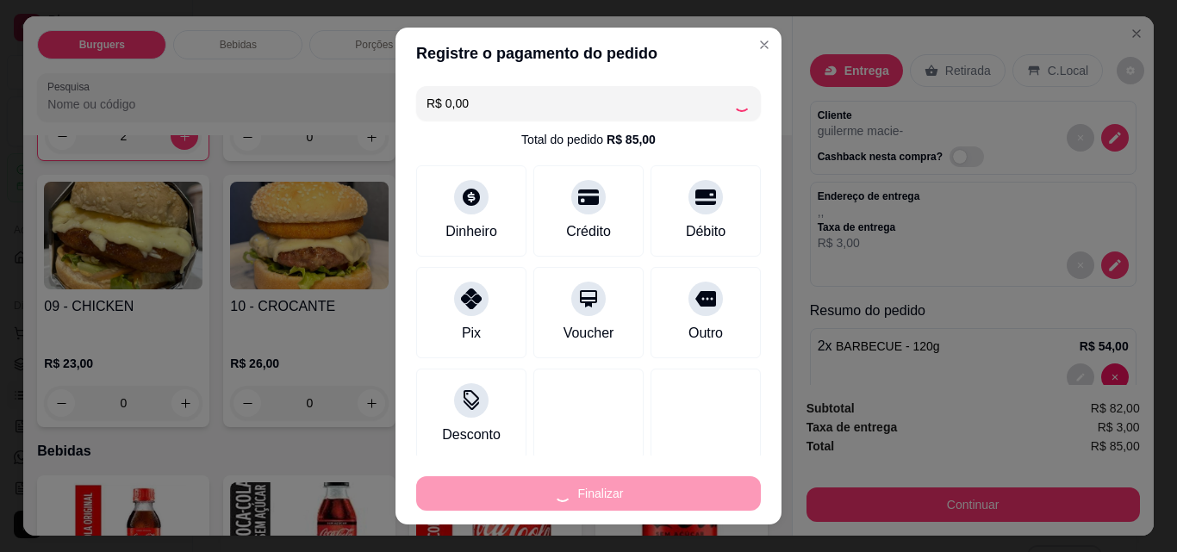
type input "0"
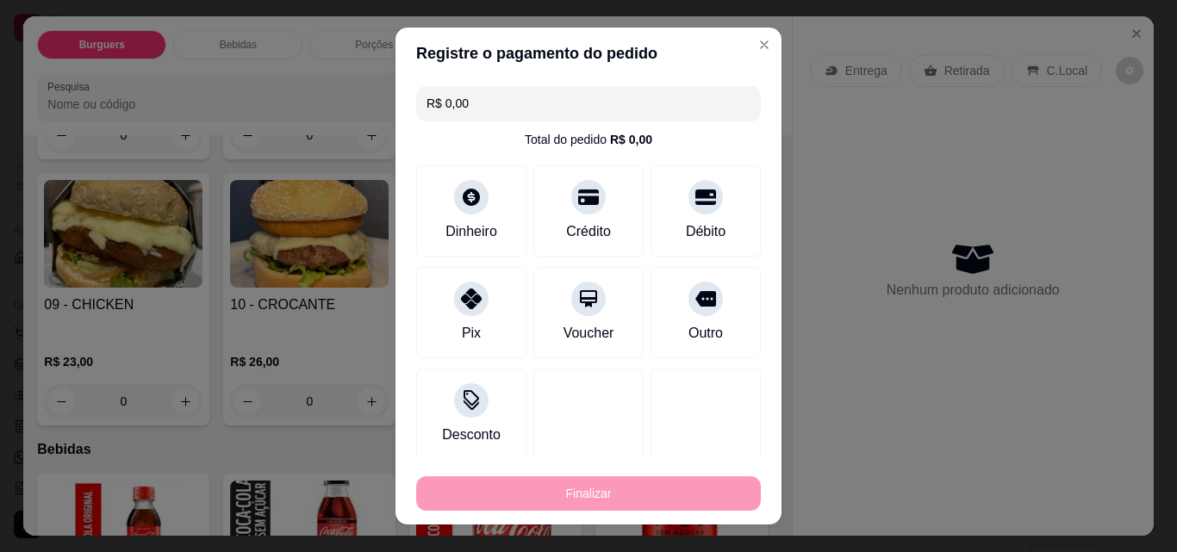
type input "-R$ 85,00"
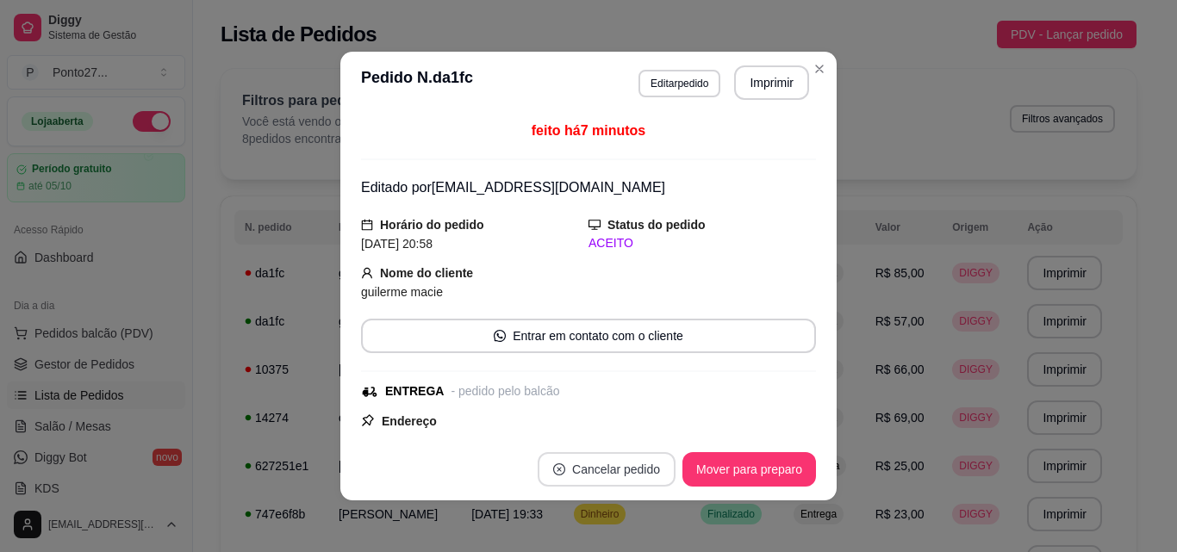
click at [818, 73] on div "Filtros para pedidos Você está vendo os pedidos de hoje. 8 pedidos encontrados …" at bounding box center [679, 124] width 916 height 110
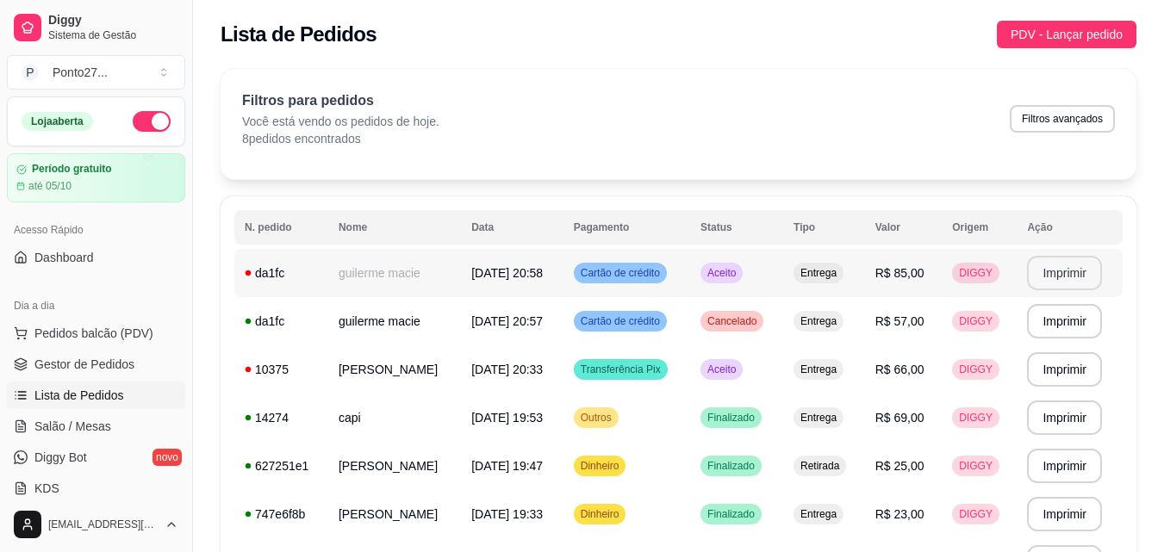
click at [1053, 272] on button "Imprimir" at bounding box center [1064, 273] width 75 height 34
click at [1052, 30] on span "PDV - Lançar pedido" at bounding box center [1067, 34] width 112 height 19
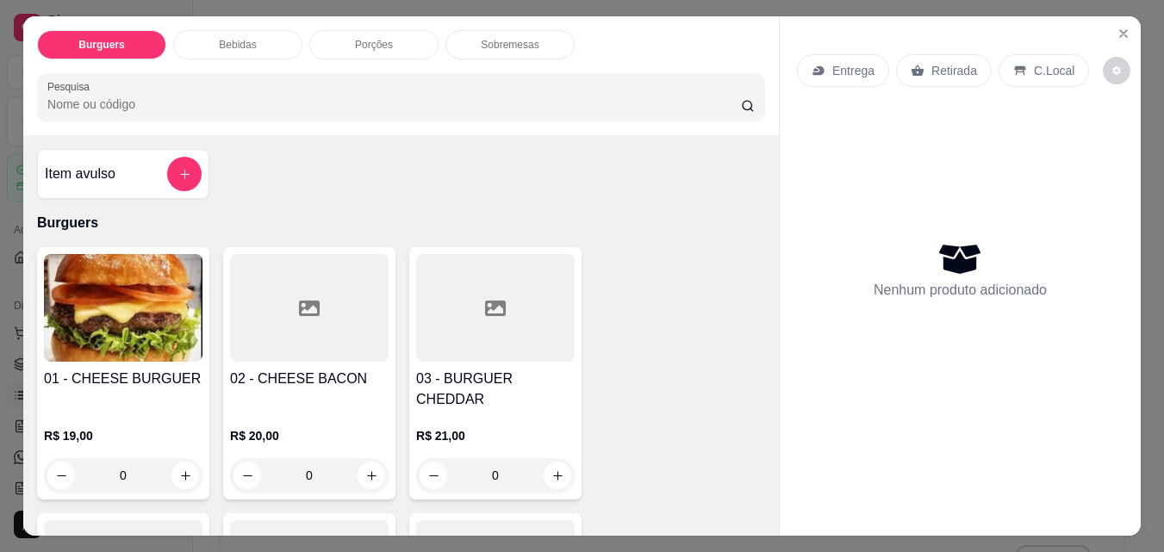
click at [842, 62] on p "Entrega" at bounding box center [853, 70] width 42 height 17
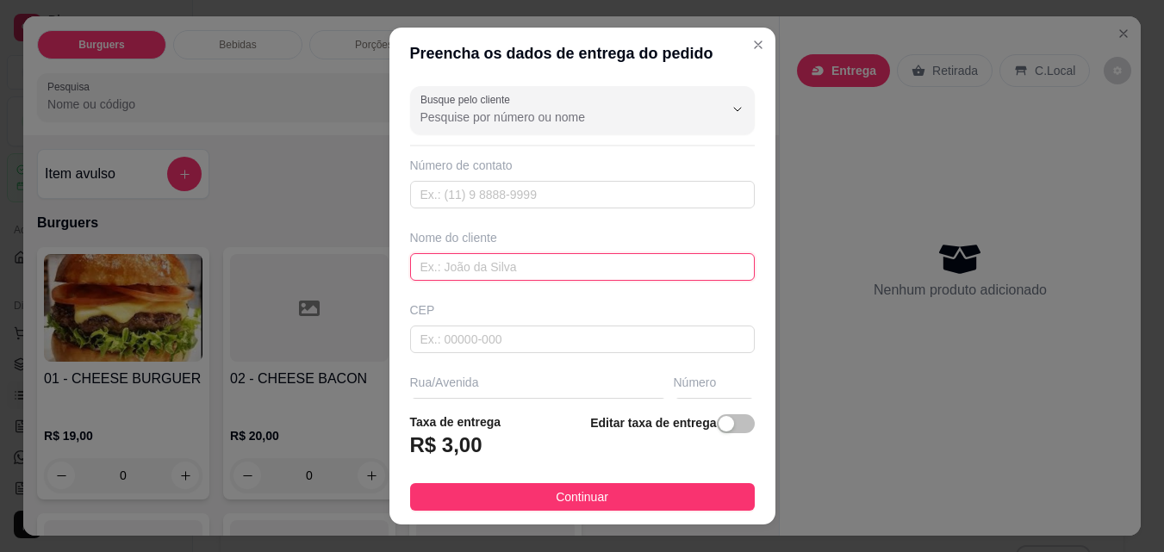
click at [549, 274] on input "text" at bounding box center [582, 267] width 345 height 28
type input "fabricia"
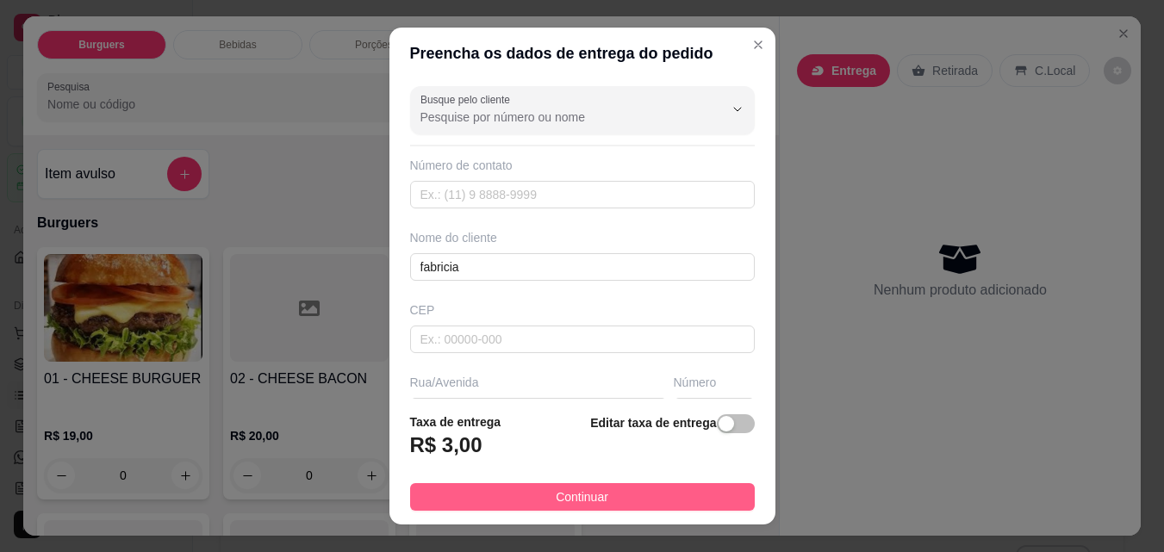
click at [534, 498] on button "Continuar" at bounding box center [582, 497] width 345 height 28
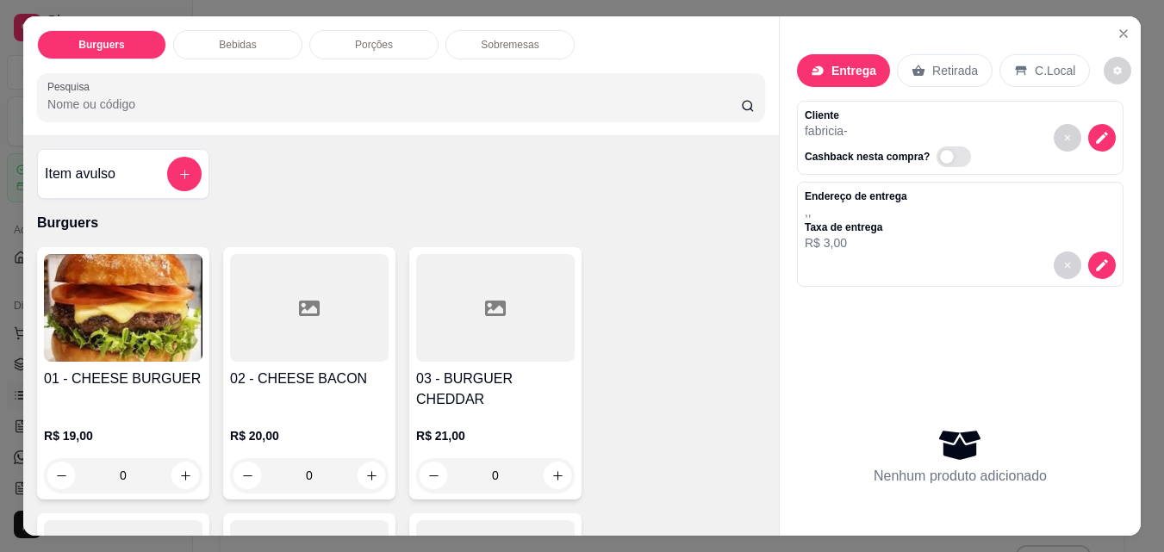
click at [174, 458] on div "0" at bounding box center [123, 475] width 159 height 34
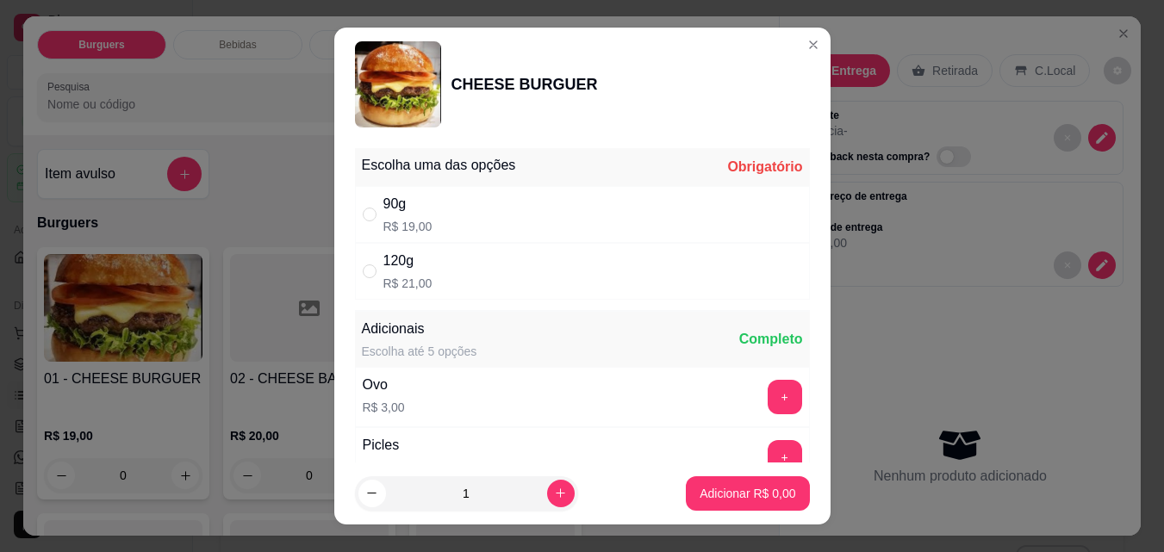
click at [638, 263] on div "120g R$ 21,00" at bounding box center [582, 271] width 455 height 57
radio input "true"
click at [712, 482] on button "Adicionar R$ 26,00" at bounding box center [745, 494] width 127 height 34
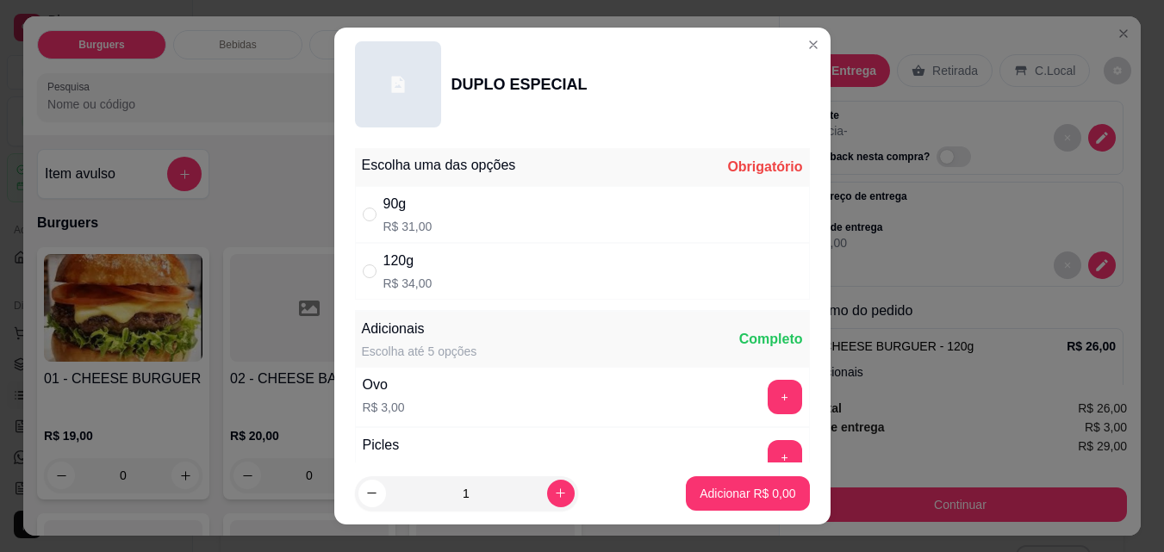
click at [529, 275] on div "120g R$ 34,00" at bounding box center [582, 271] width 455 height 57
click at [709, 497] on p "Adicionar R$ 34,00" at bounding box center [744, 493] width 103 height 17
type input "1"
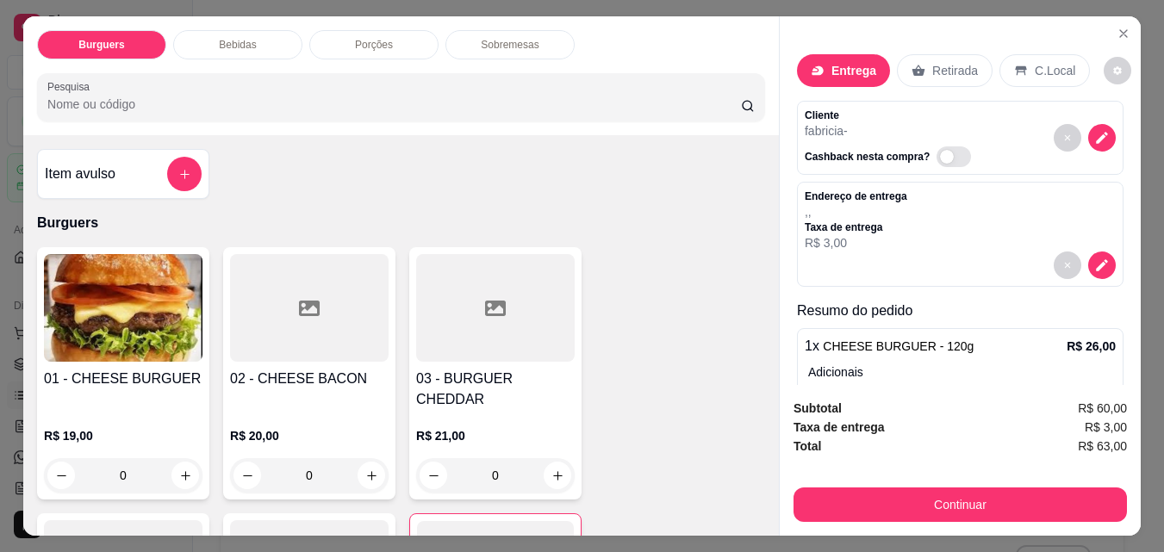
click at [364, 458] on div "0" at bounding box center [309, 475] width 159 height 34
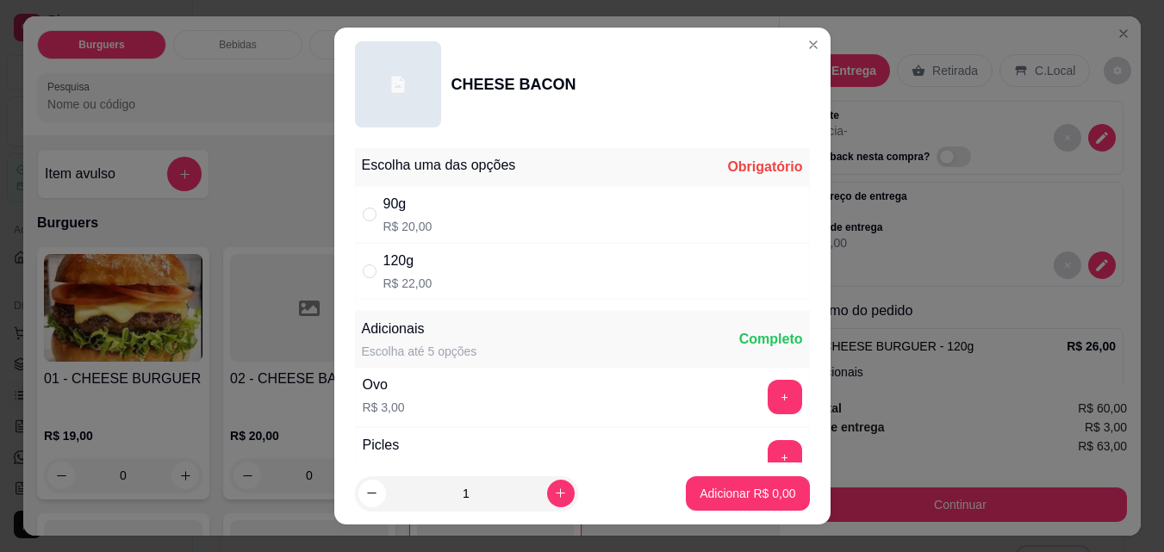
click at [529, 280] on div "120g R$ 22,00" at bounding box center [582, 271] width 455 height 57
click at [744, 488] on p "Adicionar R$ 22,00" at bounding box center [744, 493] width 103 height 17
type input "1"
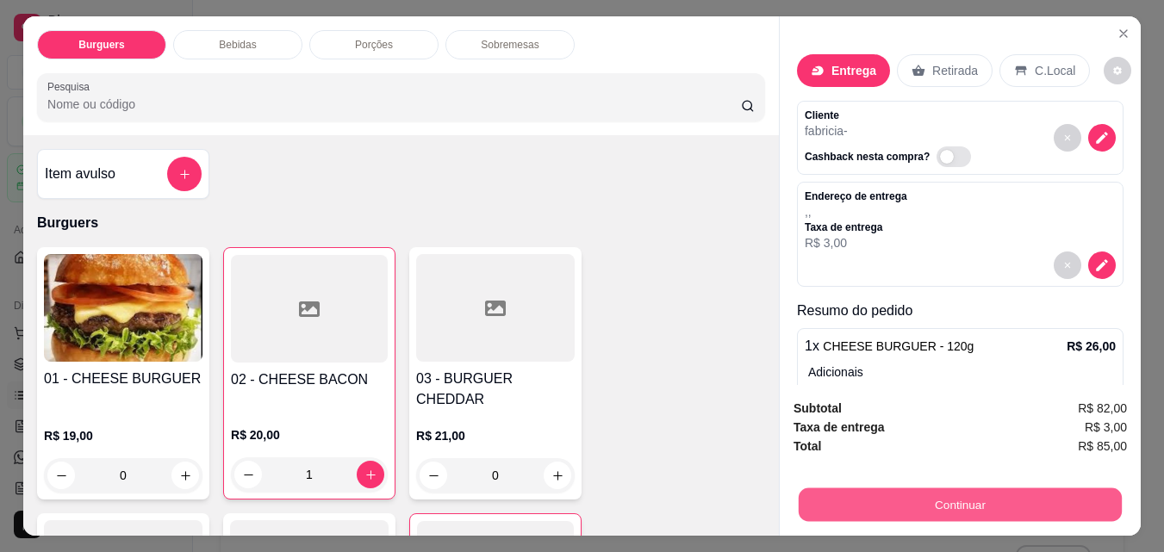
click at [868, 489] on button "Continuar" at bounding box center [960, 505] width 323 height 34
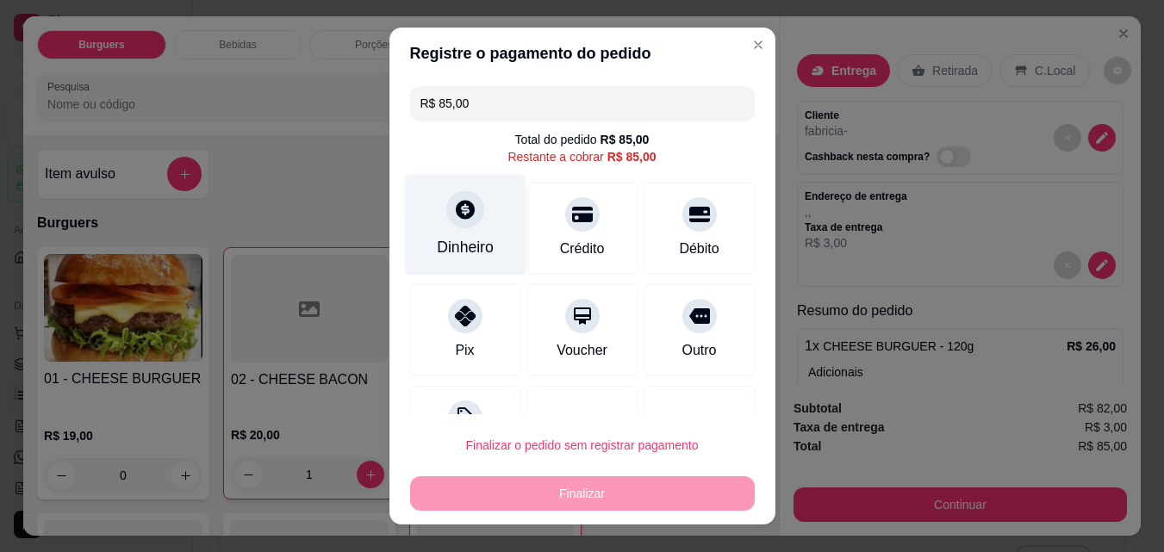
click at [467, 248] on div "Dinheiro" at bounding box center [465, 247] width 57 height 22
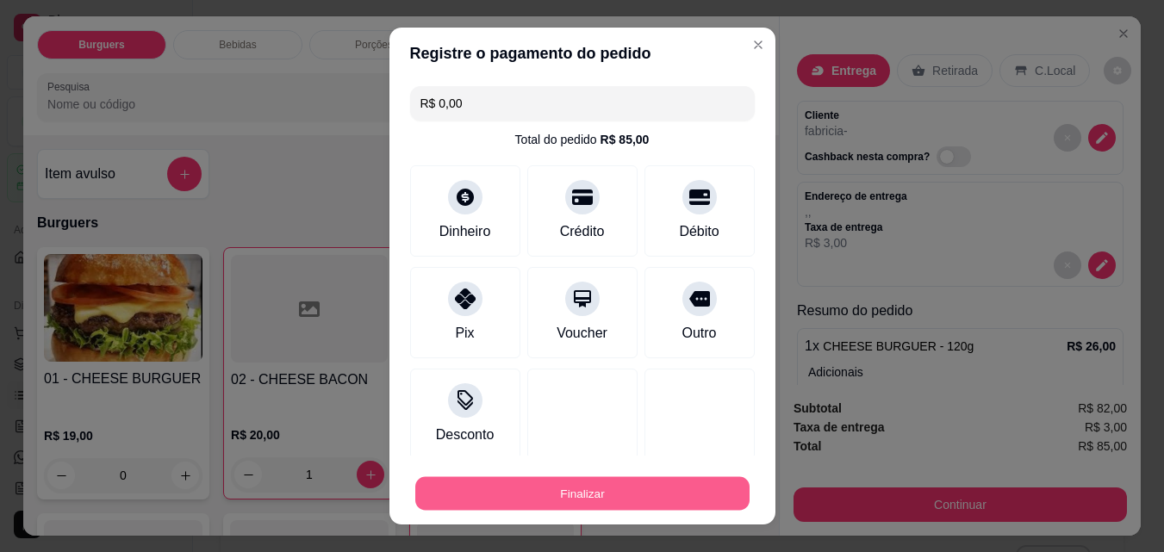
click at [605, 491] on button "Finalizar" at bounding box center [582, 494] width 334 height 34
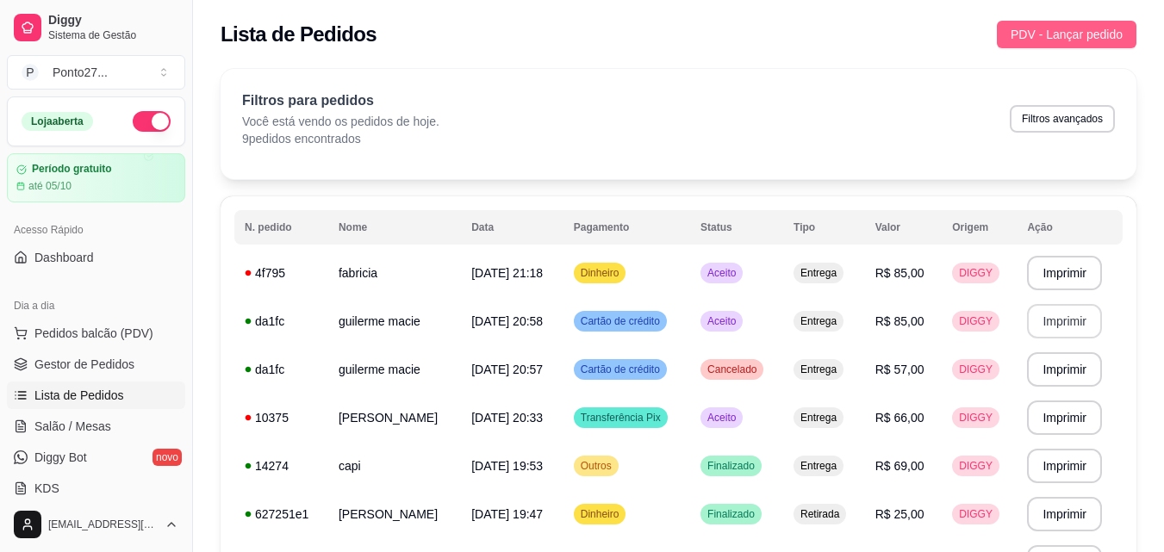
click at [1099, 29] on span "PDV - Lançar pedido" at bounding box center [1067, 34] width 112 height 19
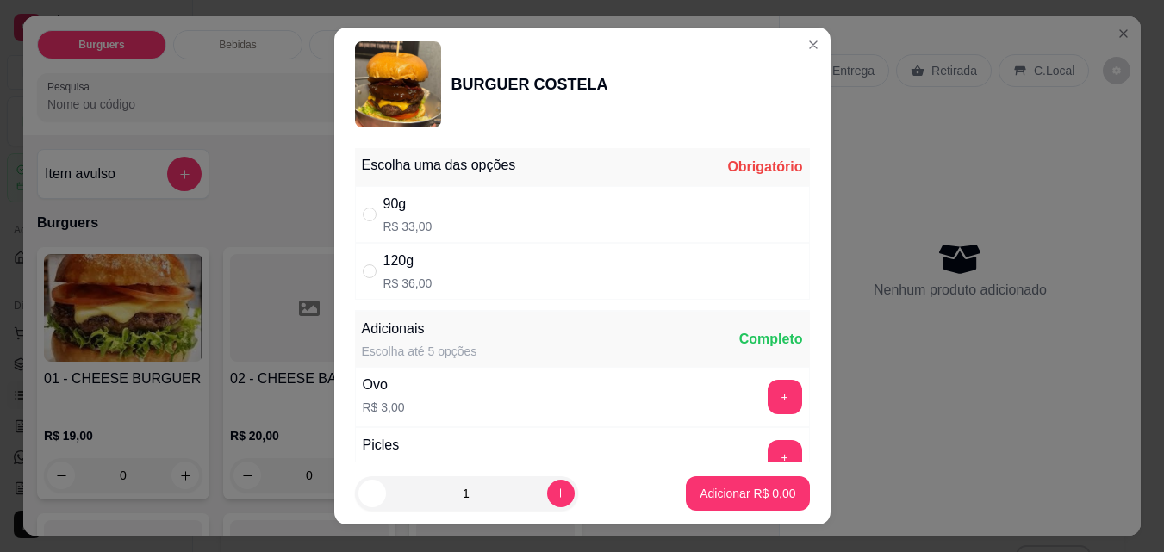
click at [453, 278] on div "120g R$ 36,00" at bounding box center [582, 271] width 455 height 57
radio input "true"
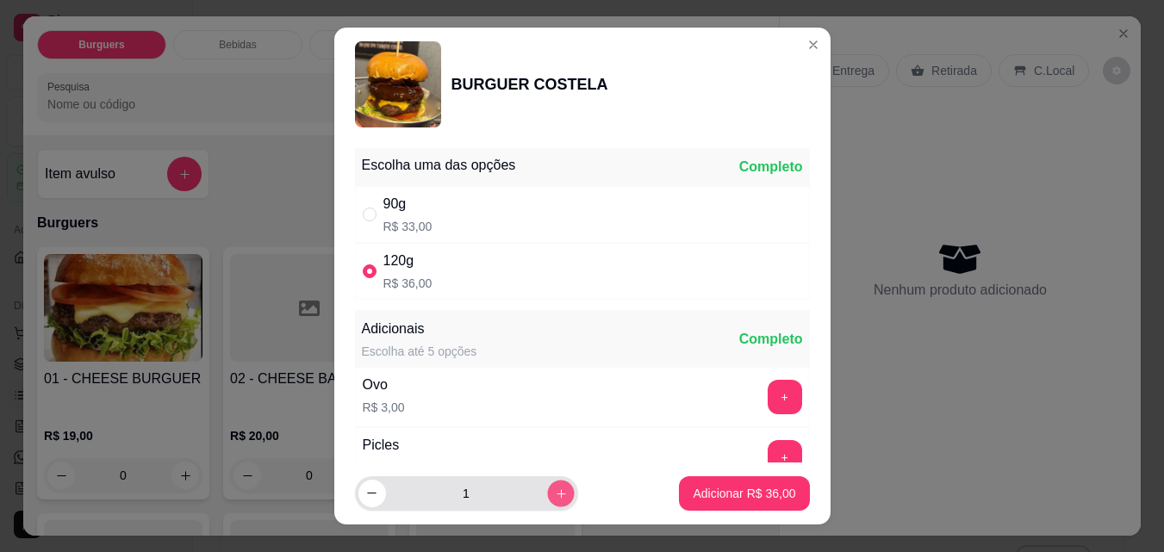
click at [554, 500] on icon "increase-product-quantity" at bounding box center [560, 494] width 13 height 13
type input "2"
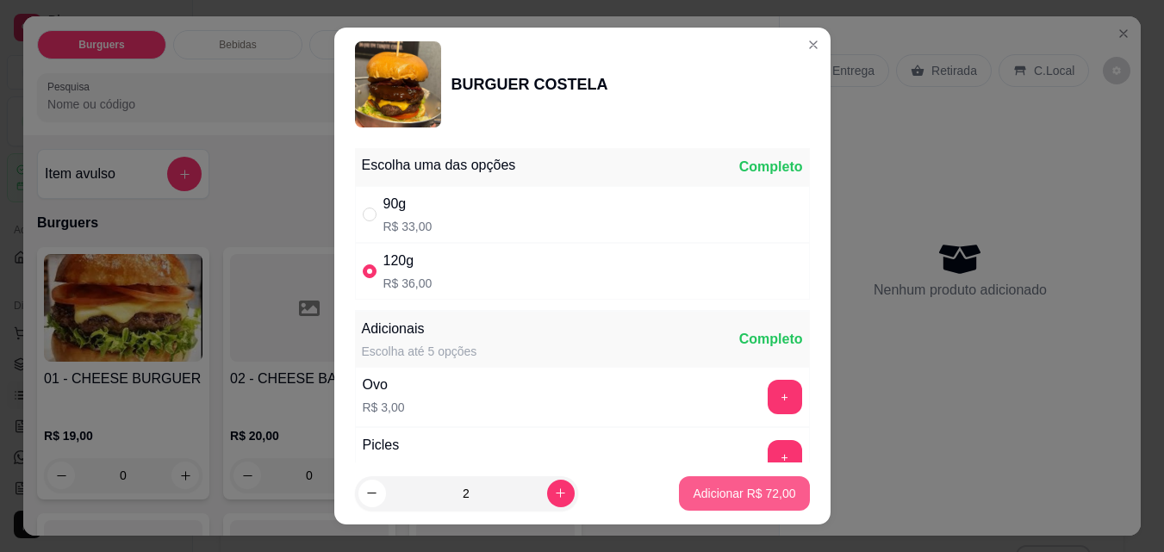
click at [742, 495] on p "Adicionar R$ 72,00" at bounding box center [744, 493] width 103 height 17
type input "2"
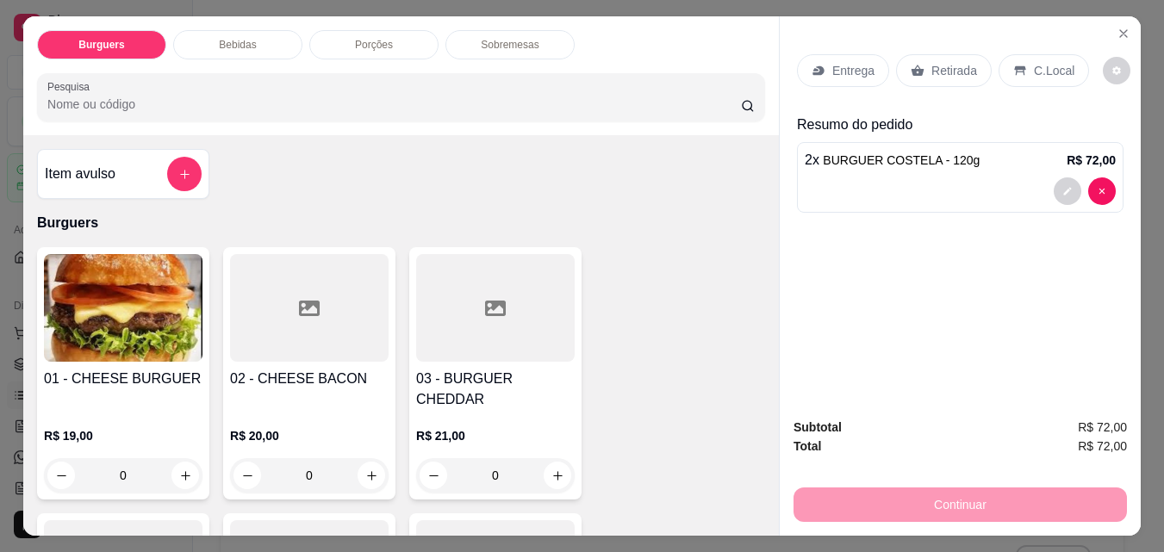
click at [898, 496] on div "Continuar" at bounding box center [960, 502] width 333 height 39
click at [957, 62] on p "Retirada" at bounding box center [954, 70] width 46 height 17
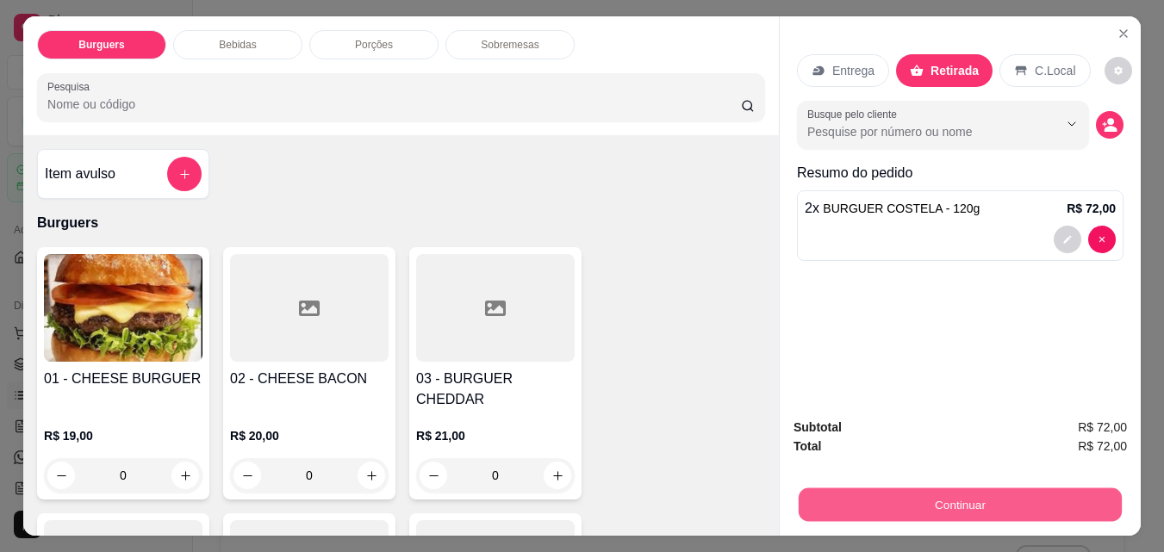
click at [931, 488] on button "Continuar" at bounding box center [960, 505] width 323 height 34
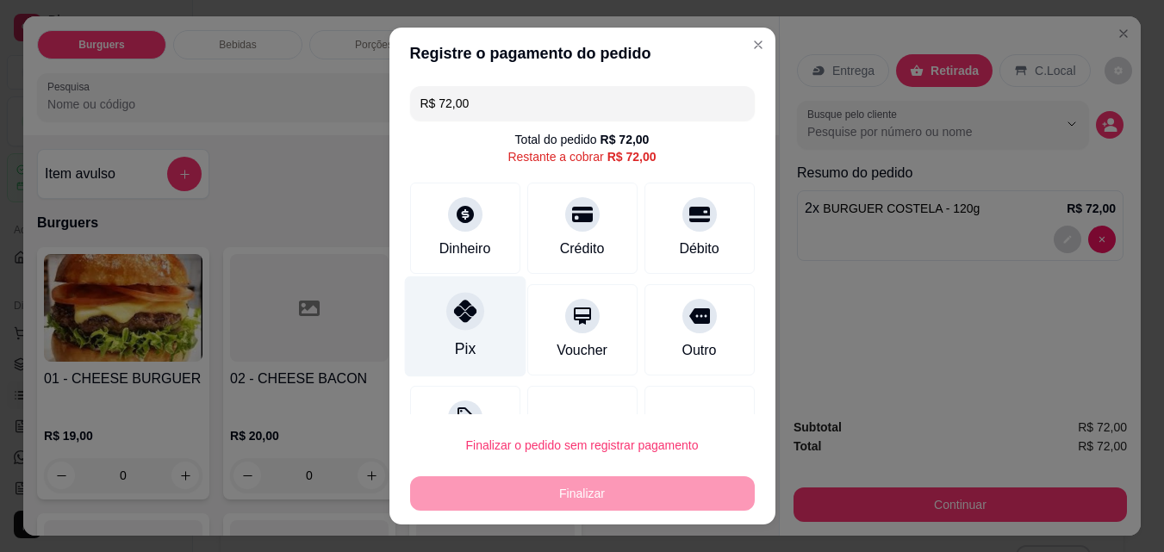
click at [478, 323] on div "Pix" at bounding box center [464, 327] width 121 height 101
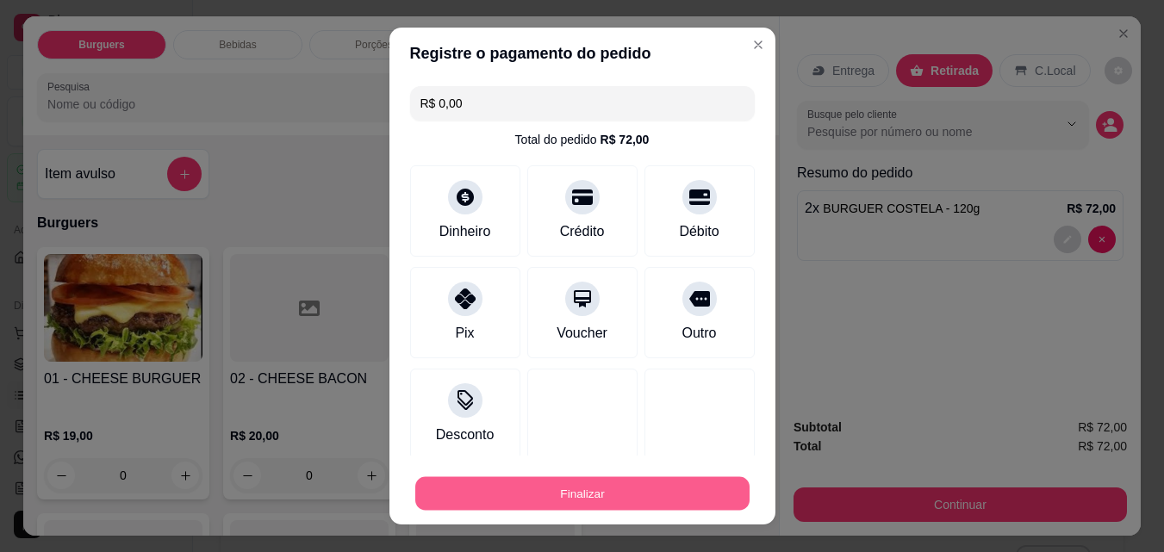
click at [601, 494] on button "Finalizar" at bounding box center [582, 494] width 334 height 34
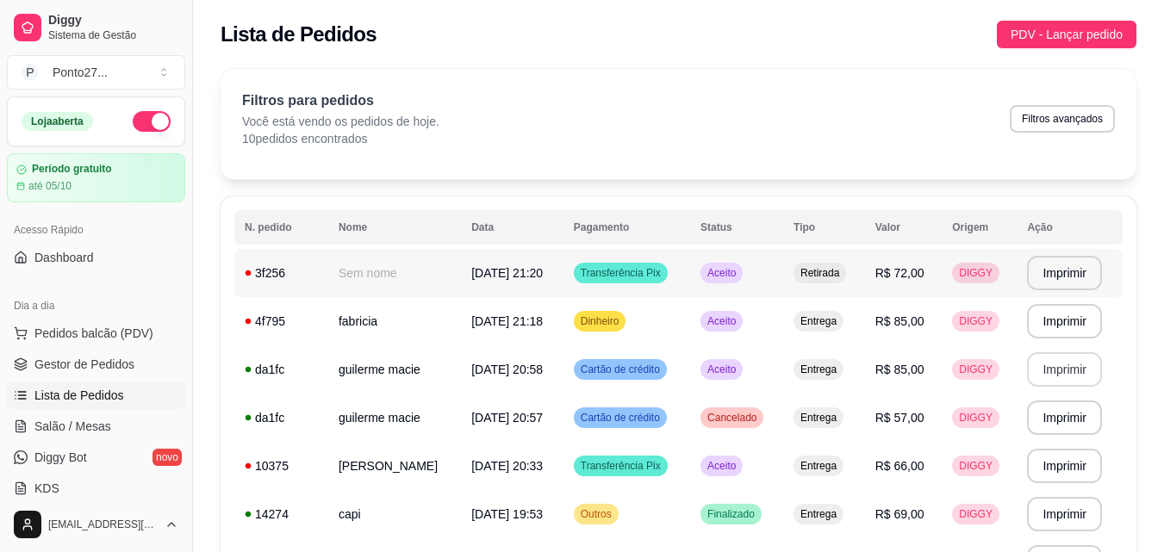
click at [758, 277] on td "Aceito" at bounding box center [736, 273] width 93 height 48
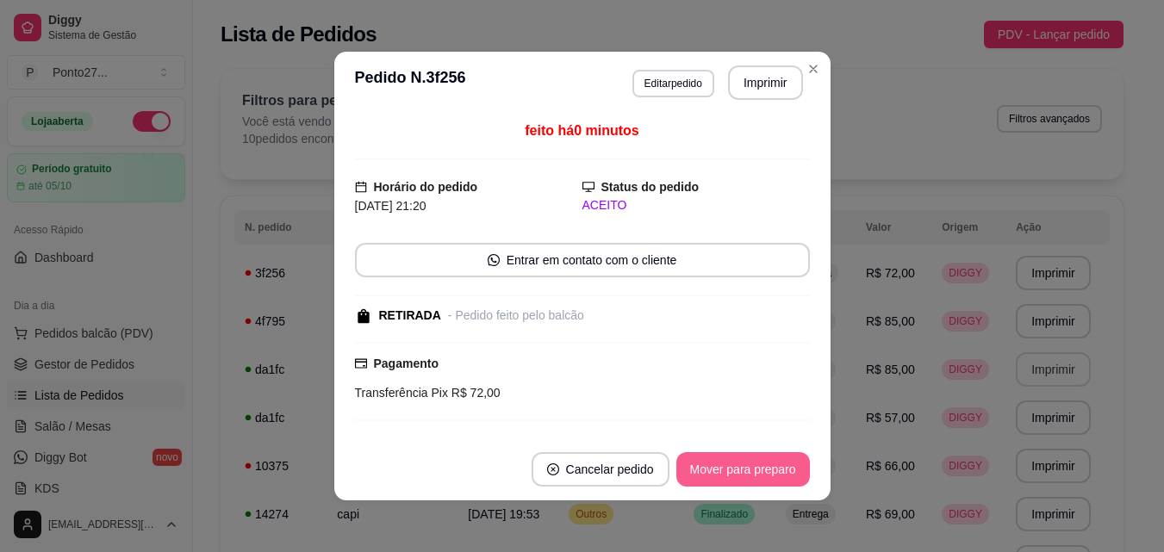
click at [754, 475] on button "Mover para preparo" at bounding box center [743, 469] width 134 height 34
click at [754, 475] on button "Mover para retirada disponível" at bounding box center [714, 469] width 190 height 34
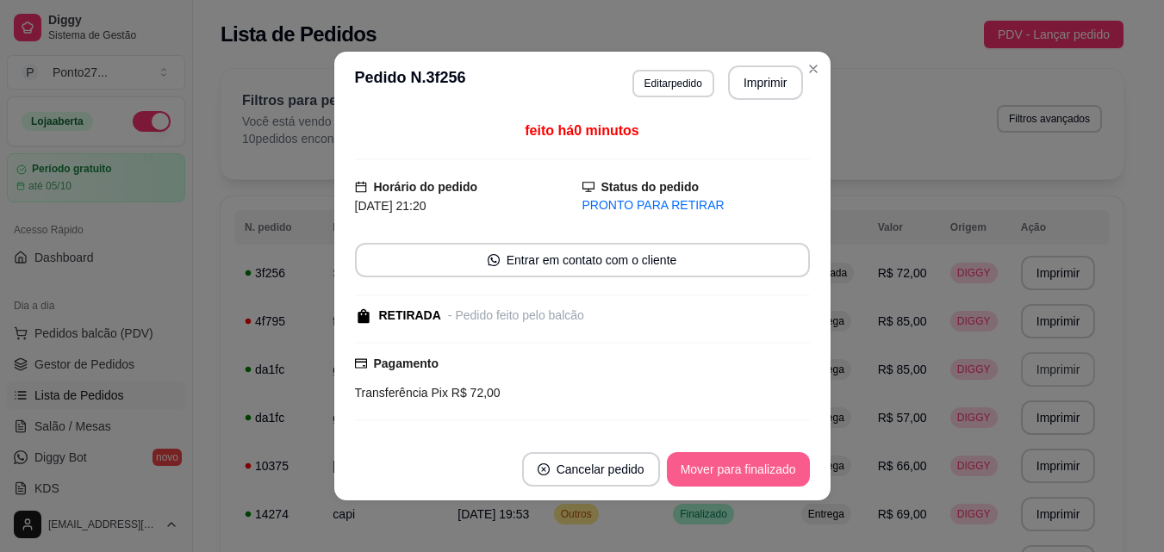
click at [753, 475] on button "Mover para finalizado" at bounding box center [738, 469] width 143 height 34
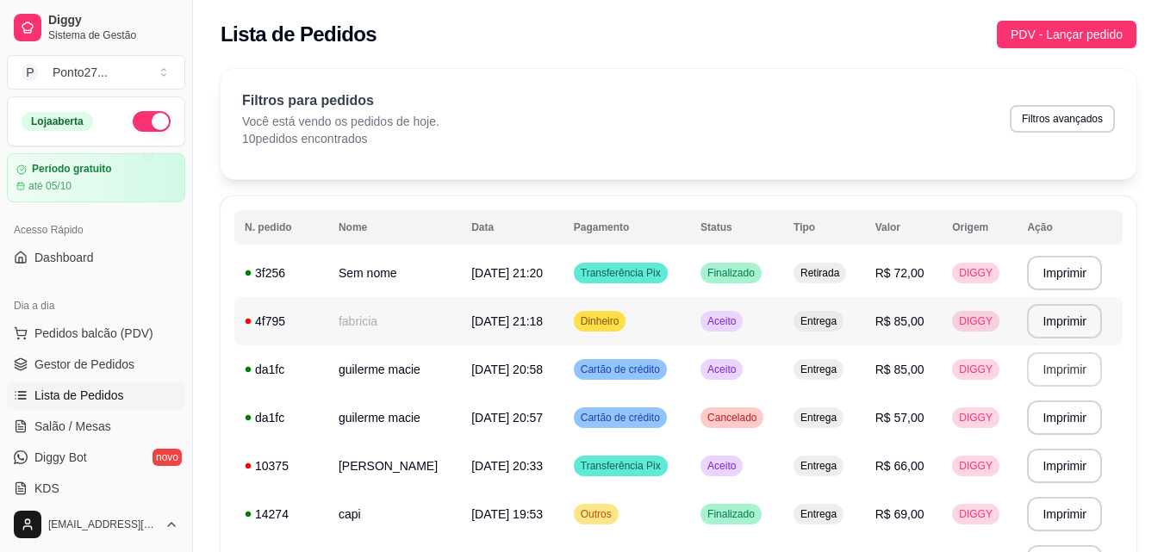
click at [736, 311] on div "Aceito" at bounding box center [721, 321] width 42 height 21
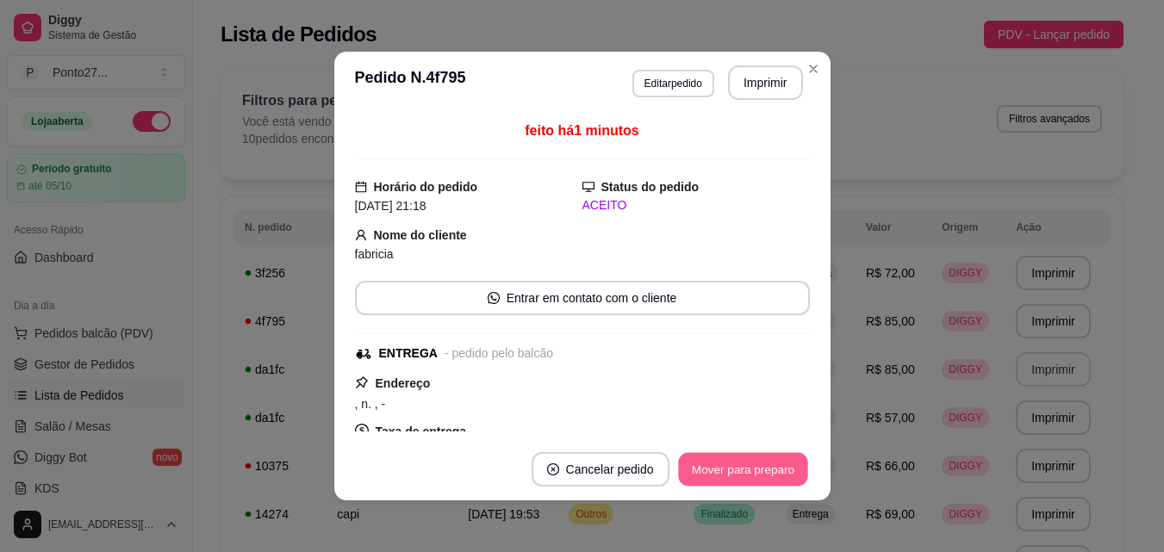
click at [754, 471] on button "Mover para preparo" at bounding box center [742, 470] width 129 height 34
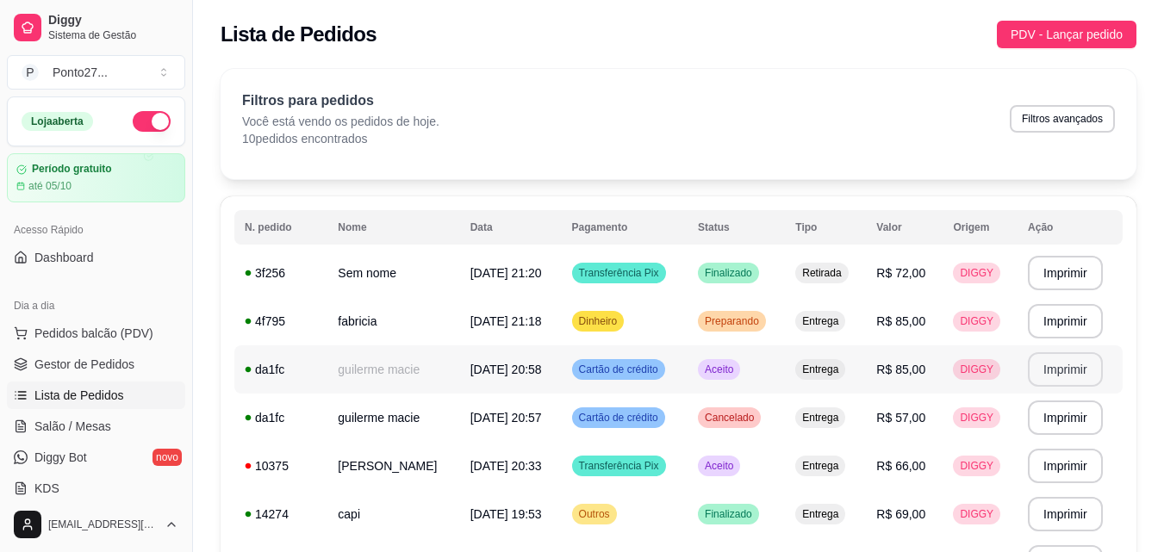
click at [743, 351] on td "Aceito" at bounding box center [736, 369] width 97 height 48
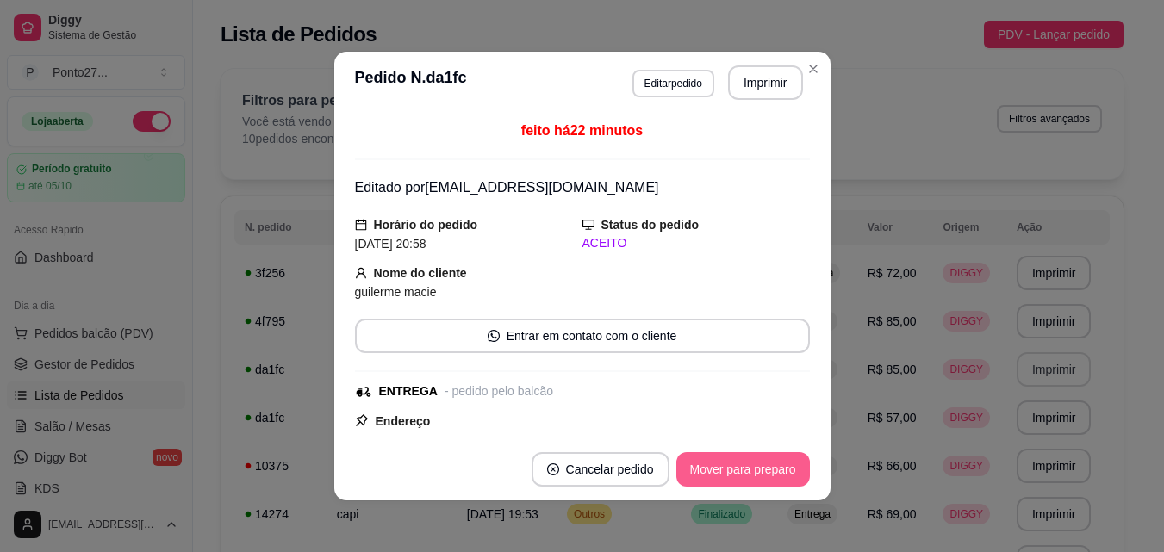
click at [743, 462] on button "Mover para preparo" at bounding box center [743, 469] width 134 height 34
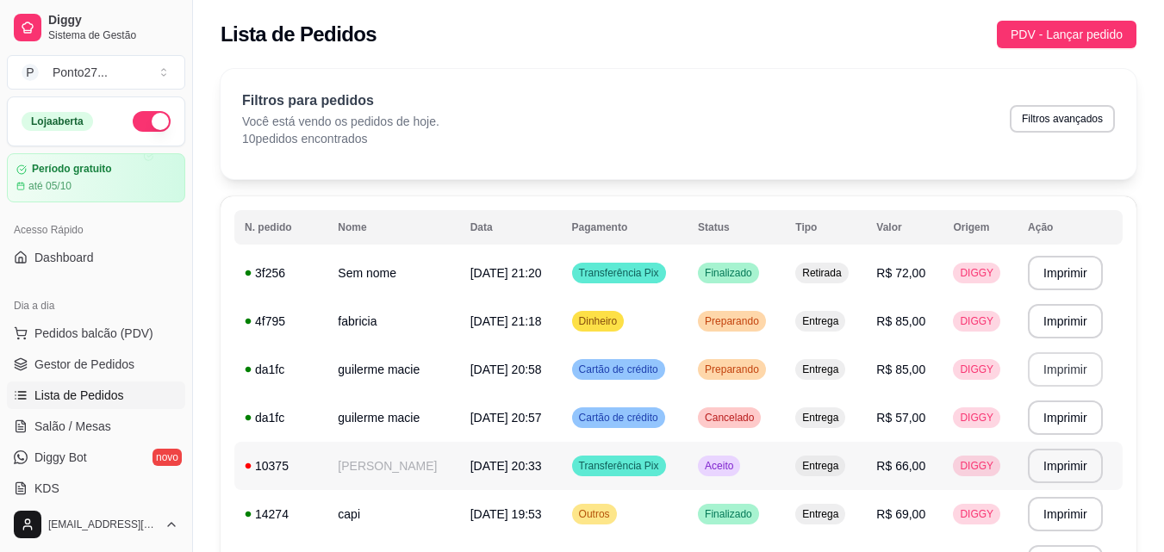
click at [737, 467] on span "Aceito" at bounding box center [718, 466] width 35 height 14
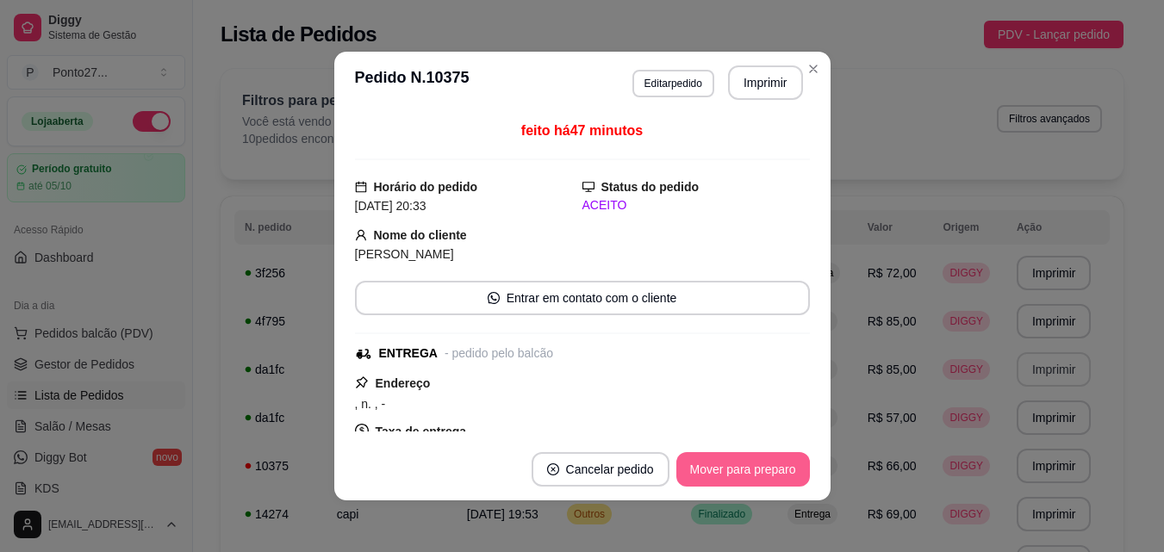
click at [745, 469] on button "Mover para preparo" at bounding box center [743, 469] width 134 height 34
click at [746, 468] on button "Mover para entrega" at bounding box center [742, 469] width 133 height 34
click at [746, 468] on button "Mover para finalizado" at bounding box center [738, 469] width 143 height 34
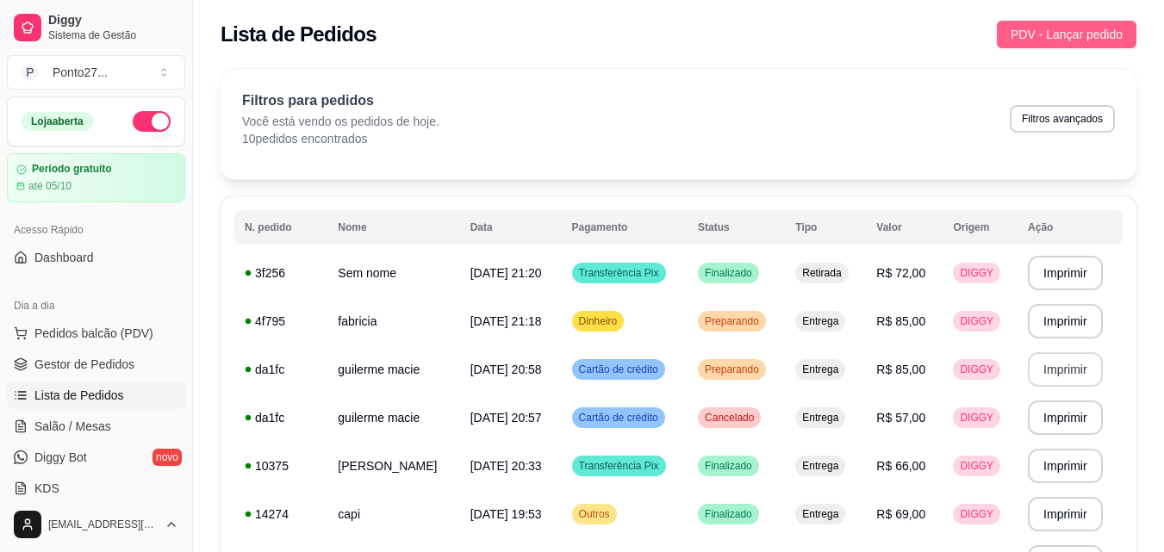
click at [1026, 41] on span "PDV - Lançar pedido" at bounding box center [1067, 34] width 112 height 19
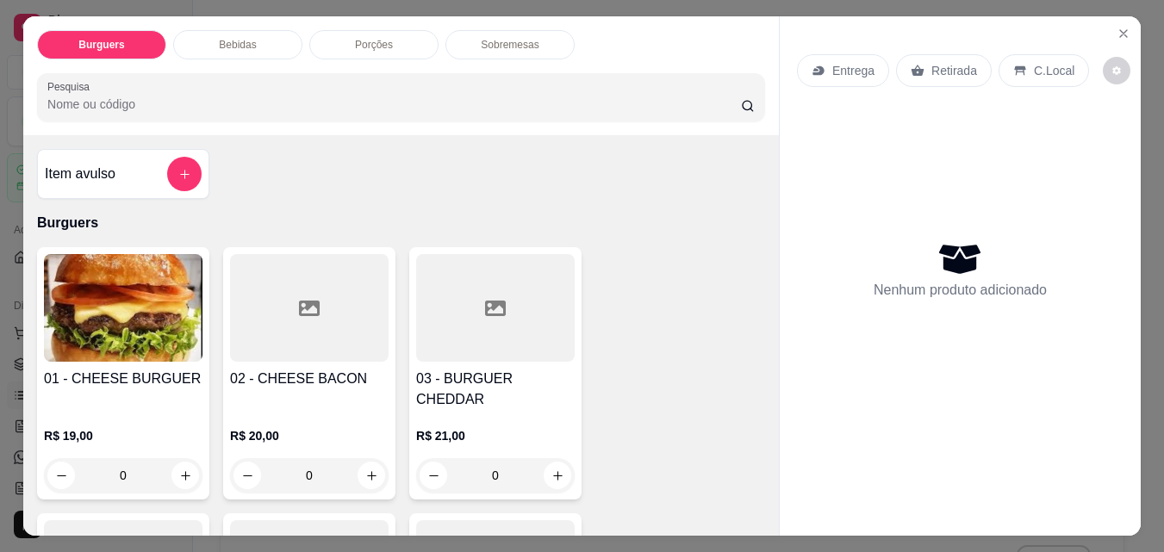
click at [268, 35] on div "Bebidas" at bounding box center [237, 44] width 129 height 29
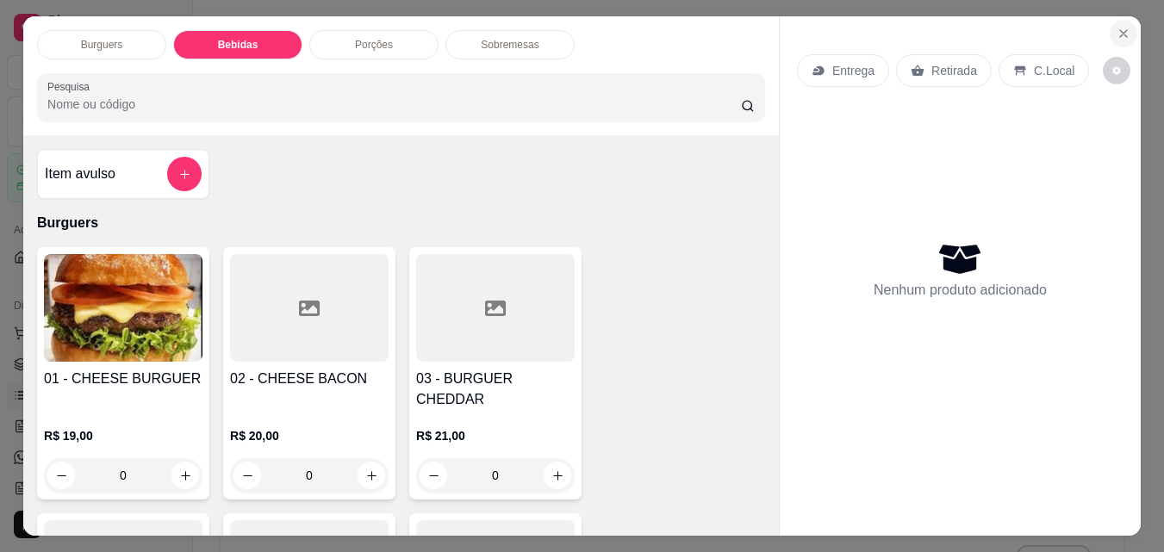
click at [1127, 27] on icon "Close" at bounding box center [1124, 34] width 14 height 14
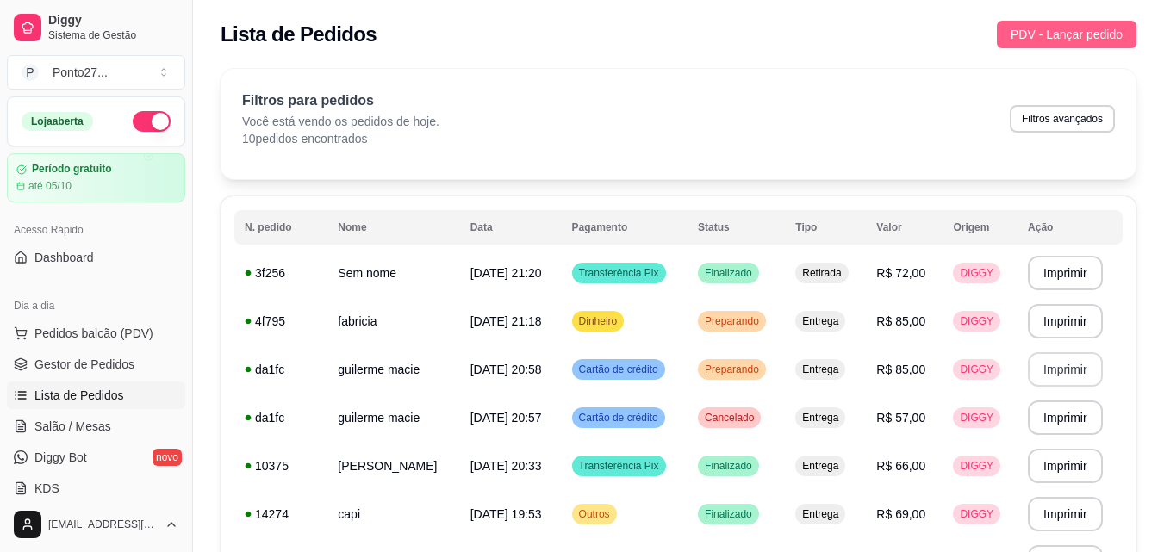
click at [1048, 34] on span "PDV - Lançar pedido" at bounding box center [1067, 34] width 112 height 19
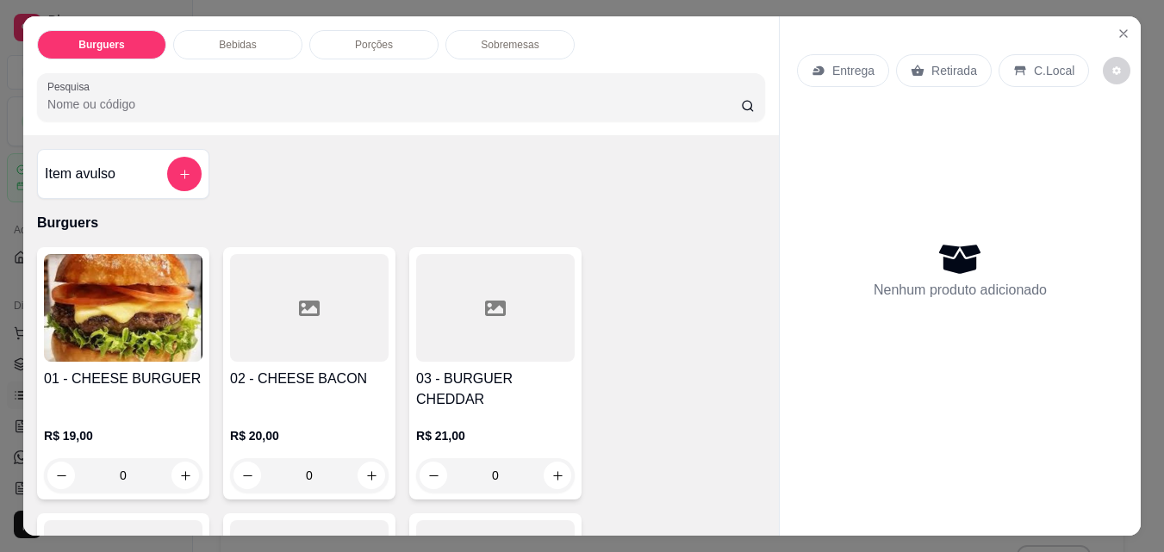
click at [849, 66] on p "Entrega" at bounding box center [853, 70] width 42 height 17
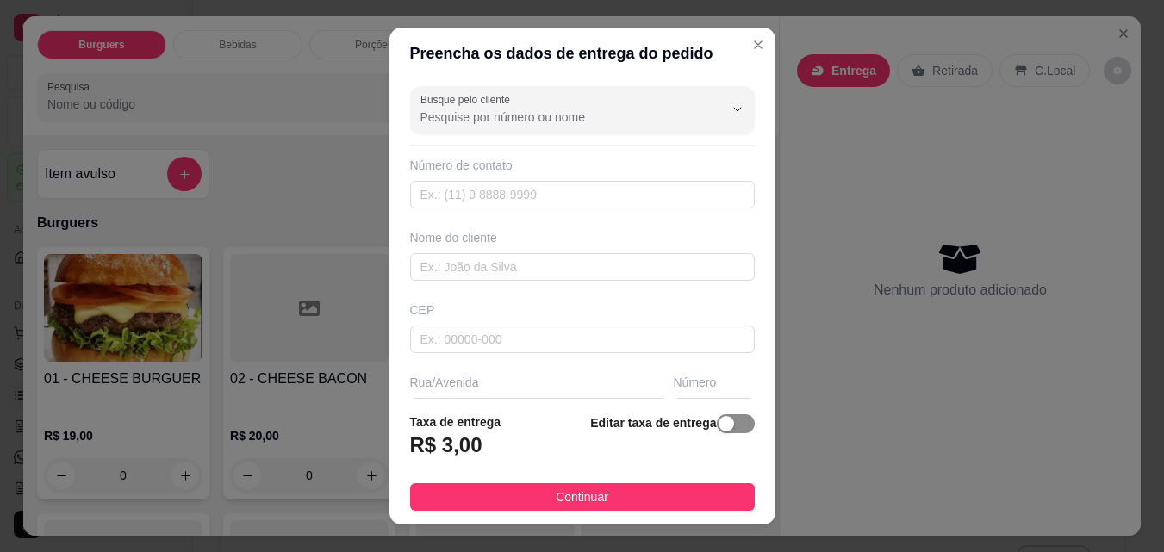
click at [719, 424] on div "button" at bounding box center [727, 424] width 16 height 16
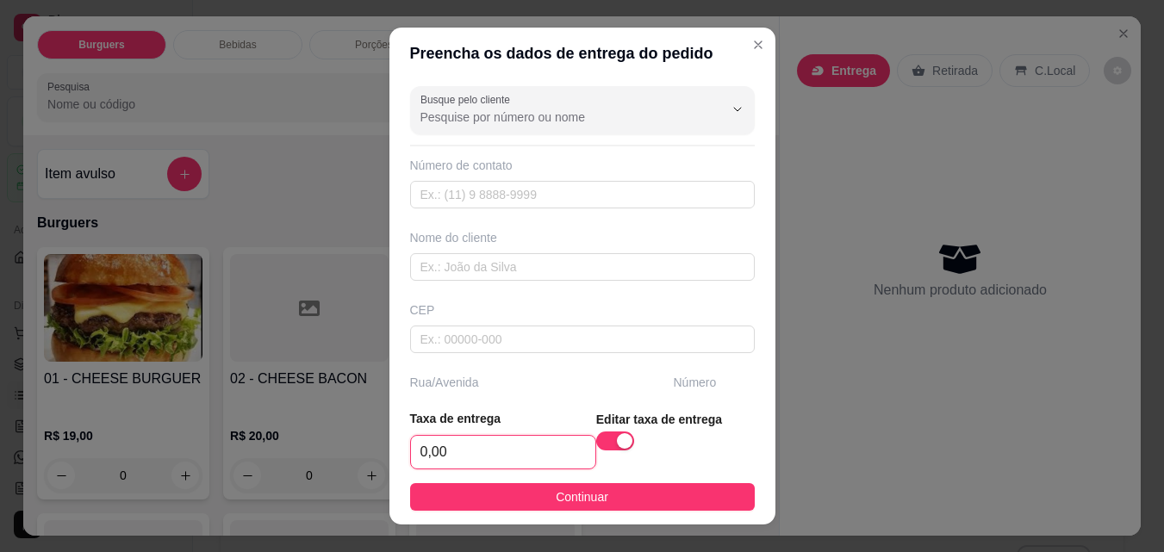
click at [555, 458] on input "0,00" at bounding box center [503, 452] width 184 height 33
type input "2,00"
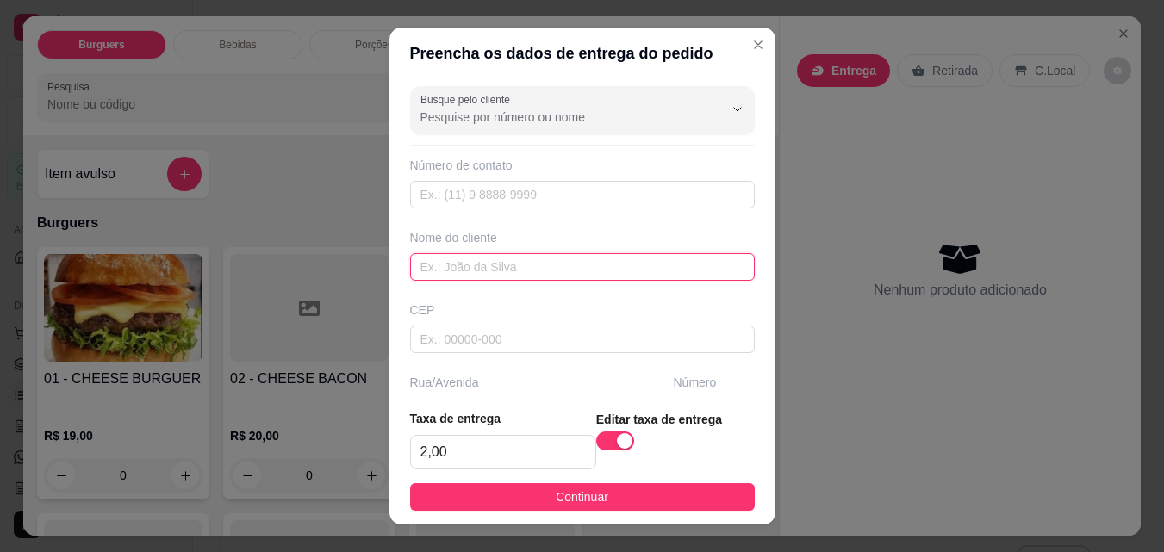
click at [505, 271] on input "text" at bounding box center [582, 267] width 345 height 28
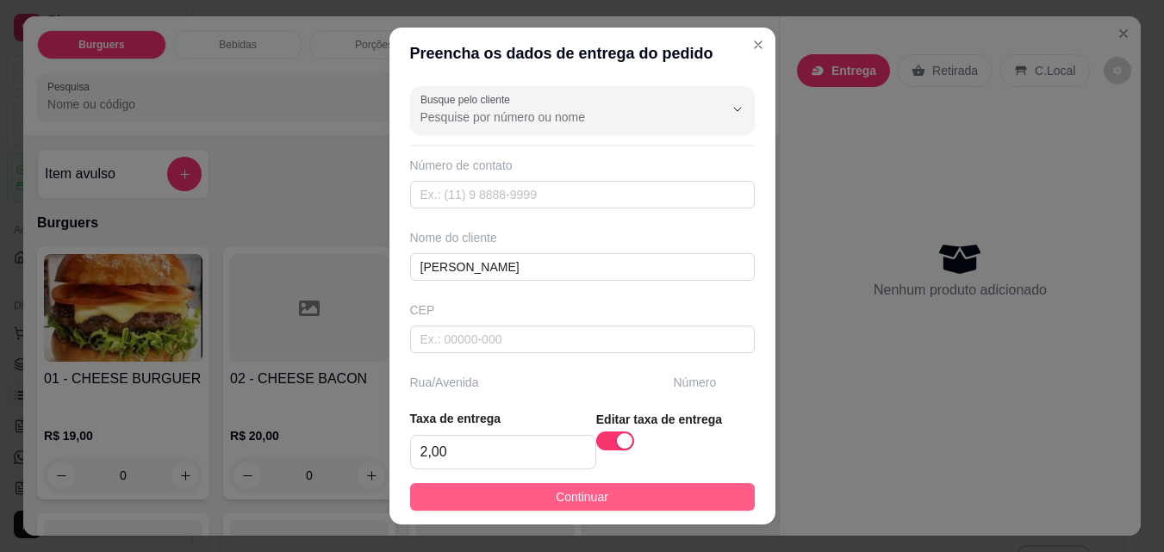
click at [532, 497] on button "Continuar" at bounding box center [582, 497] width 345 height 28
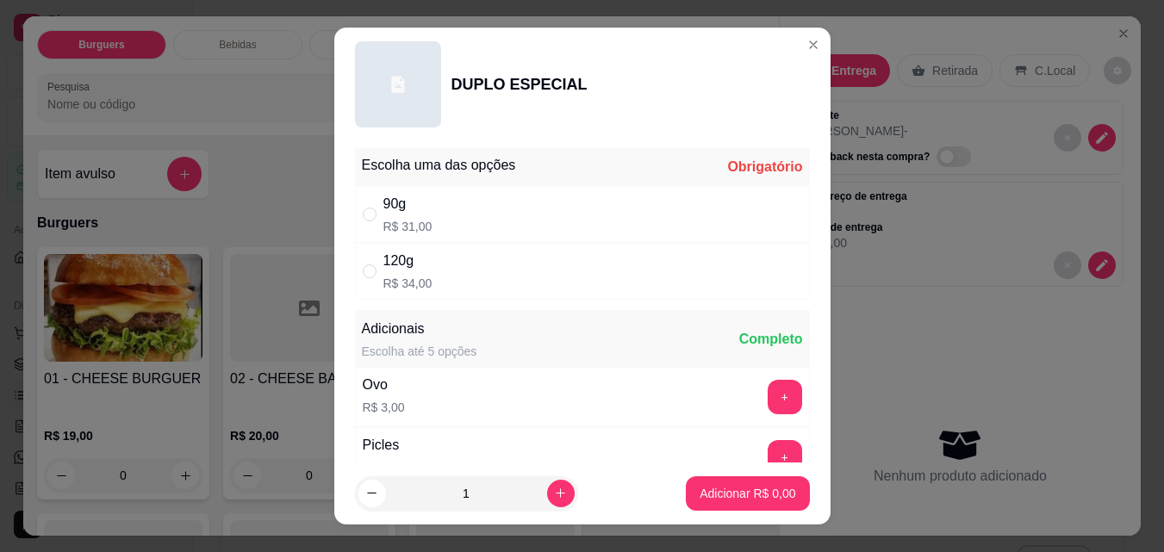
click at [507, 277] on div "120g R$ 34,00" at bounding box center [582, 271] width 455 height 57
click at [771, 498] on p "Adicionar R$ 34,00" at bounding box center [744, 493] width 100 height 16
type input "1"
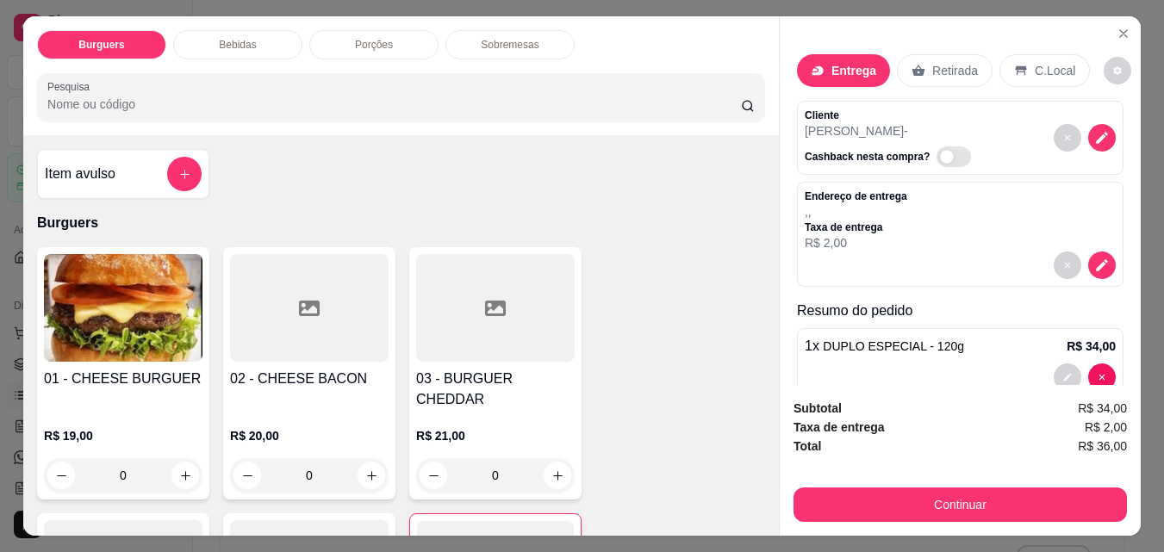
click at [270, 34] on div "Bebidas" at bounding box center [237, 44] width 129 height 29
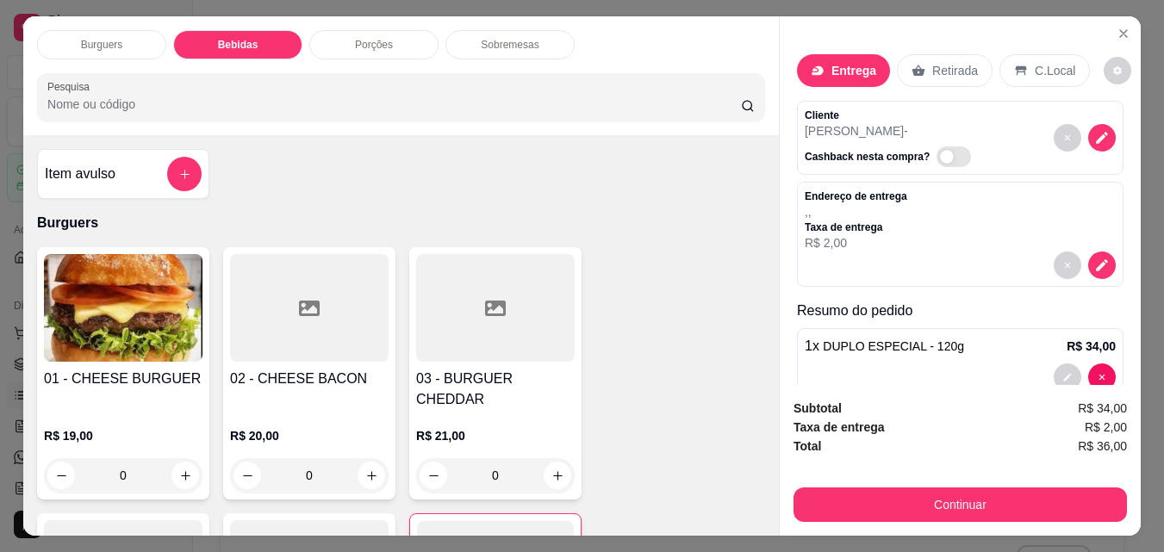
type input "1"
click at [412, 30] on div "Porções" at bounding box center [373, 44] width 129 height 29
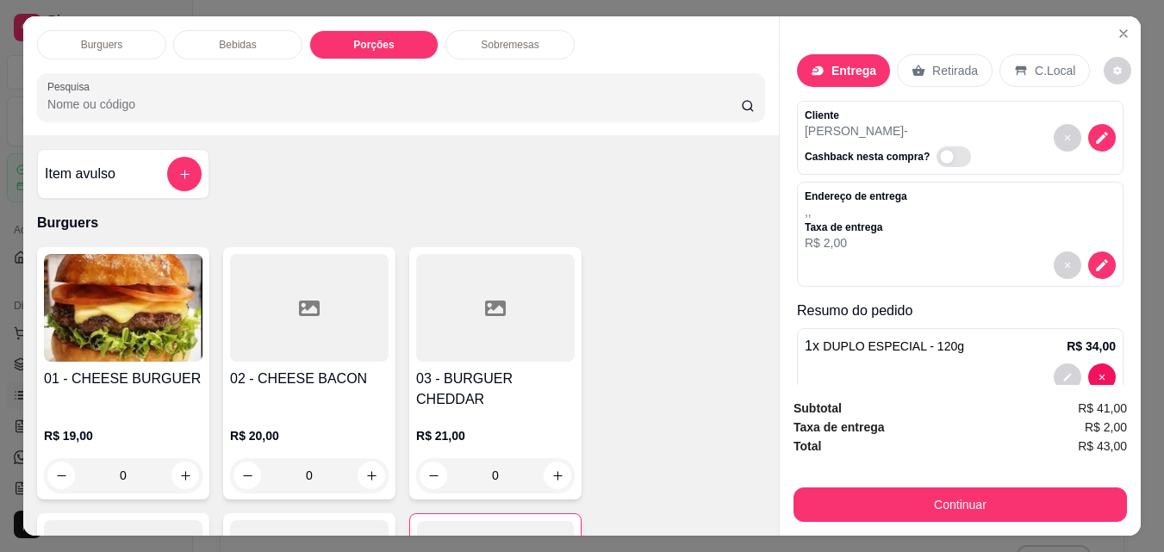
click at [412, 30] on div "Porções" at bounding box center [373, 44] width 129 height 29
click at [1061, 364] on button "decrease-product-quantity" at bounding box center [1067, 377] width 27 height 27
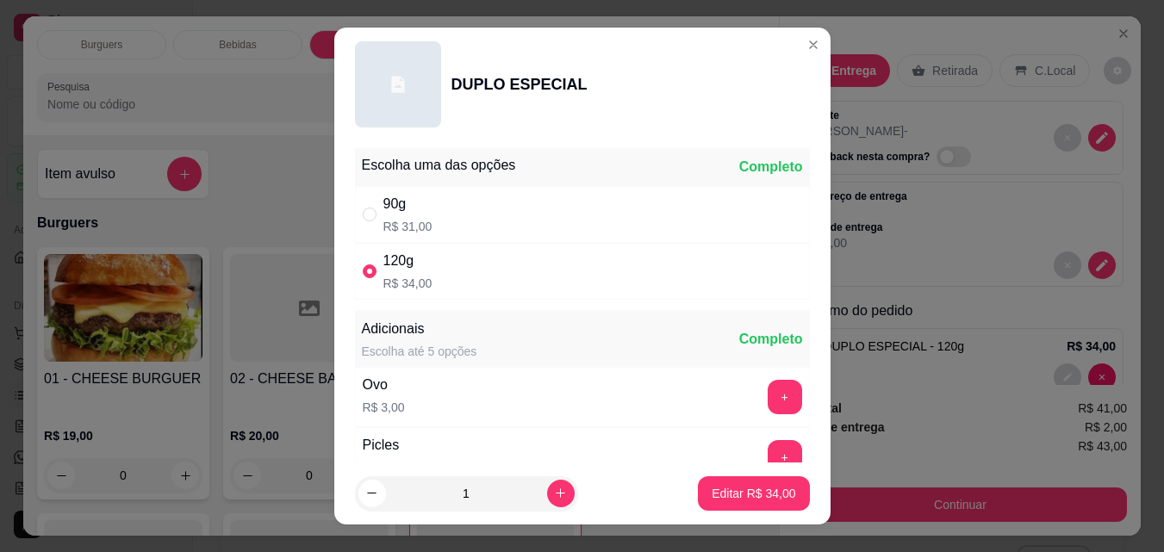
click at [717, 493] on p "Editar R$ 47,00" at bounding box center [753, 493] width 81 height 16
type input "0"
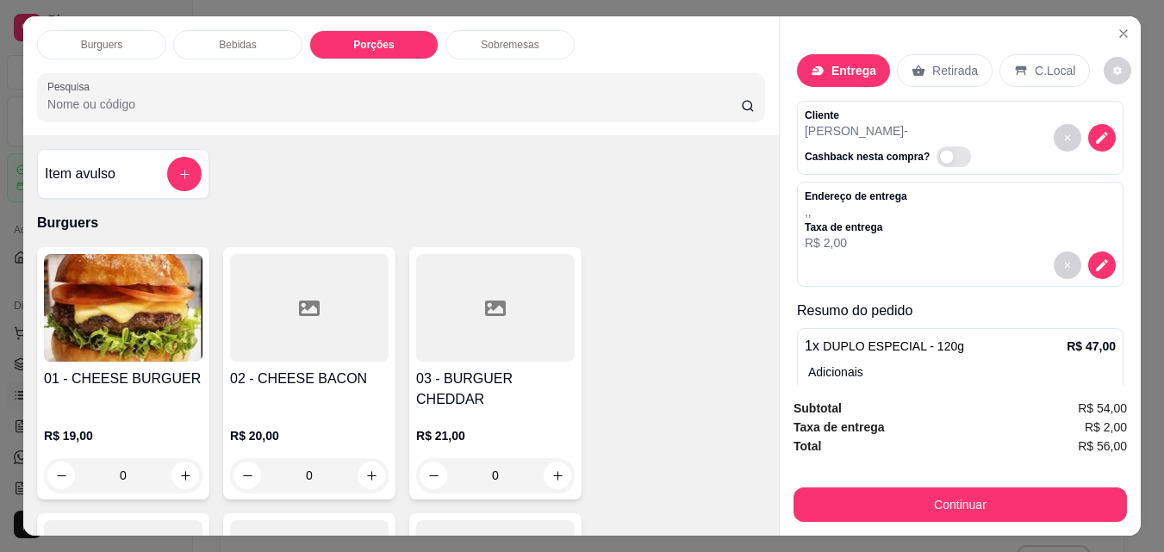
click at [1132, 329] on div "Entrega Retirada C.Local Cliente [PERSON_NAME] nesta compra? Endereço de entreg…" at bounding box center [960, 200] width 361 height 369
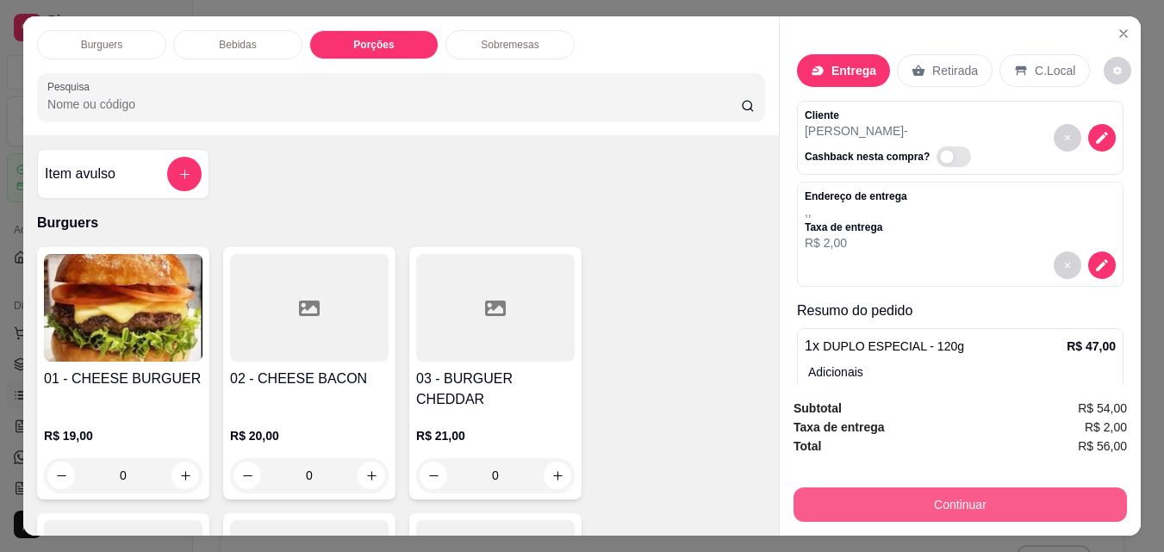
click at [849, 488] on button "Continuar" at bounding box center [960, 505] width 333 height 34
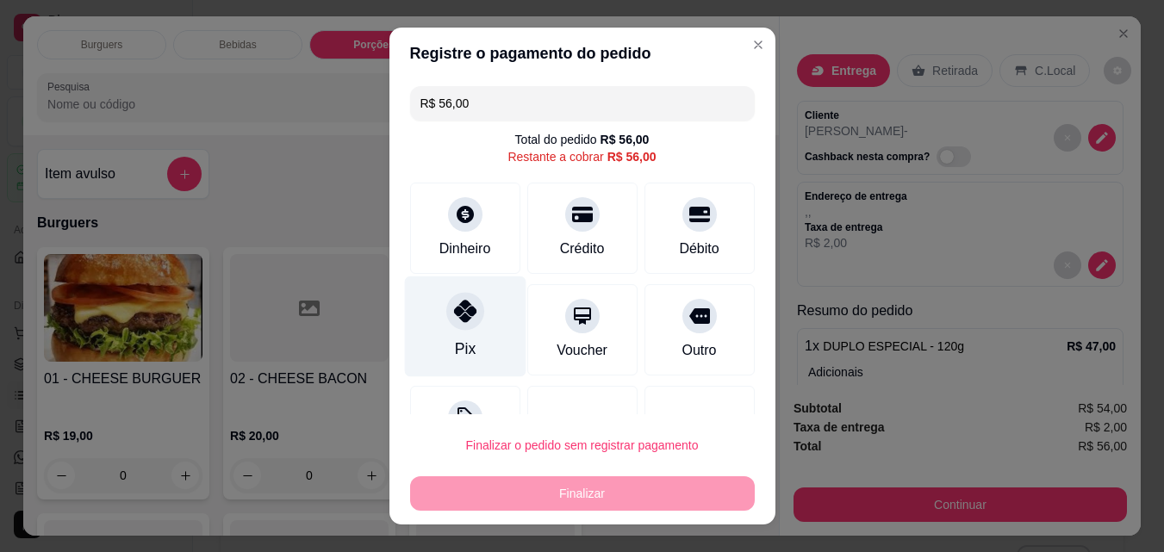
click at [473, 321] on div at bounding box center [465, 311] width 38 height 38
type input "R$ 0,00"
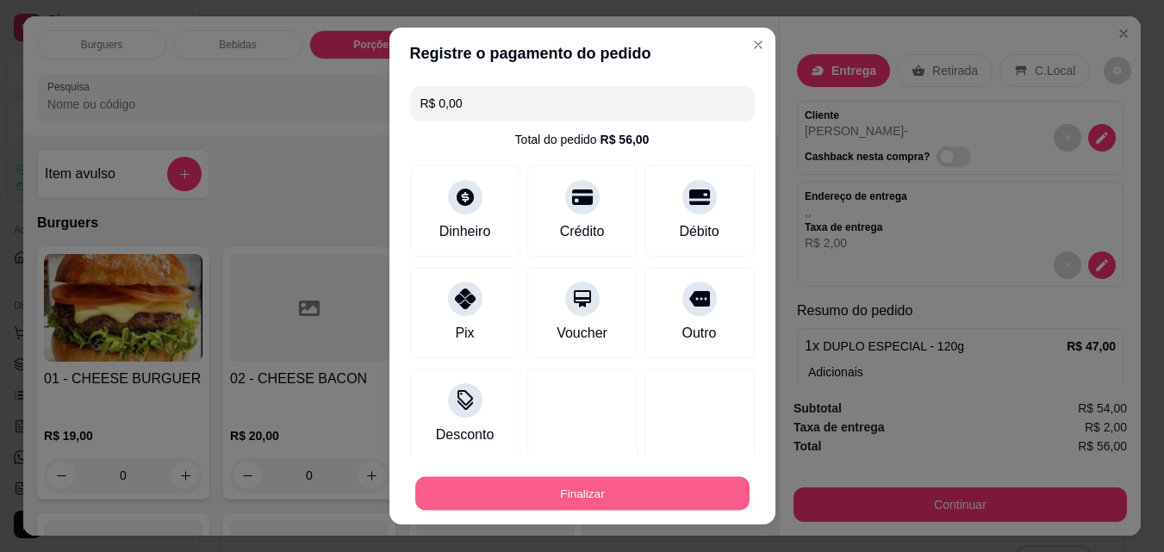
click at [559, 496] on button "Finalizar" at bounding box center [582, 494] width 334 height 34
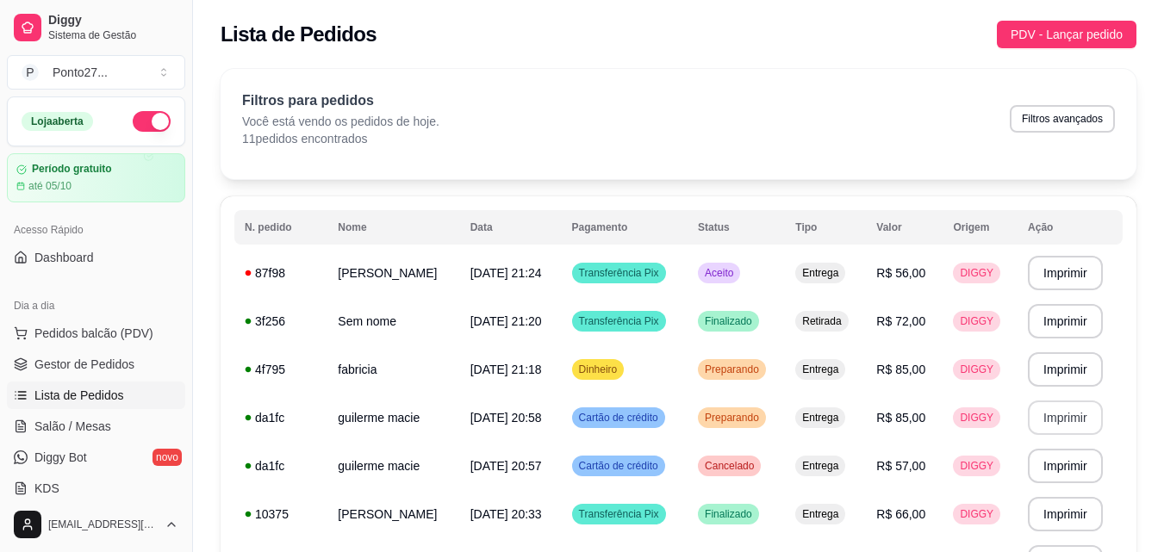
click at [142, 120] on button "button" at bounding box center [152, 121] width 38 height 21
click at [526, 270] on span "[DATE] 21:24" at bounding box center [506, 273] width 72 height 14
click at [1042, 115] on button "Filtros avançados" at bounding box center [1062, 119] width 105 height 28
click at [98, 364] on span "Gestor de Pedidos" at bounding box center [84, 364] width 100 height 17
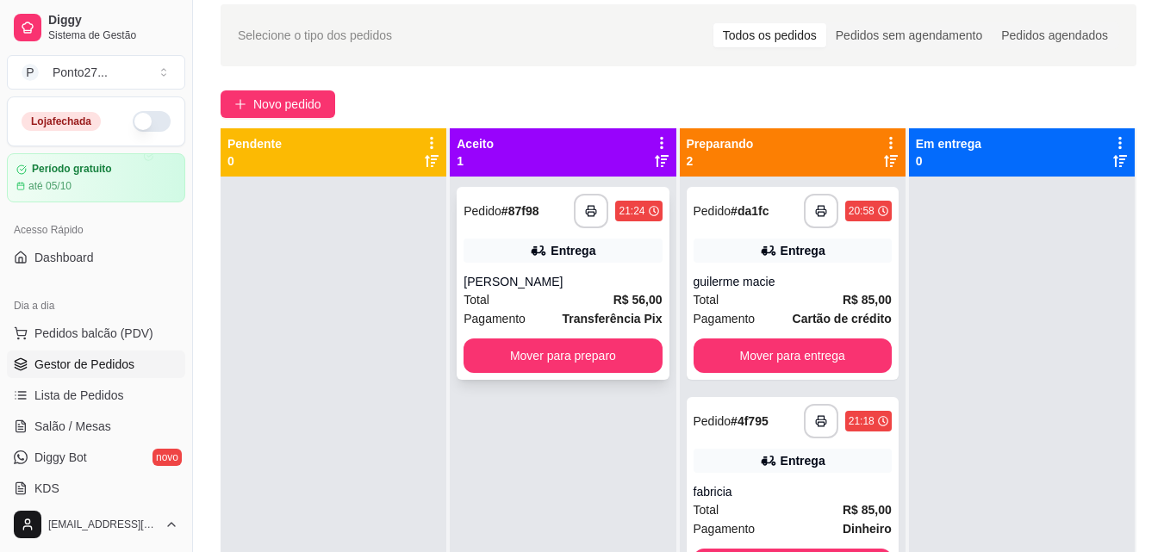
scroll to position [66, 0]
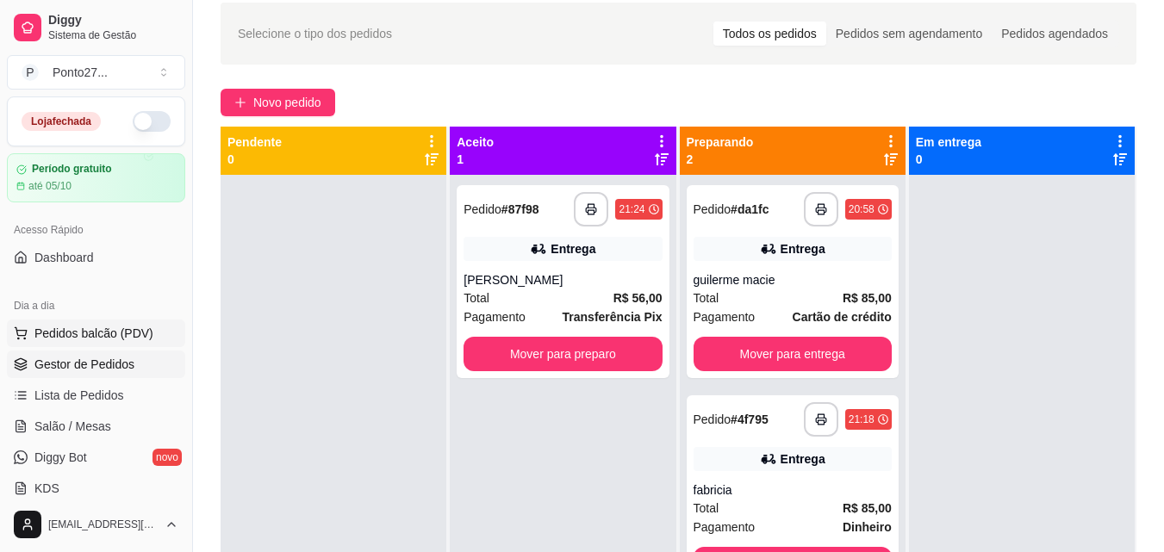
click at [103, 330] on span "Pedidos balcão (PDV)" at bounding box center [93, 333] width 119 height 17
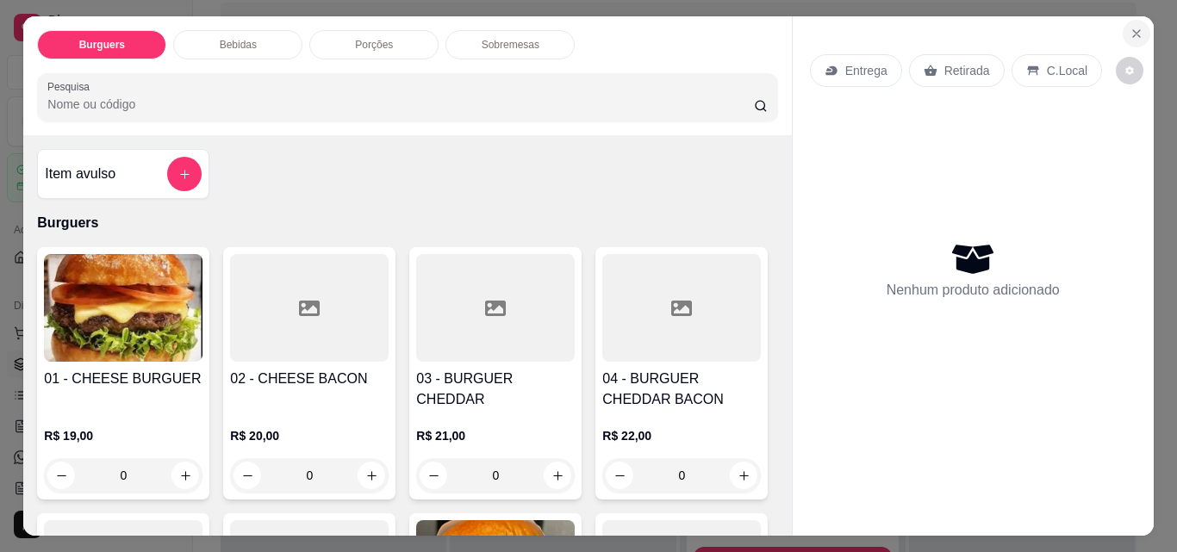
click at [1134, 20] on button "Close" at bounding box center [1137, 34] width 28 height 28
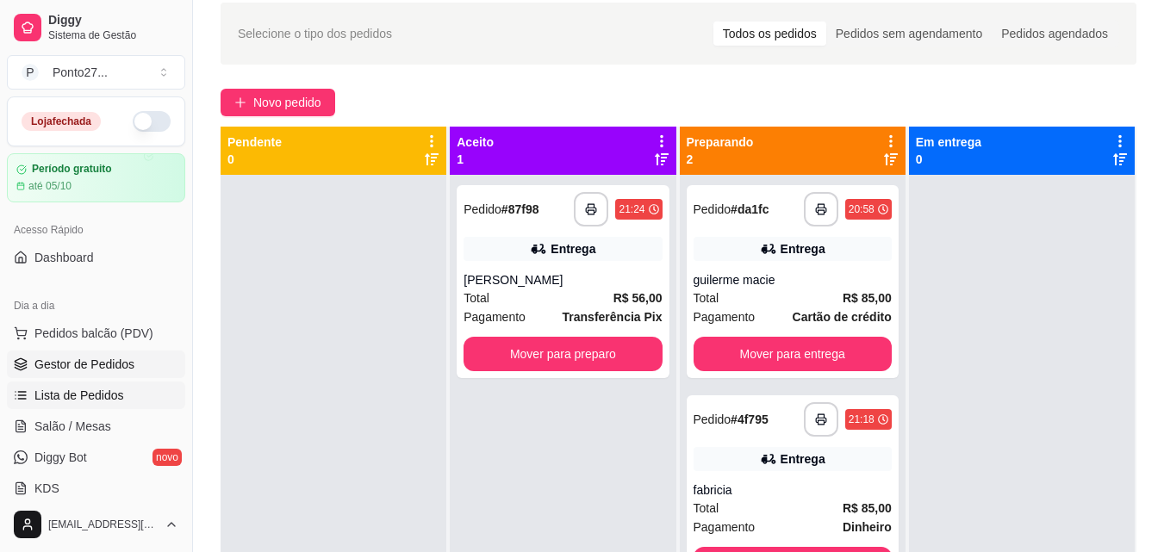
click at [53, 403] on span "Lista de Pedidos" at bounding box center [79, 395] width 90 height 17
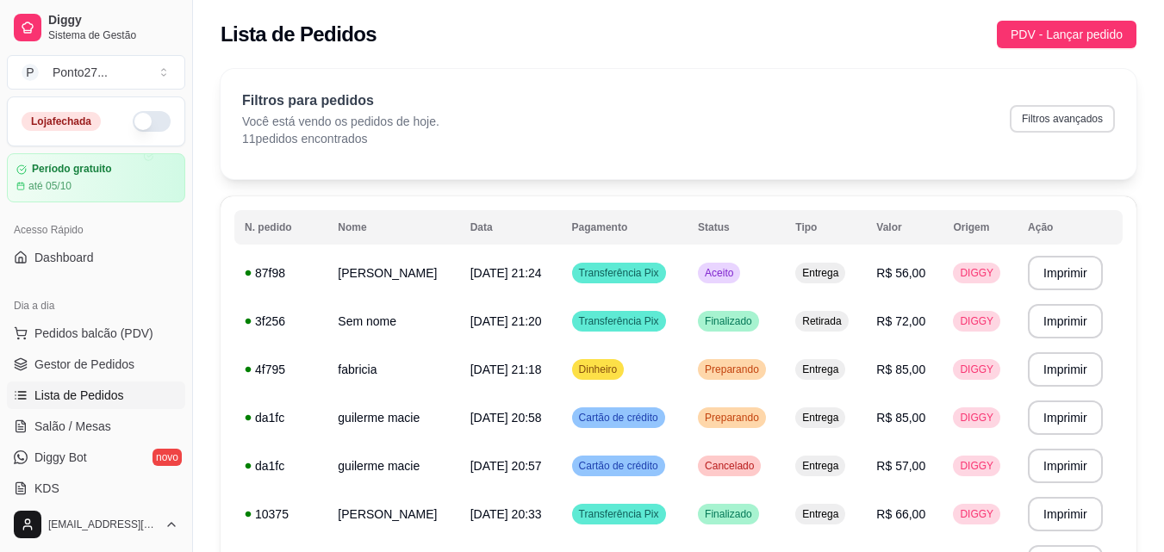
click at [1055, 116] on button "Filtros avançados" at bounding box center [1062, 119] width 105 height 28
select select "0"
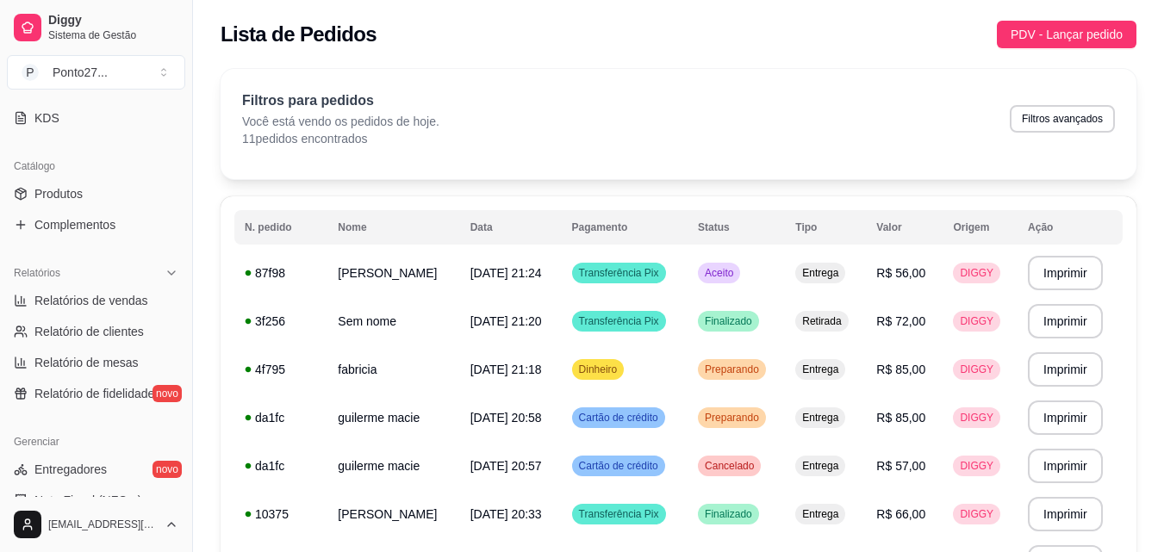
scroll to position [376, 0]
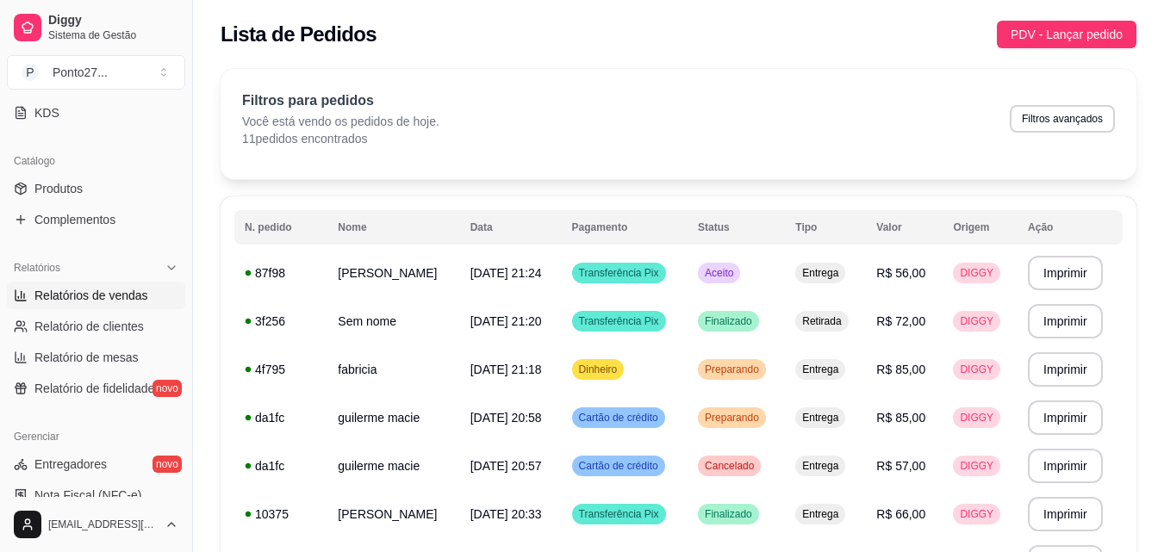
click at [109, 293] on span "Relatórios de vendas" at bounding box center [91, 295] width 114 height 17
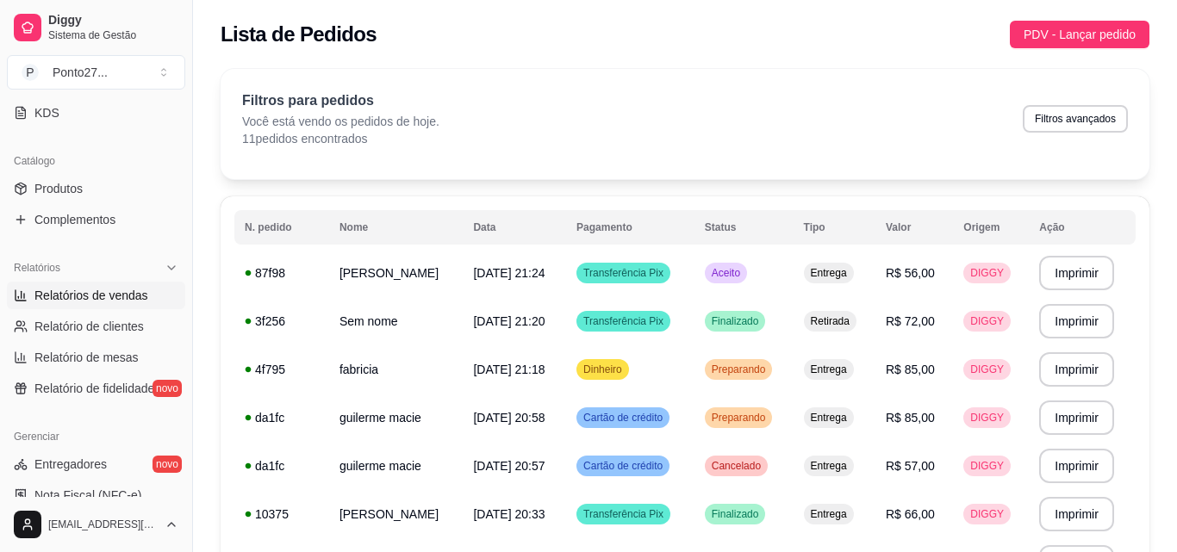
select select "ALL"
select select "0"
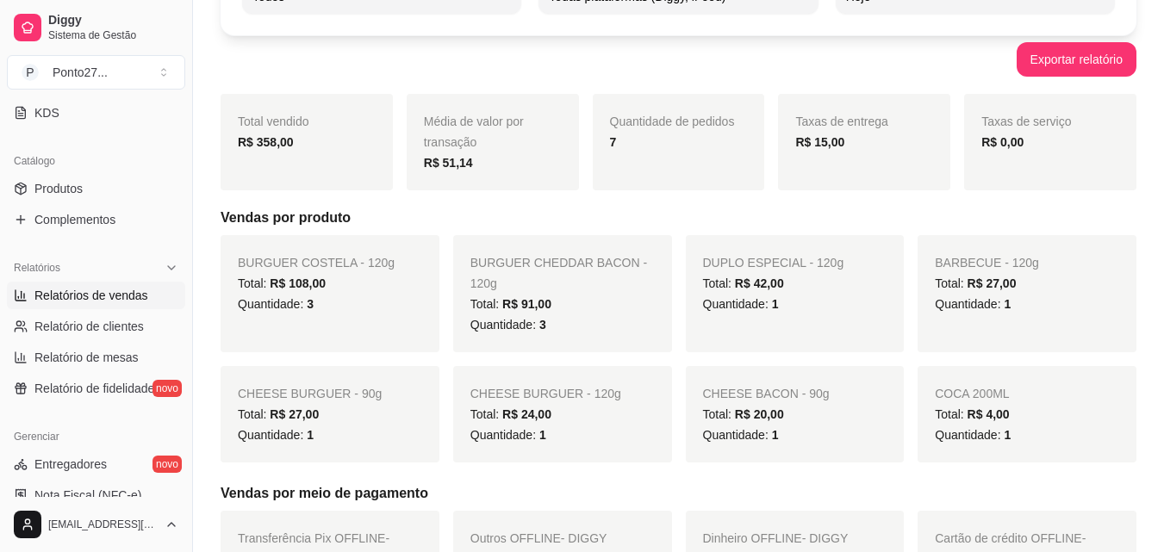
scroll to position [168, 0]
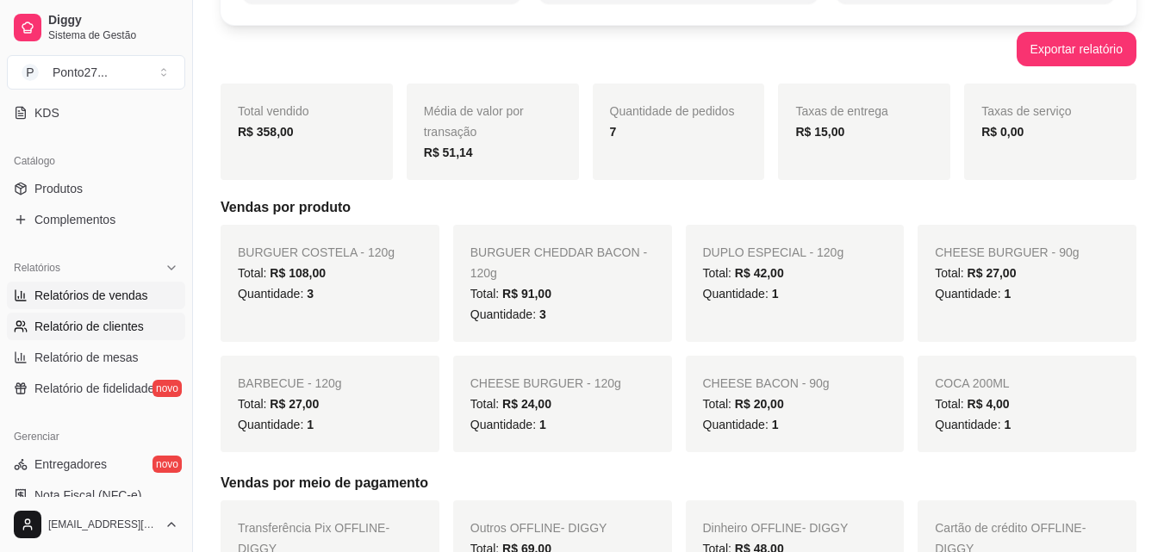
click at [90, 321] on span "Relatório de clientes" at bounding box center [88, 326] width 109 height 17
select select "30"
select select "HIGHEST_TOTAL_SPENT_WITH_ORDERS"
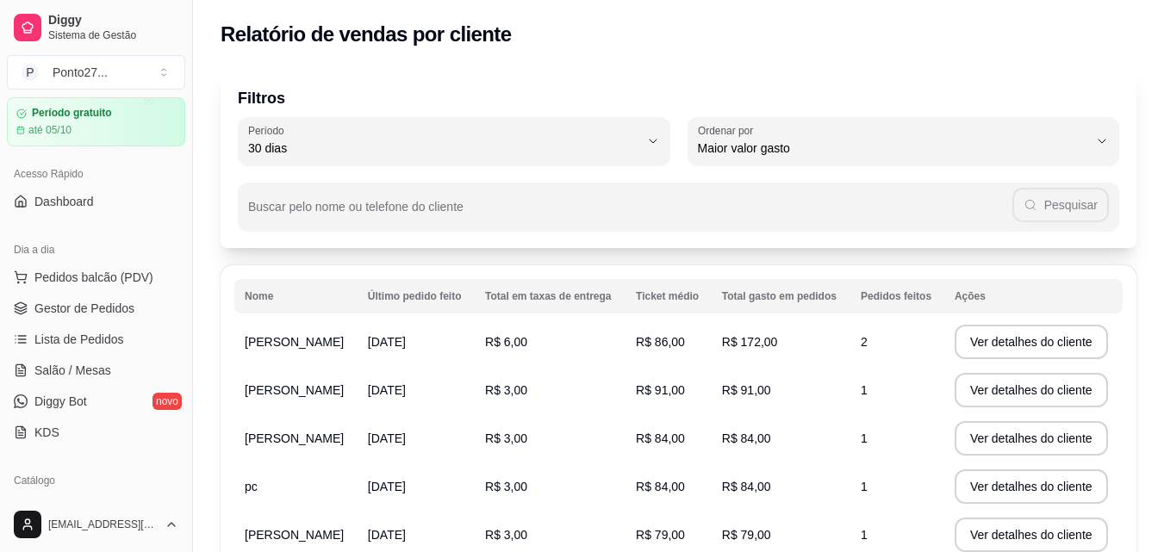
scroll to position [53, 0]
click at [47, 312] on span "Gestor de Pedidos" at bounding box center [84, 310] width 100 height 17
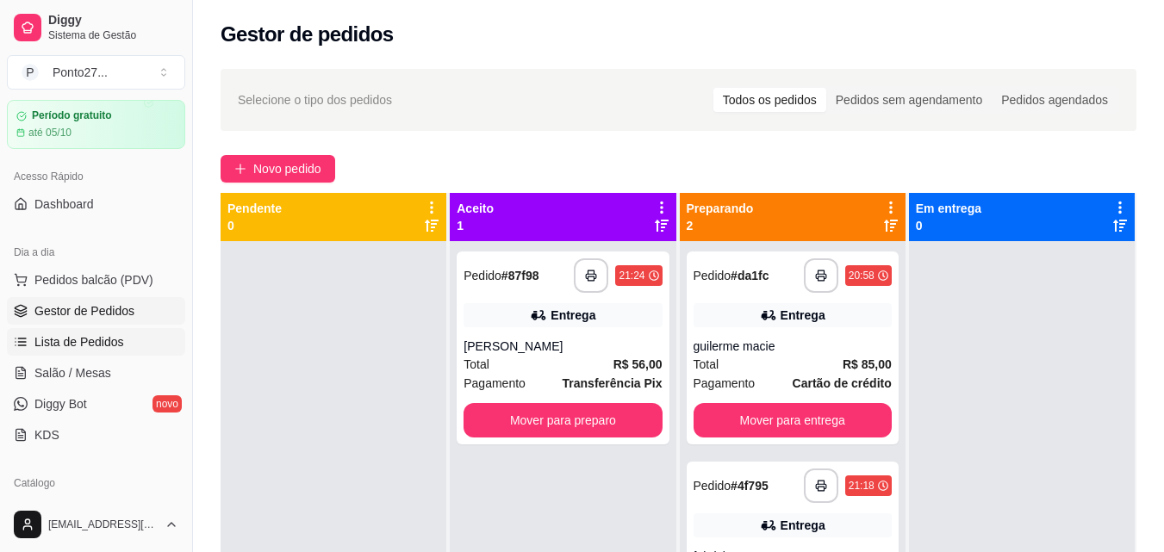
click at [59, 335] on span "Lista de Pedidos" at bounding box center [79, 341] width 90 height 17
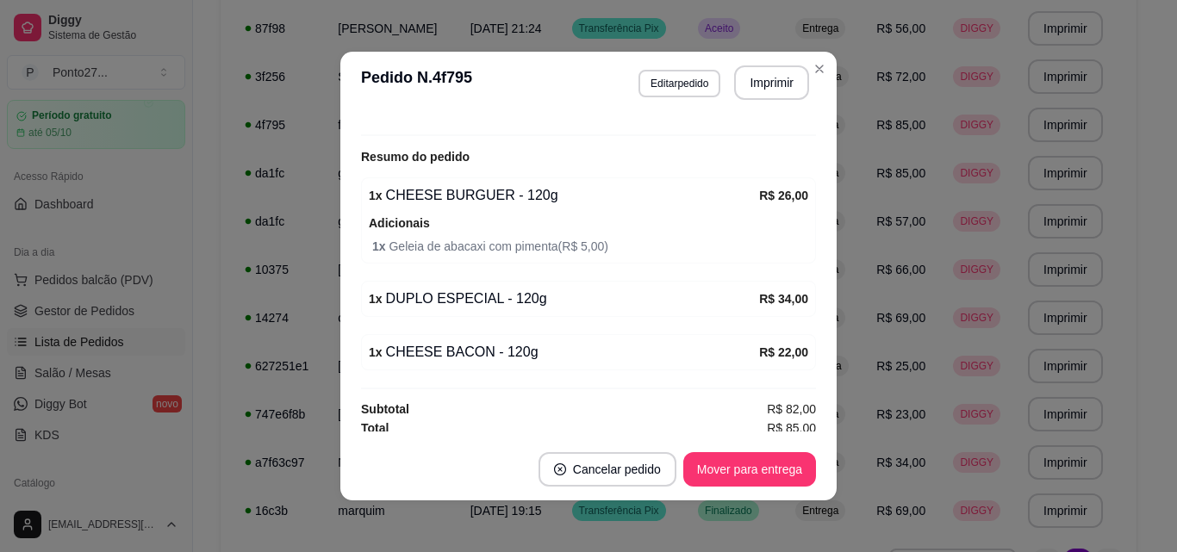
scroll to position [464, 0]
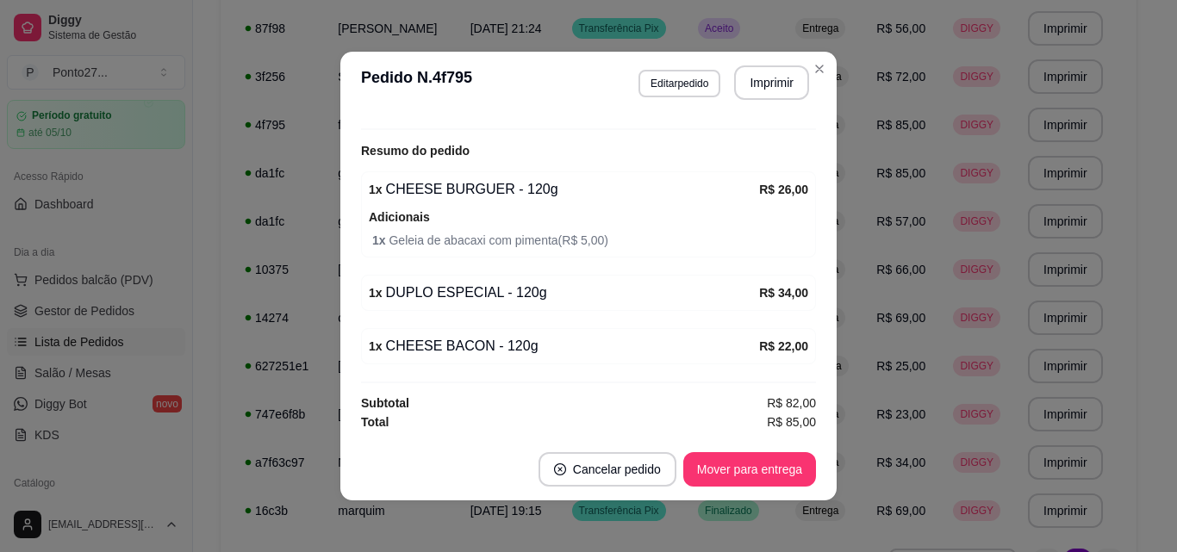
click at [812, 65] on td "Retirada" at bounding box center [825, 77] width 81 height 48
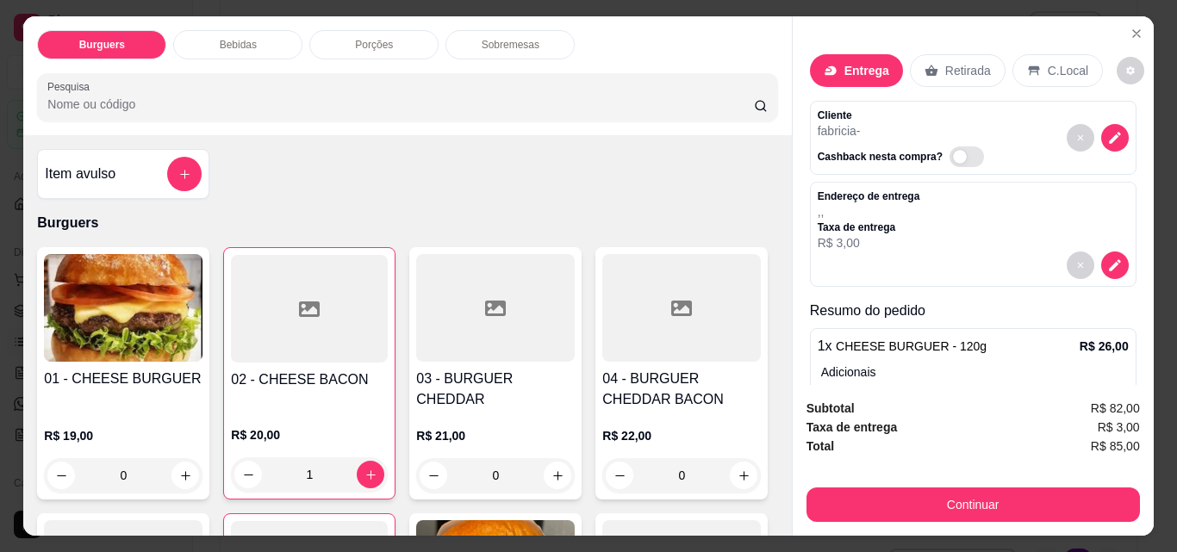
click at [361, 457] on div "1" at bounding box center [309, 474] width 157 height 34
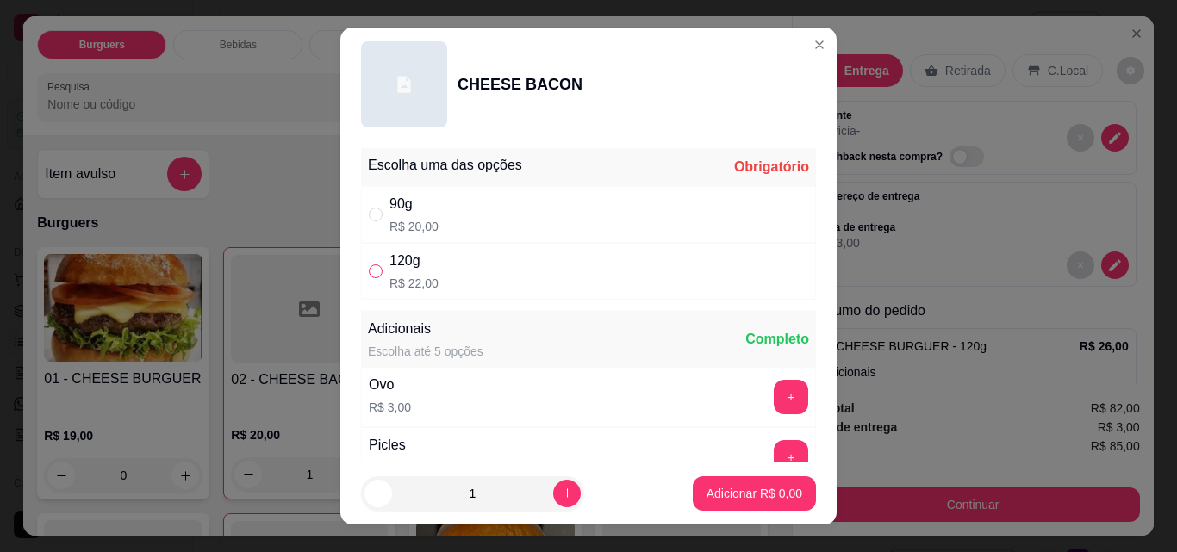
click at [374, 277] on input "" at bounding box center [376, 272] width 14 height 14
radio input "true"
click at [725, 501] on p "Adicionar R$ 22,00" at bounding box center [751, 493] width 103 height 17
type input "2"
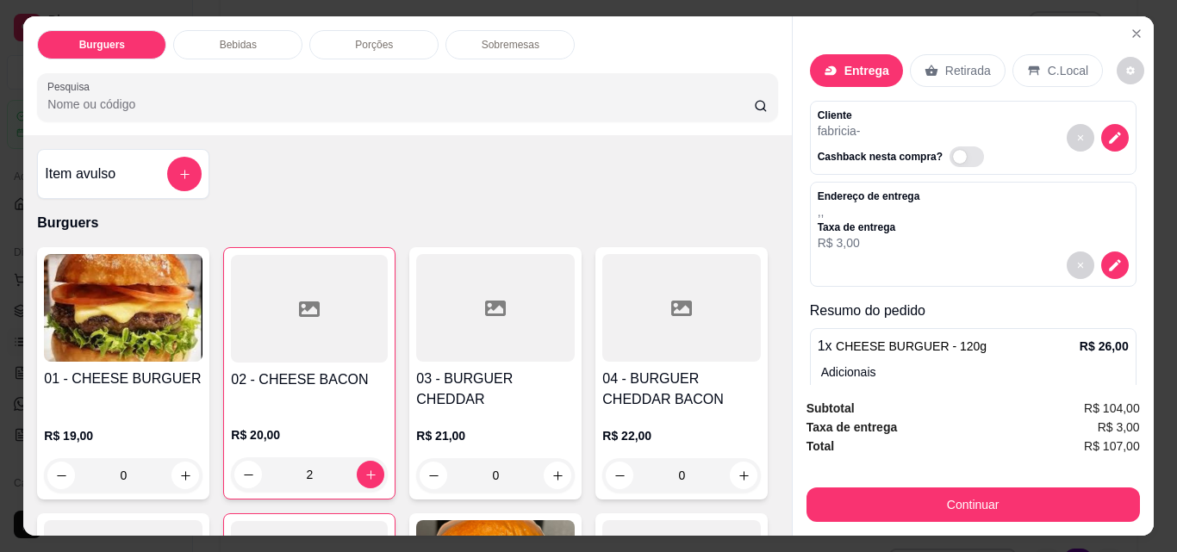
click at [244, 457] on div "2" at bounding box center [309, 474] width 157 height 34
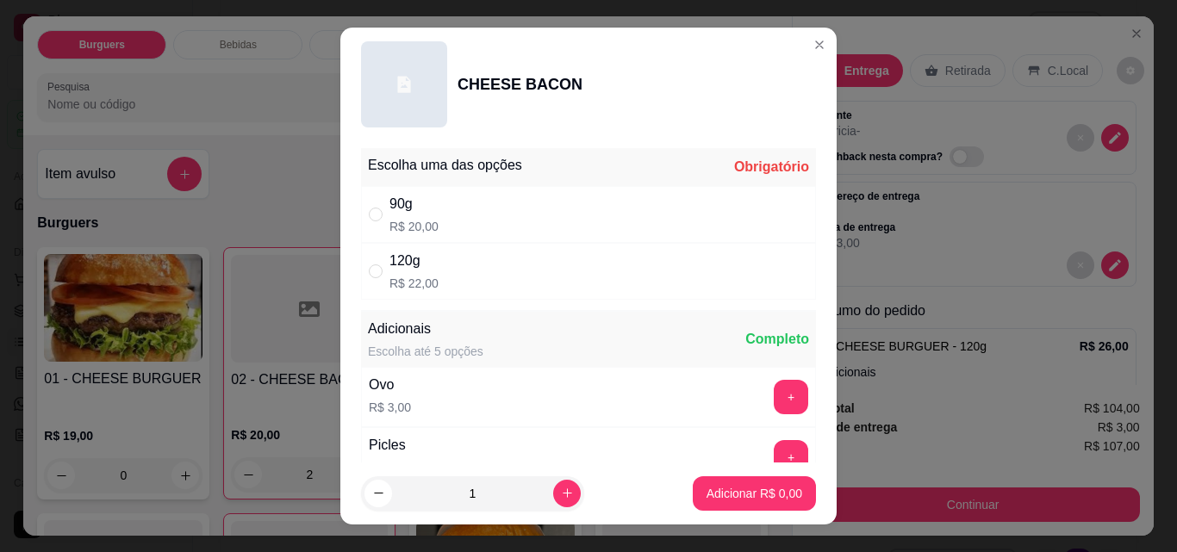
click at [537, 277] on div "120g R$ 22,00" at bounding box center [588, 271] width 455 height 57
radio input "true"
click at [810, 54] on div "Entrega Retirada C.Local" at bounding box center [957, 70] width 294 height 33
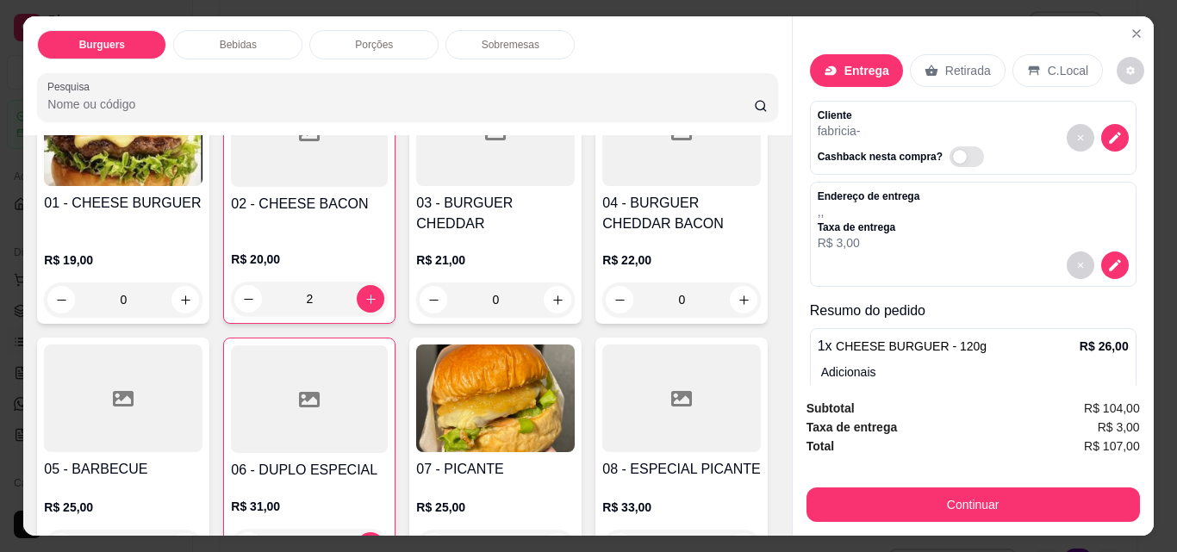
scroll to position [198, 0]
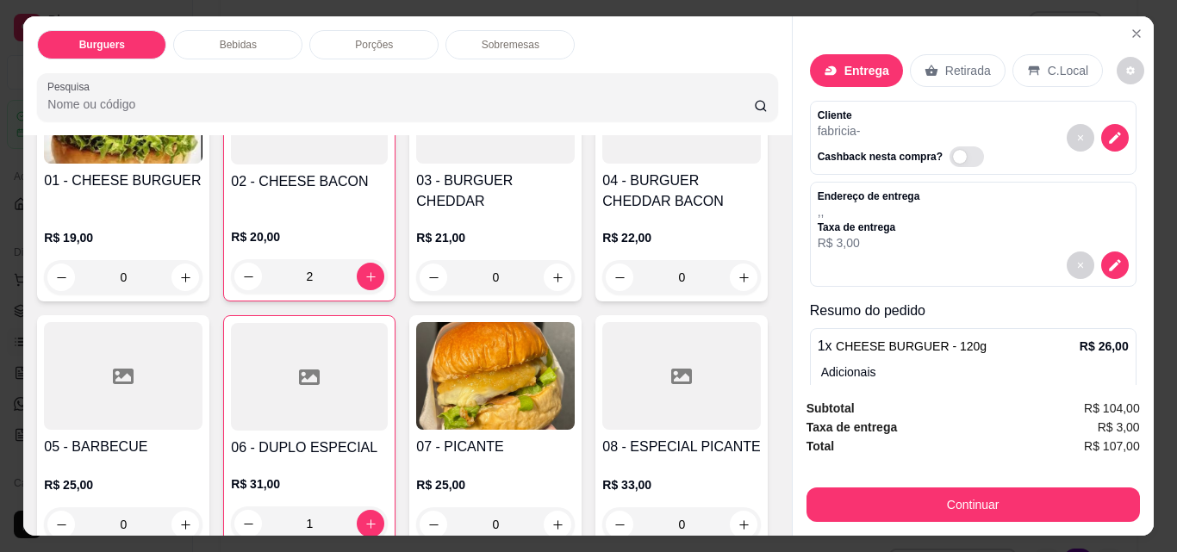
click at [237, 259] on div "2" at bounding box center [309, 276] width 157 height 34
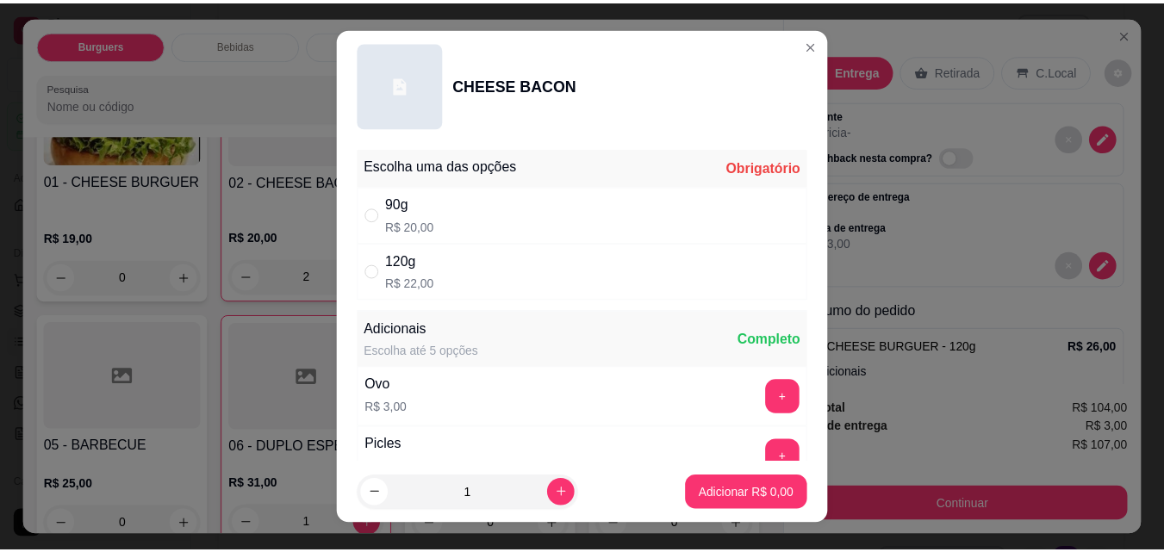
scroll to position [28, 0]
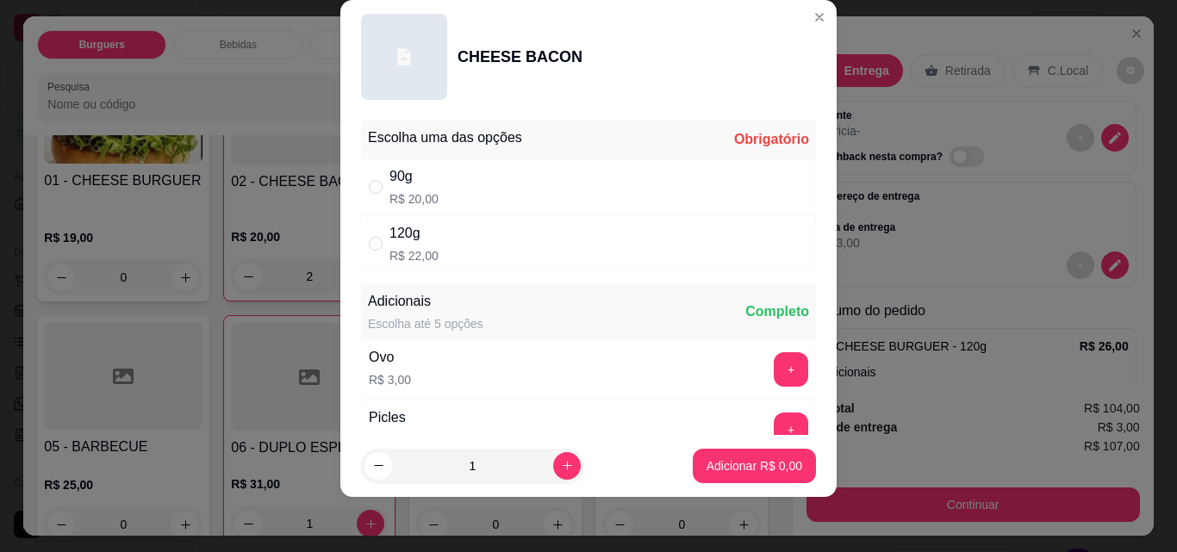
click at [800, 17] on div "Entrega Retirada C.Local Cliente fabricia - Cashback nesta compra? Endereço de …" at bounding box center [973, 200] width 361 height 369
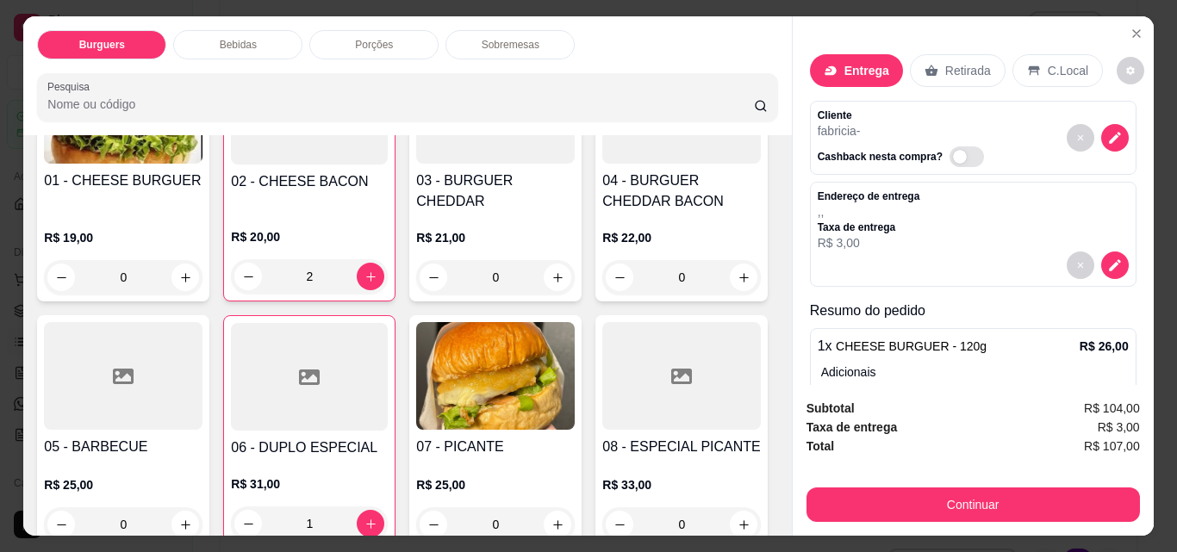
click at [1130, 27] on icon "Close" at bounding box center [1137, 34] width 14 height 14
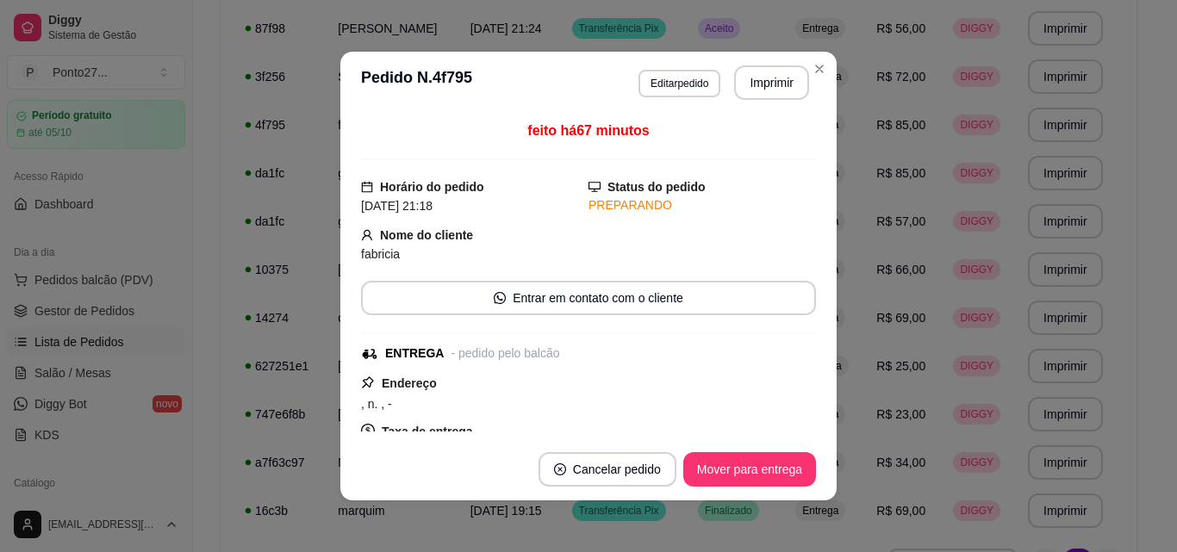
click at [810, 72] on span "Retirada" at bounding box center [822, 77] width 46 height 14
